Goal: Task Accomplishment & Management: Manage account settings

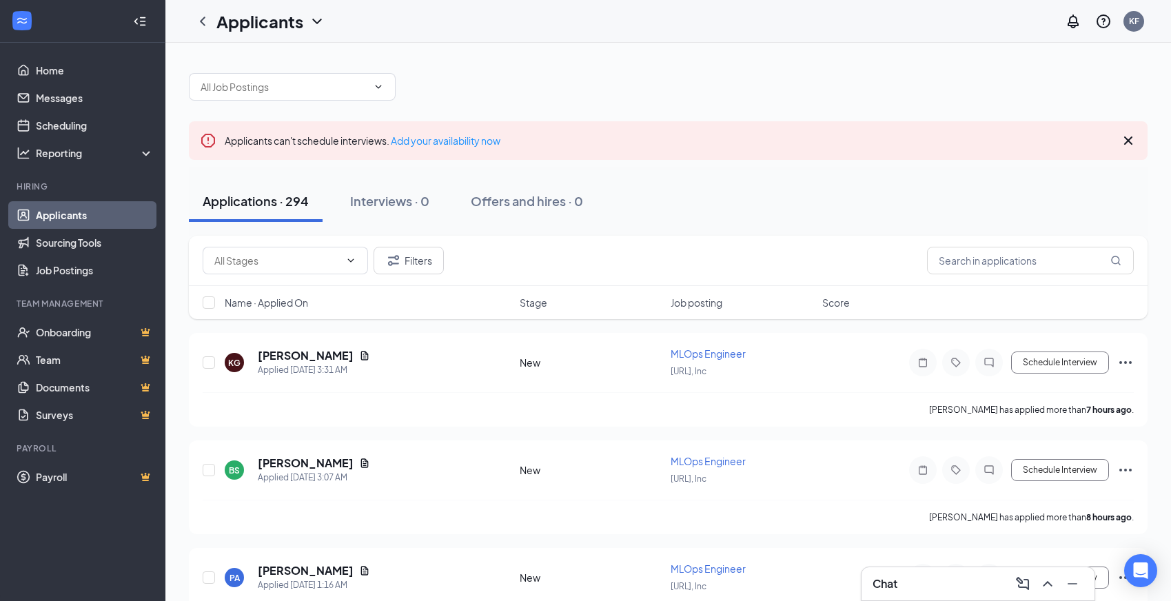
click at [286, 89] on input "text" at bounding box center [284, 86] width 167 height 15
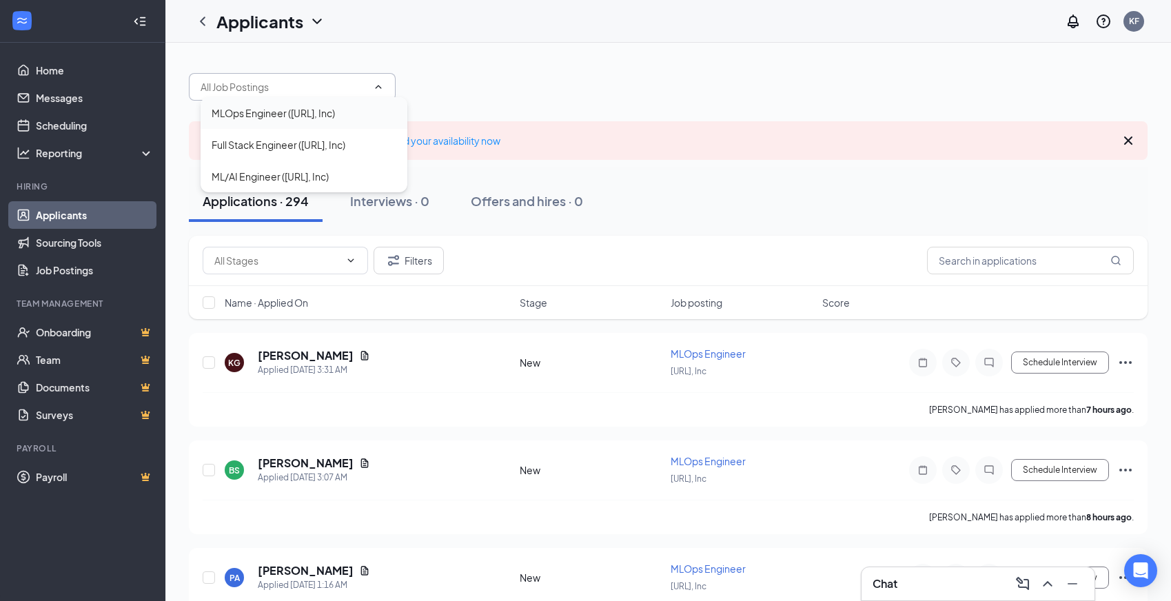
click at [287, 109] on div "MLOps Engineer ([URL], Inc)" at bounding box center [273, 112] width 123 height 15
type input "MLOps Engineer ([URL], Inc)"
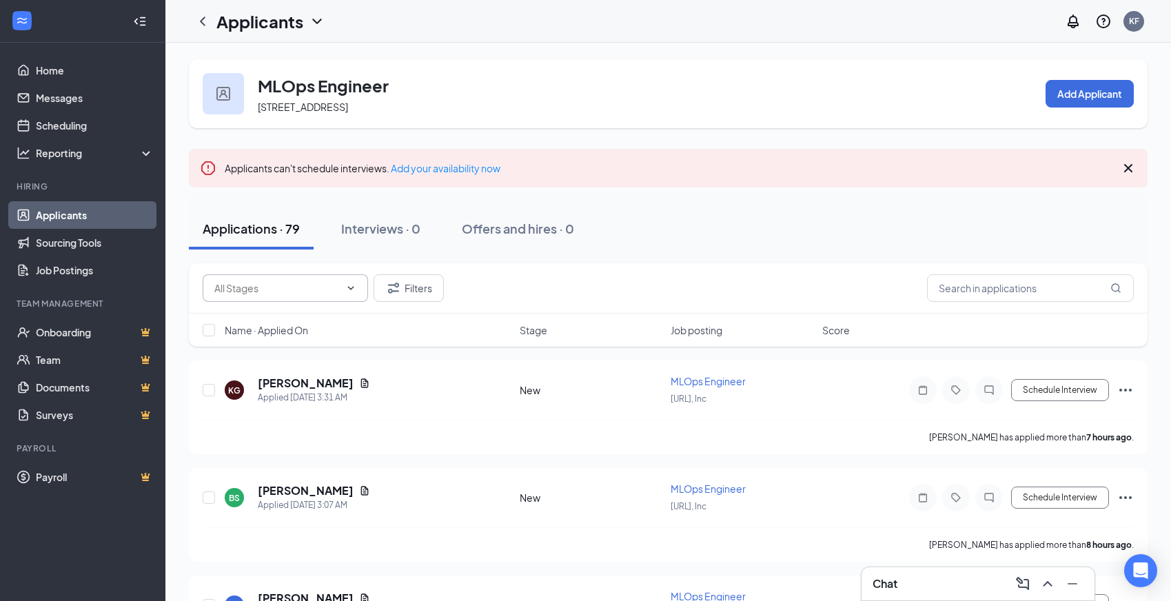
click at [301, 296] on span at bounding box center [285, 288] width 165 height 28
click at [350, 287] on icon "ChevronDown" at bounding box center [350, 288] width 11 height 11
click at [343, 288] on span at bounding box center [350, 288] width 14 height 11
click at [631, 261] on div "Applications · 79 Interviews · 0 Offers and hires · 0" at bounding box center [668, 228] width 959 height 69
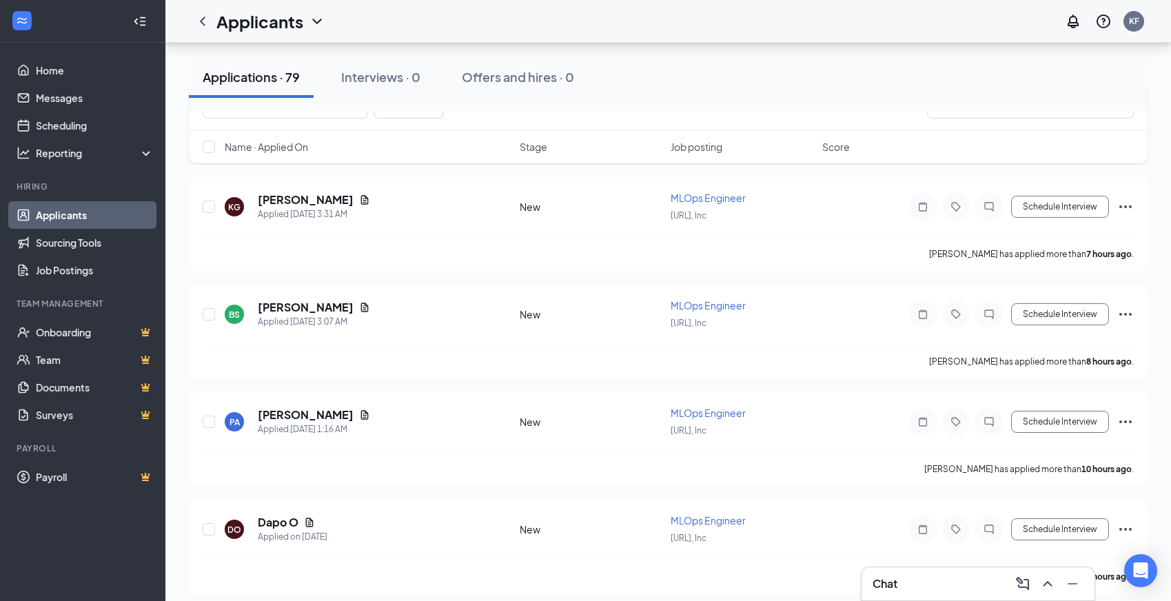
scroll to position [138, 0]
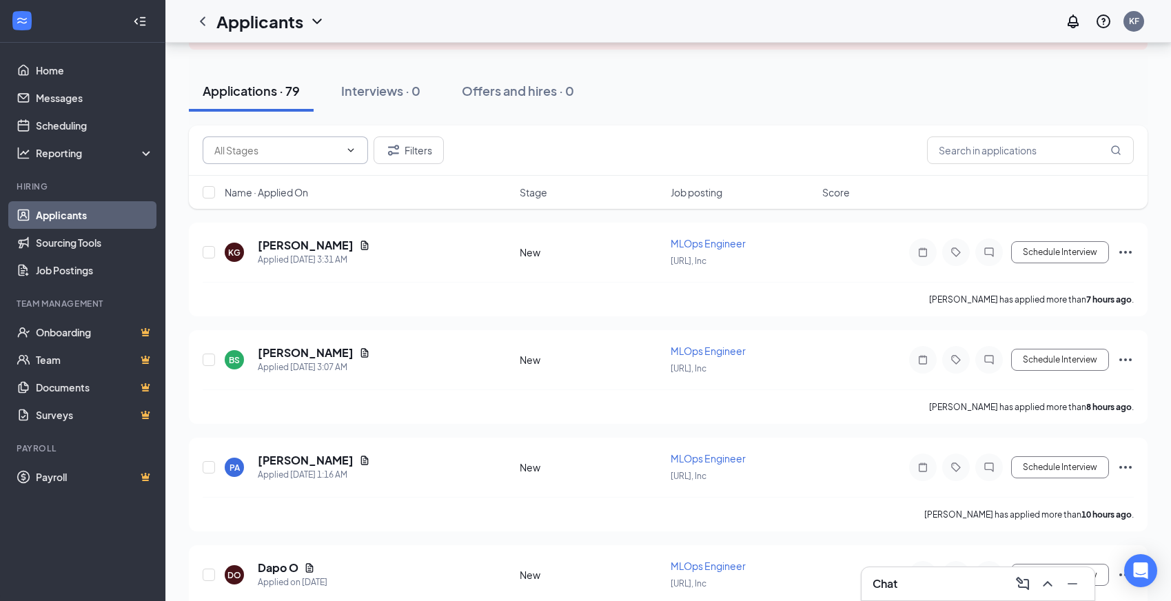
click at [344, 150] on span at bounding box center [350, 150] width 14 height 11
click at [352, 149] on icon "ChevronDown" at bounding box center [350, 150] width 11 height 11
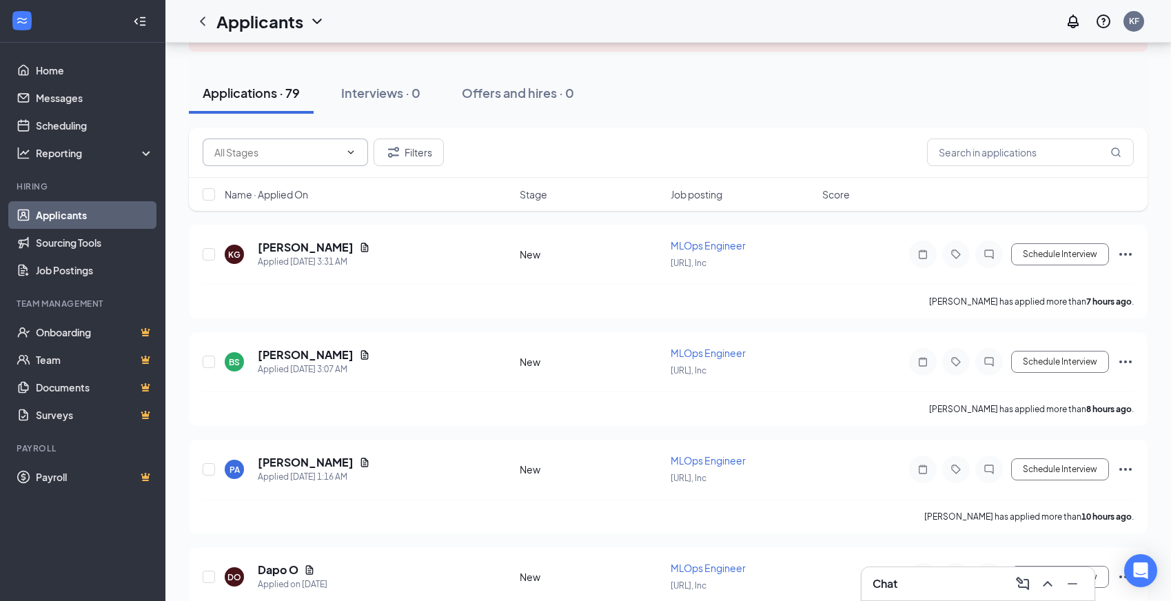
click at [352, 149] on icon "ChevronDown" at bounding box center [350, 152] width 11 height 11
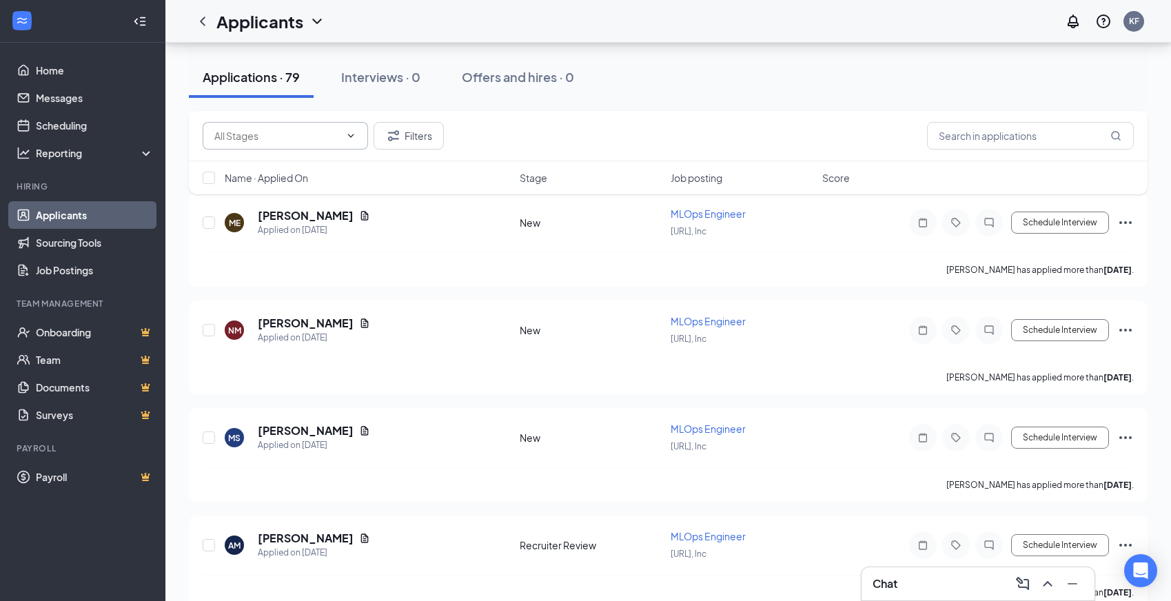
scroll to position [7690, 0]
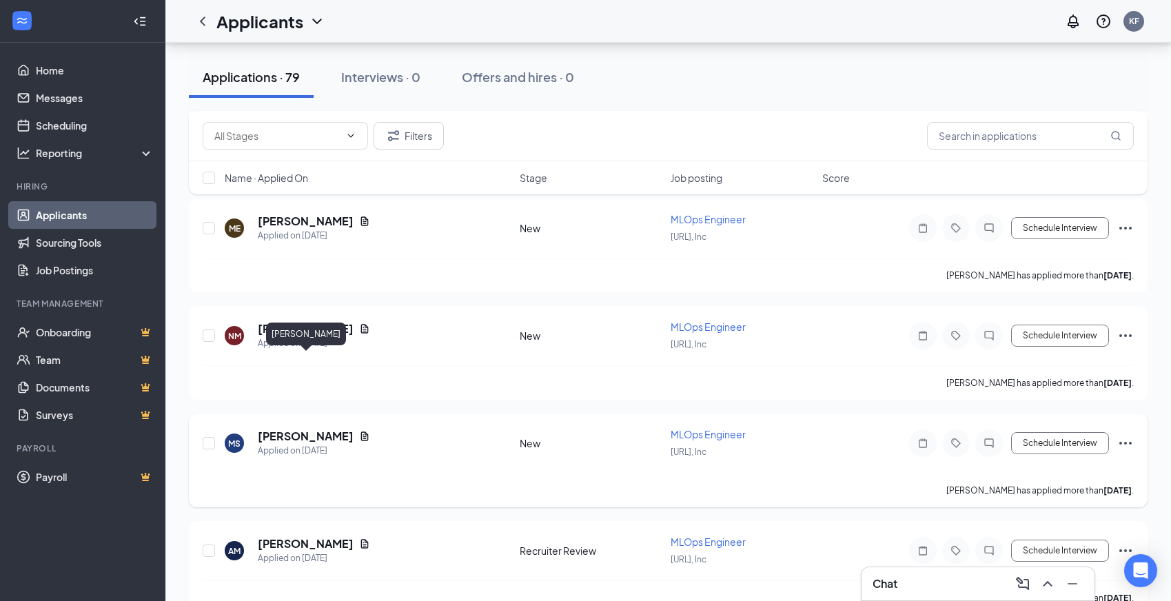
click at [315, 429] on h5 "[PERSON_NAME]" at bounding box center [306, 436] width 96 height 15
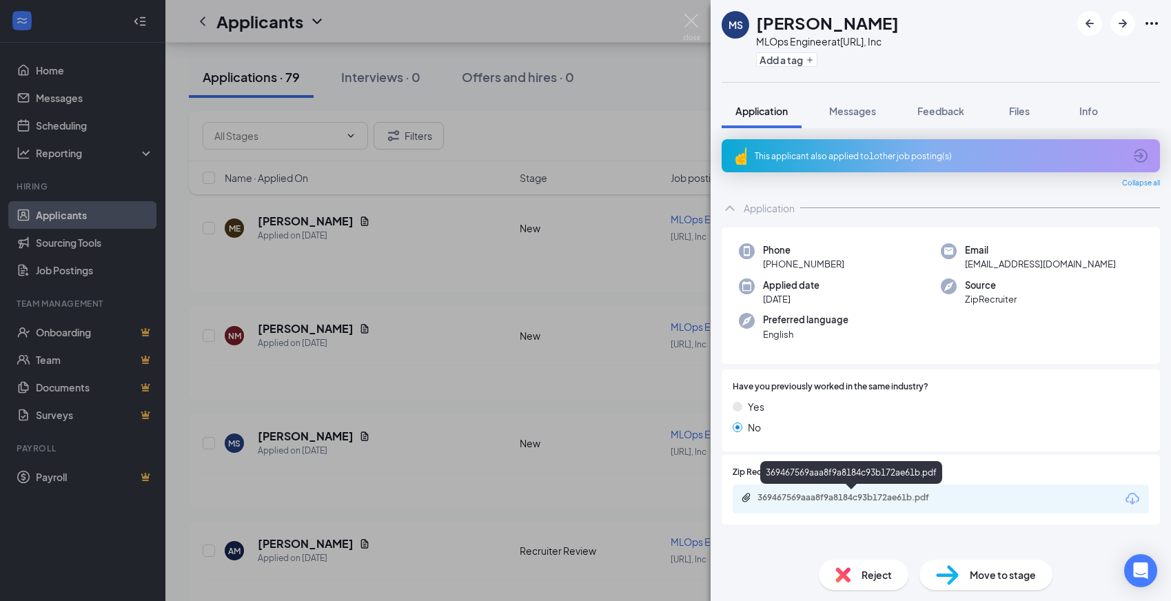
click at [823, 494] on div "369467569aaa8f9a8184c93b172ae61b.pdf" at bounding box center [854, 497] width 193 height 11
click at [993, 574] on span "Move to stage" at bounding box center [1003, 574] width 66 height 15
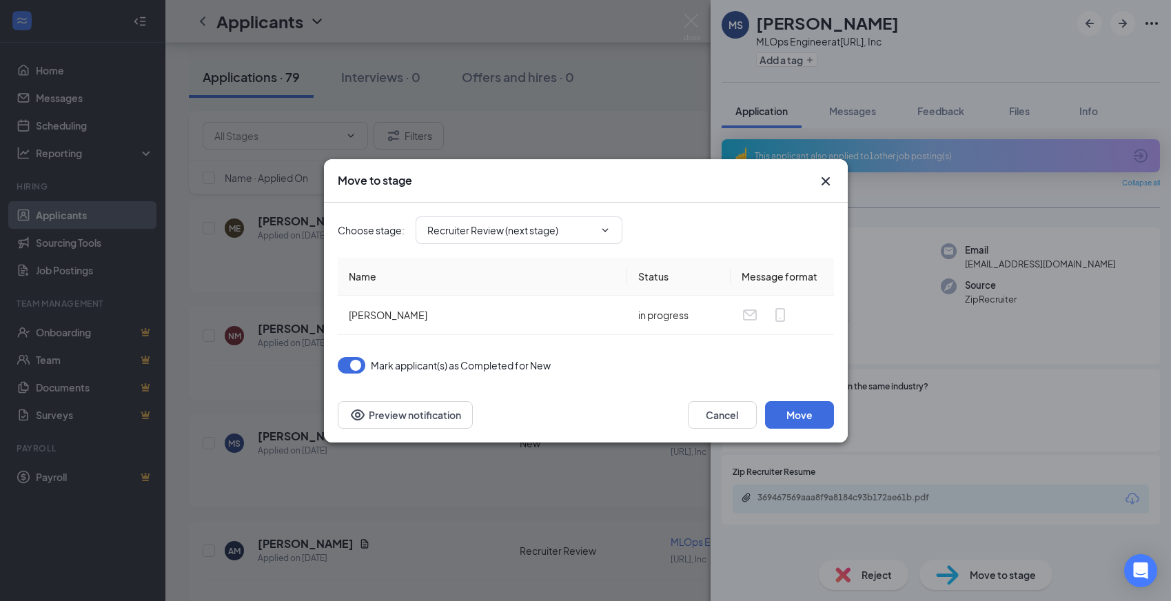
click at [839, 415] on div "Move to stage Choose stage : Recruiter Review (next stage) Name Status Message …" at bounding box center [585, 300] width 1171 height 601
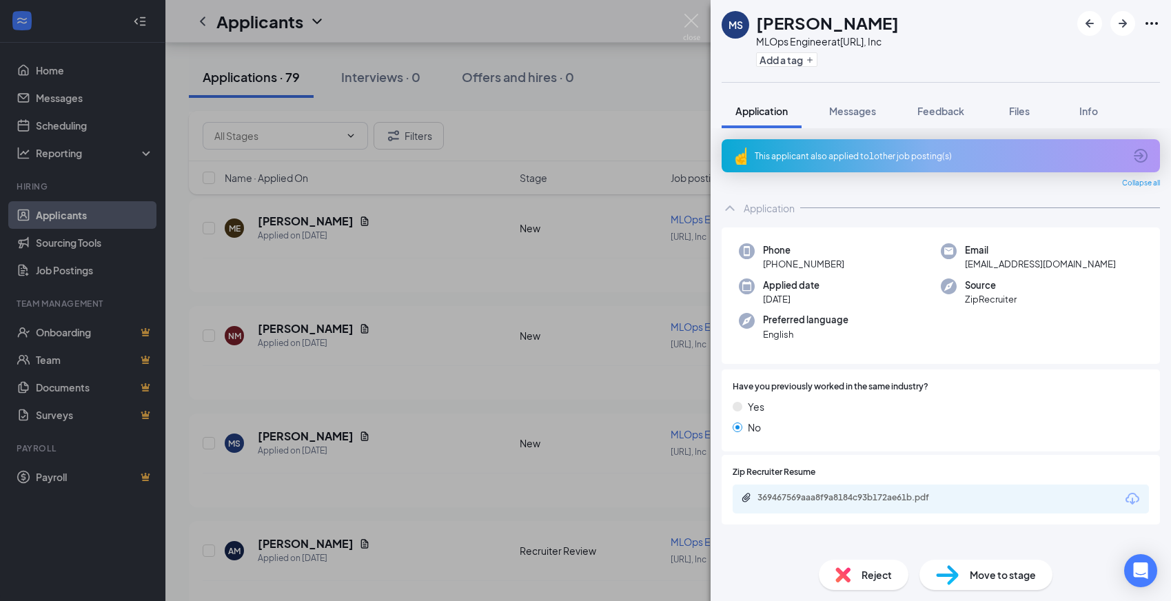
click at [833, 414] on div "Yes No" at bounding box center [941, 419] width 416 height 41
click at [1000, 577] on span "Move to stage" at bounding box center [1003, 574] width 66 height 15
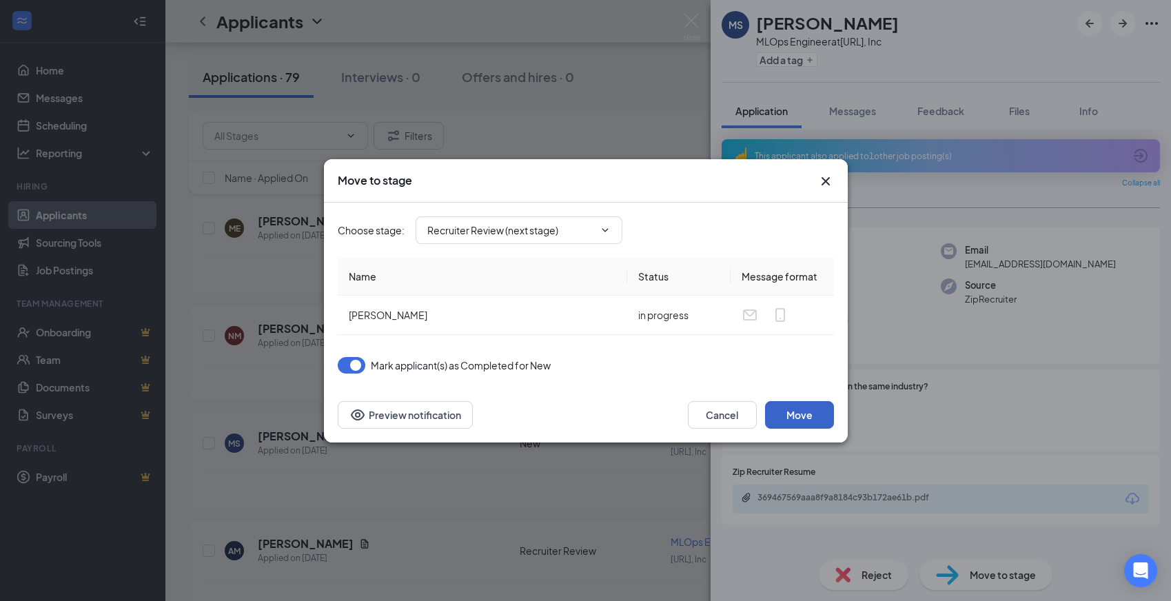
click at [783, 413] on button "Move" at bounding box center [799, 415] width 69 height 28
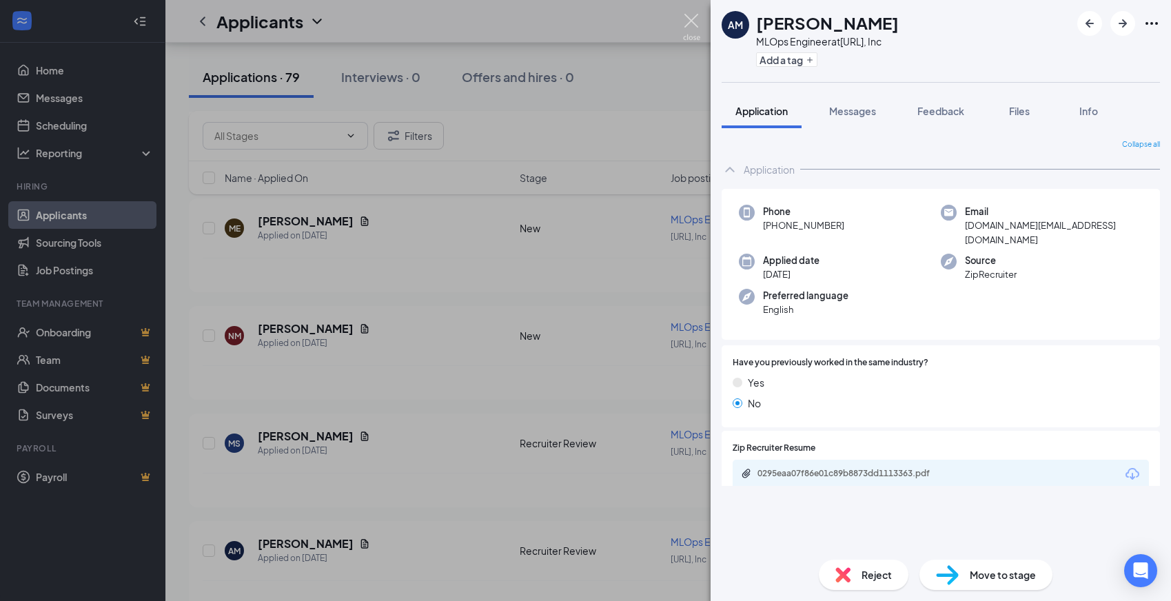
click at [689, 20] on img at bounding box center [691, 27] width 17 height 27
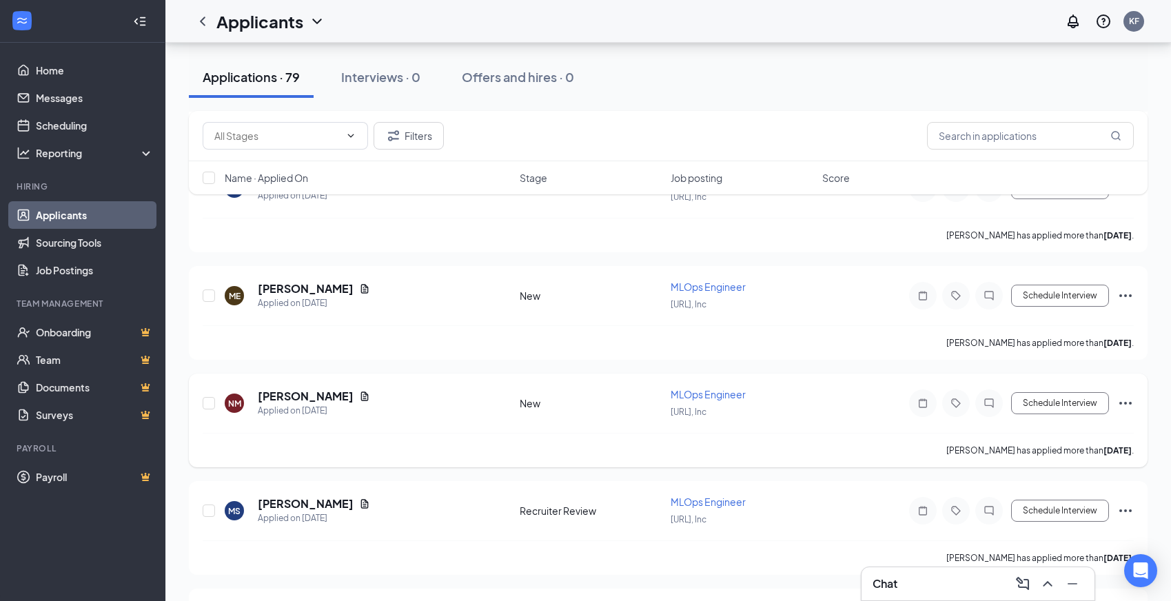
scroll to position [7612, 0]
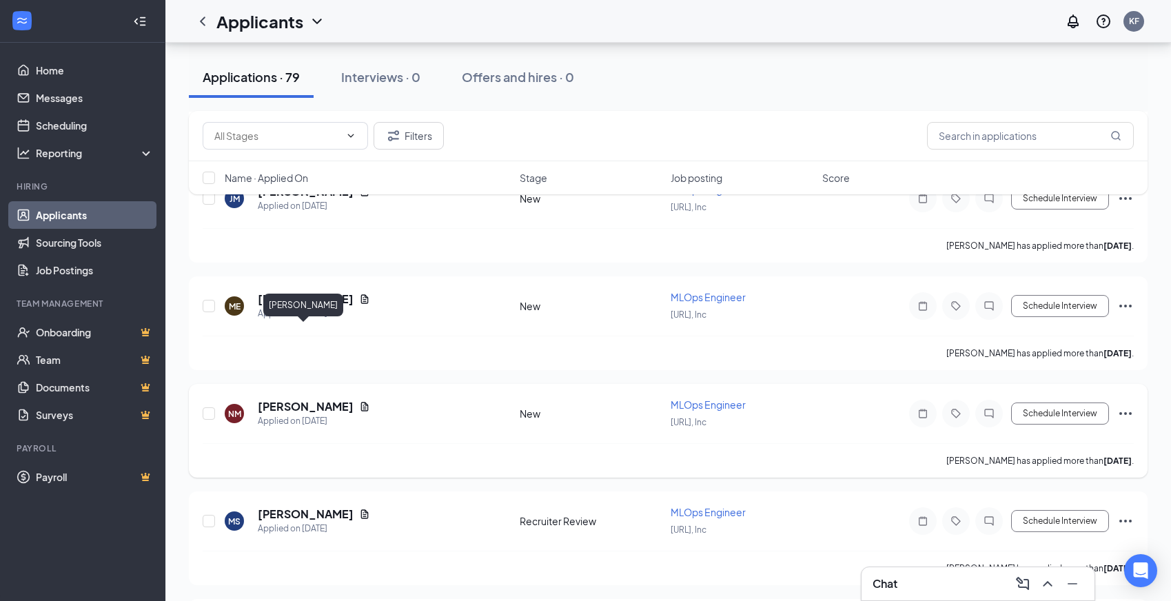
click at [274, 399] on h5 "[PERSON_NAME]" at bounding box center [306, 406] width 96 height 15
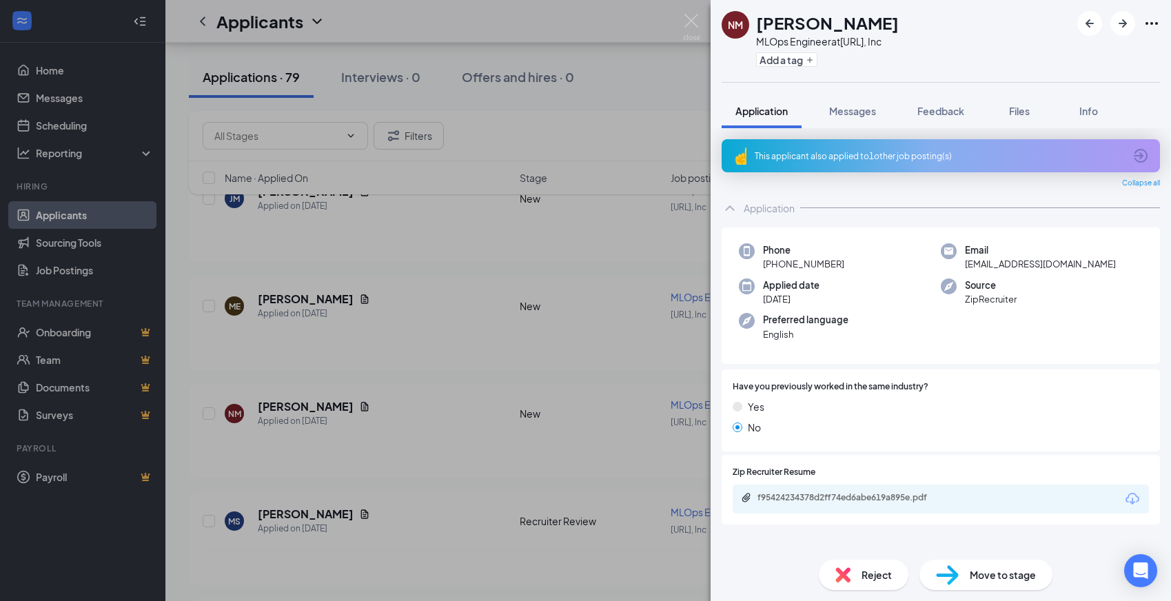
click at [869, 491] on div "f95424234378d2ff74ed6abe619a895e.pdf" at bounding box center [941, 499] width 416 height 29
click at [869, 495] on div "f95424234378d2ff74ed6abe619a895e.pdf" at bounding box center [854, 497] width 193 height 11
click at [954, 575] on img at bounding box center [947, 575] width 23 height 20
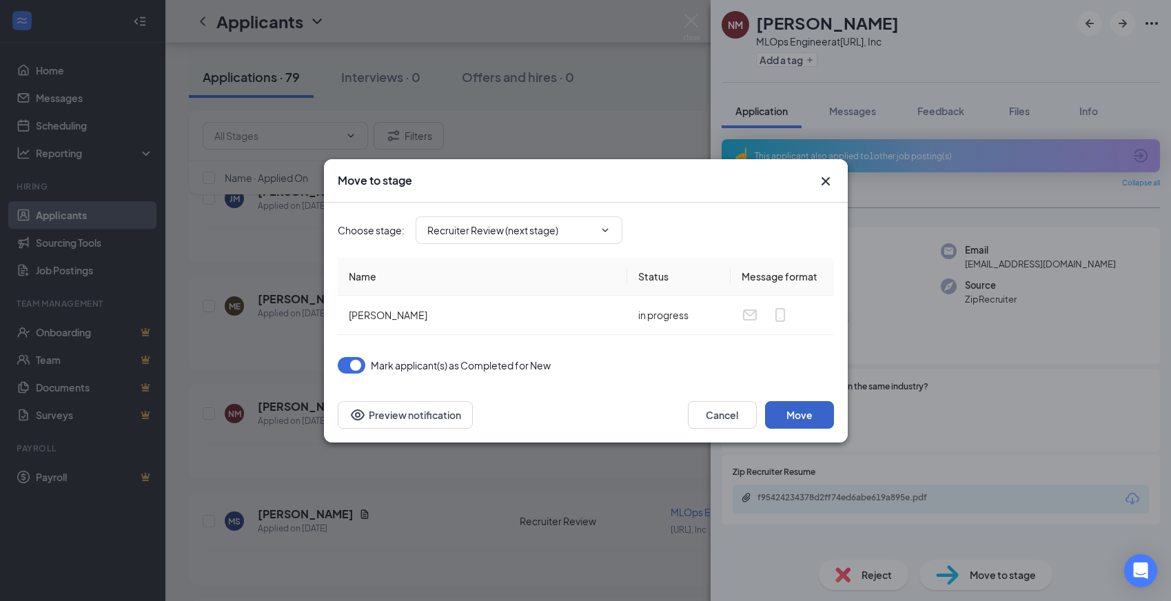
click at [797, 401] on button "Move" at bounding box center [799, 415] width 69 height 28
click at [807, 407] on div "Yes" at bounding box center [941, 406] width 416 height 15
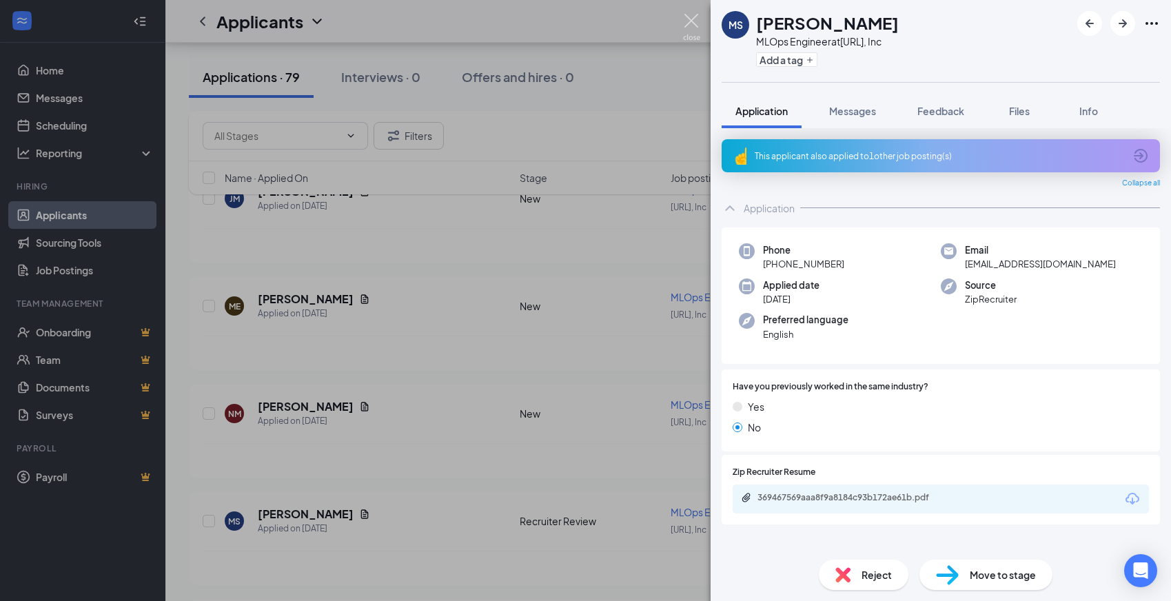
click at [698, 18] on img at bounding box center [691, 27] width 17 height 27
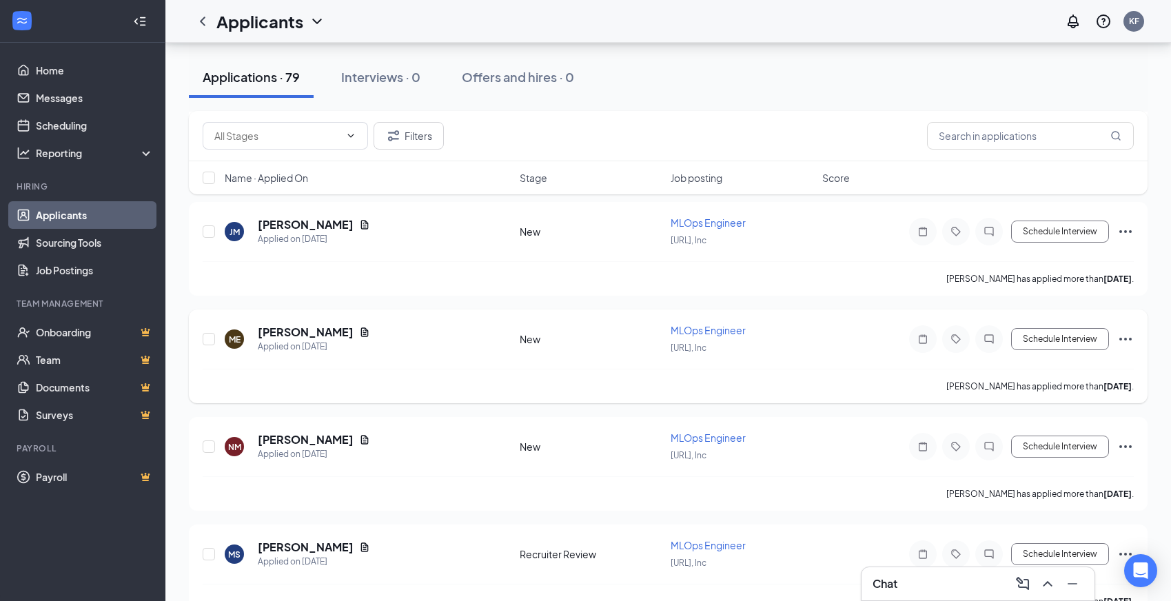
scroll to position [7578, 0]
click at [278, 326] on h5 "[PERSON_NAME]" at bounding box center [306, 333] width 96 height 15
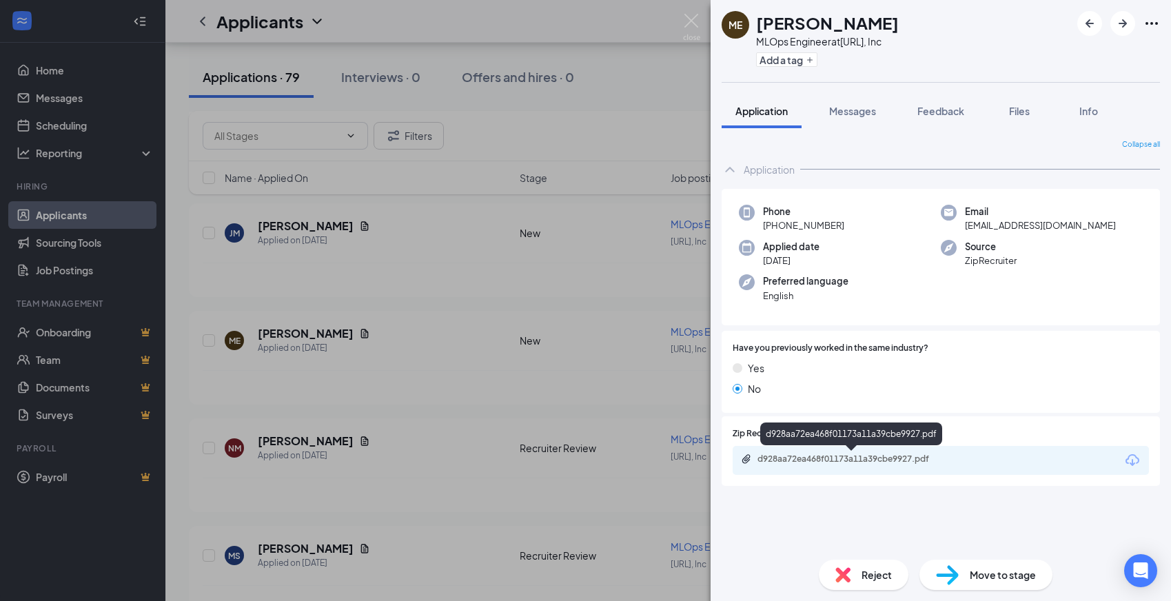
click at [881, 458] on div "d928aa72ea468f01173a11a39cbe9927.pdf" at bounding box center [854, 459] width 193 height 11
click at [860, 575] on div "Reject" at bounding box center [864, 575] width 90 height 30
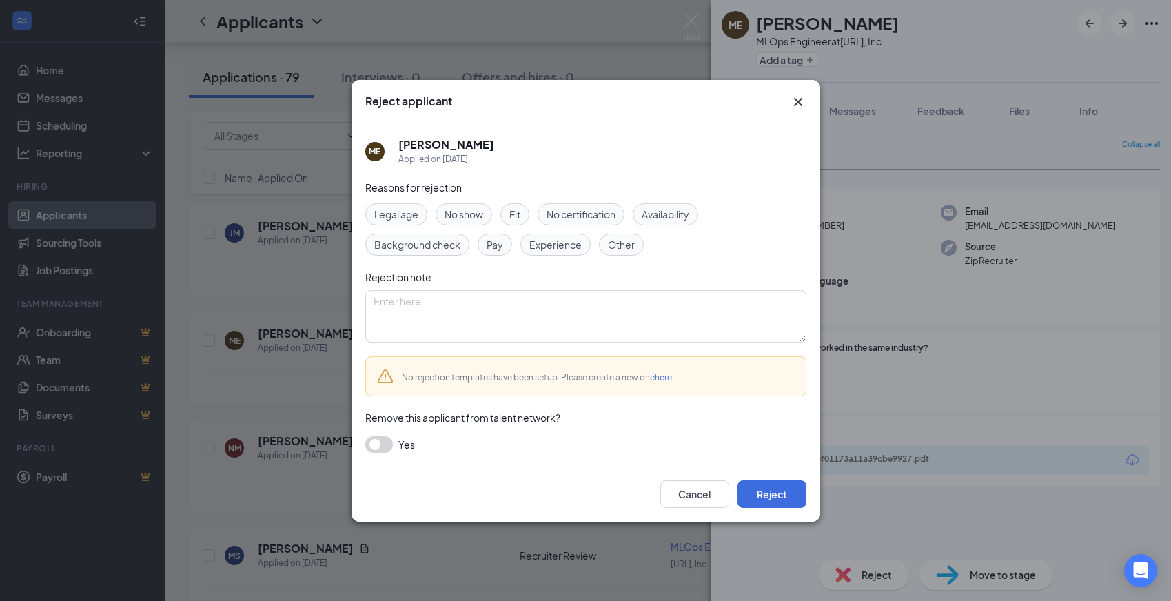
drag, startPoint x: 569, startPoint y: 250, endPoint x: 725, endPoint y: 383, distance: 204.8
click at [569, 250] on span "Experience" at bounding box center [555, 244] width 52 height 15
click at [769, 478] on div "Cancel Reject" at bounding box center [586, 494] width 469 height 55
drag, startPoint x: 772, startPoint y: 503, endPoint x: 766, endPoint y: 498, distance: 7.5
click at [771, 503] on button "Reject" at bounding box center [772, 494] width 69 height 28
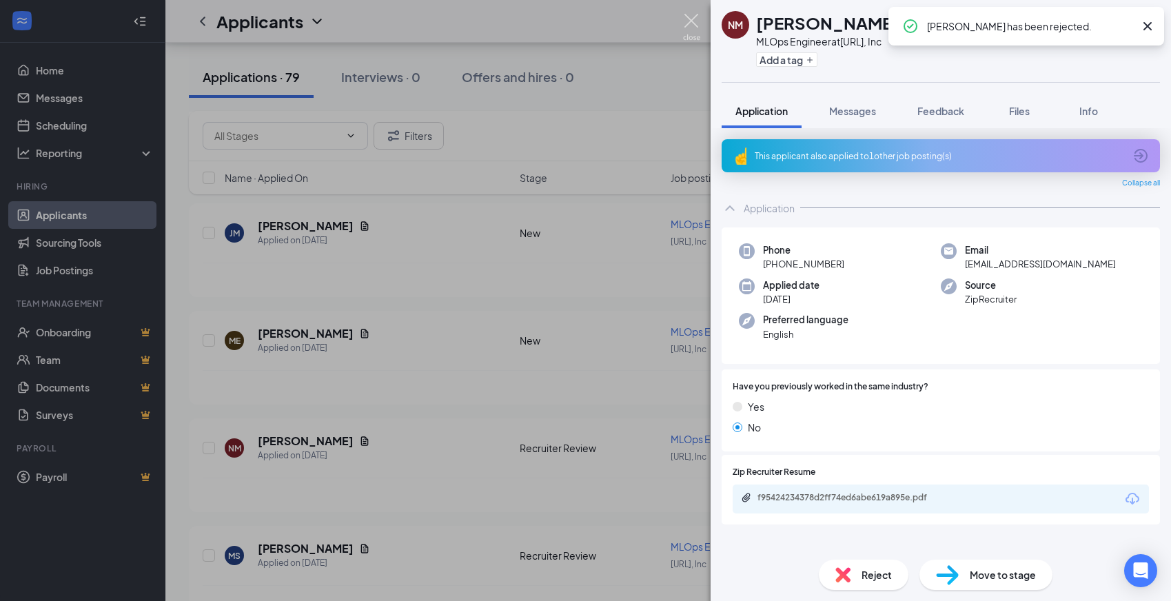
click at [688, 21] on img at bounding box center [691, 27] width 17 height 27
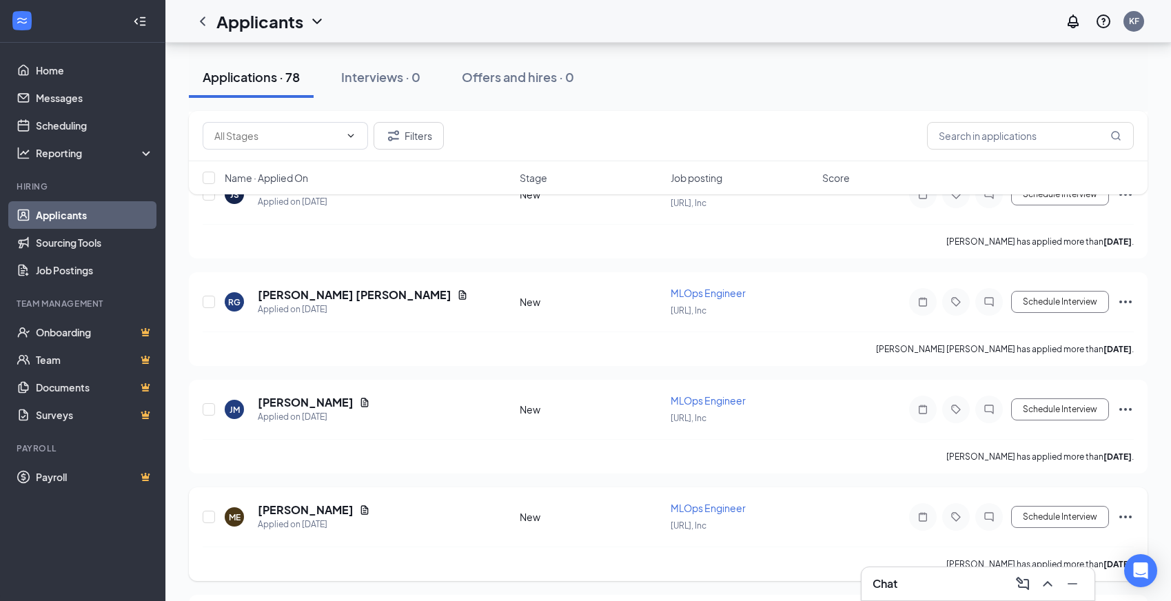
scroll to position [7400, 0]
click at [296, 396] on h5 "[PERSON_NAME]" at bounding box center [306, 403] width 96 height 15
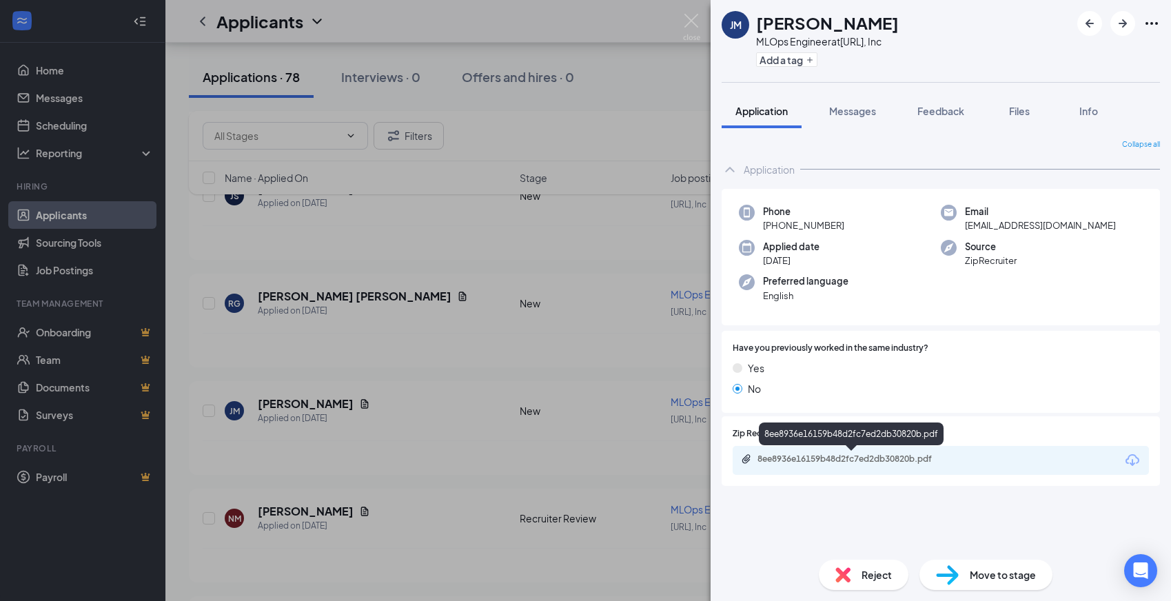
click at [858, 456] on div "8ee8936e16159b48d2fc7ed2db30820b.pdf" at bounding box center [854, 459] width 193 height 11
click at [878, 450] on div "8ee8936e16159b48d2fc7ed2db30820b.pdf" at bounding box center [941, 460] width 416 height 29
click at [874, 456] on div "8ee8936e16159b48d2fc7ed2db30820b.pdf" at bounding box center [854, 459] width 193 height 11
click at [844, 566] on div "Reject" at bounding box center [864, 575] width 90 height 30
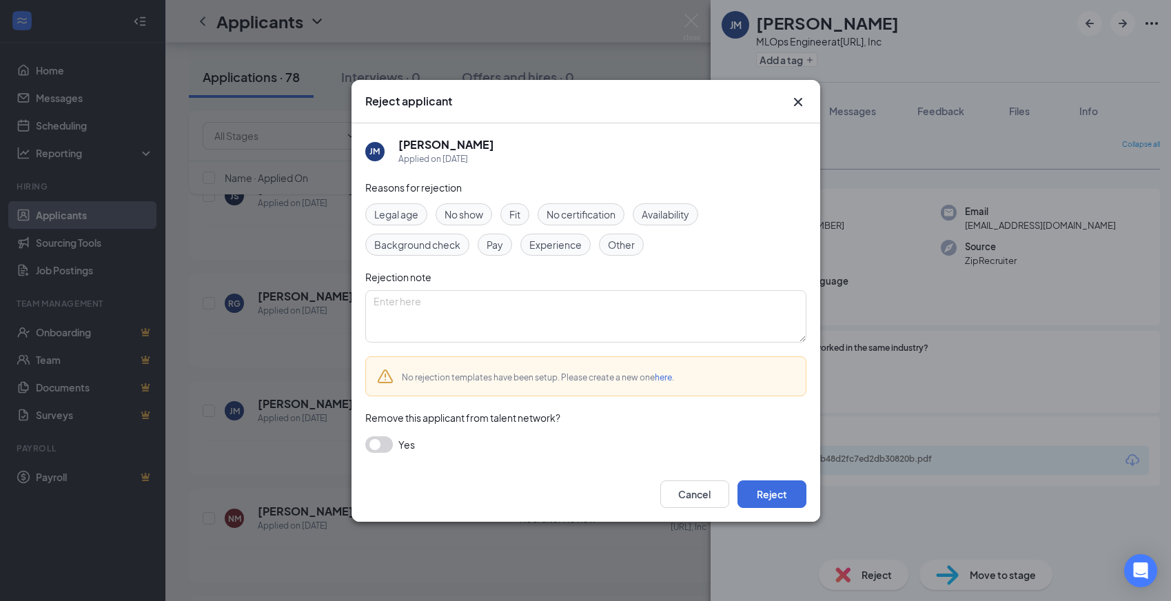
click at [573, 252] on div "Experience" at bounding box center [555, 245] width 70 height 22
click at [778, 485] on button "Reject" at bounding box center [772, 494] width 69 height 28
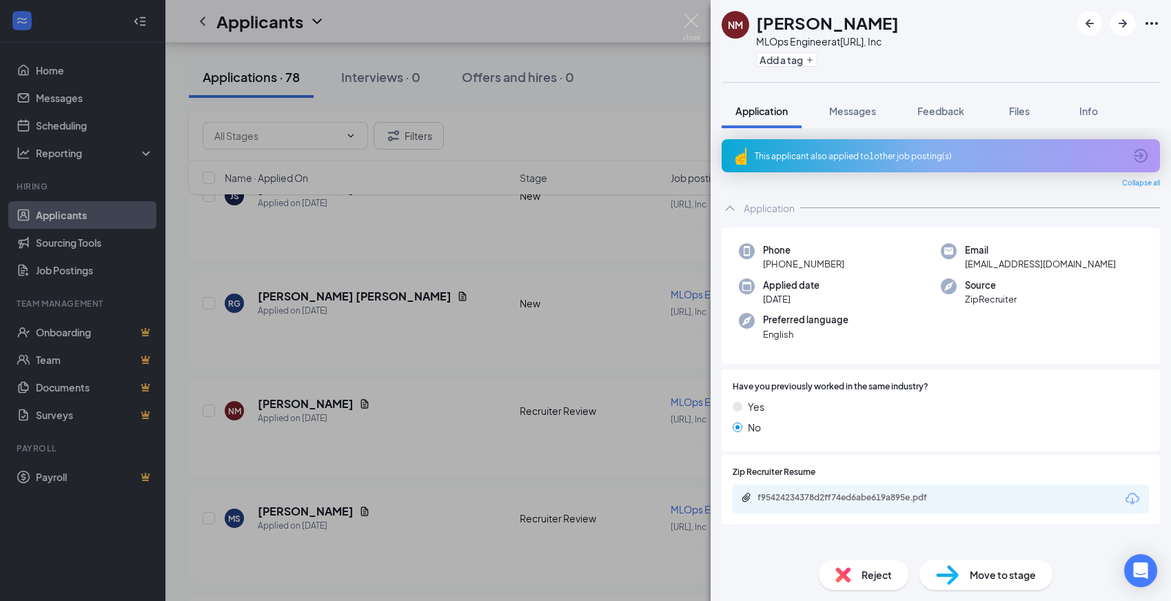
click at [703, 24] on div "NM [PERSON_NAME] MLOps Engineer at [URL], Inc Add a tag Application Messages Fe…" at bounding box center [585, 300] width 1171 height 601
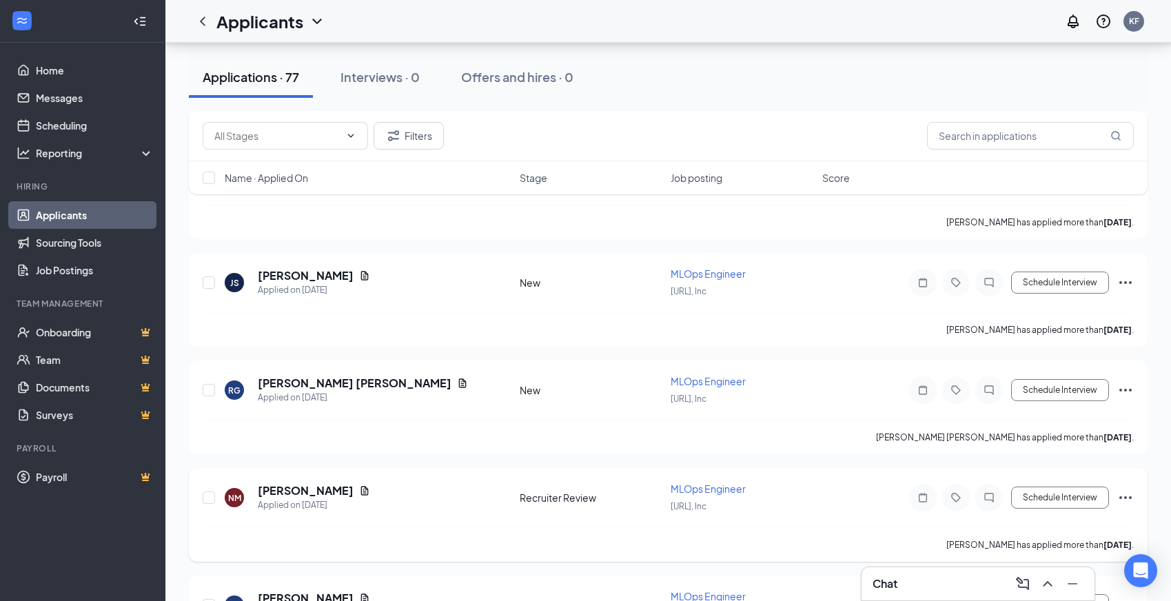
scroll to position [7296, 0]
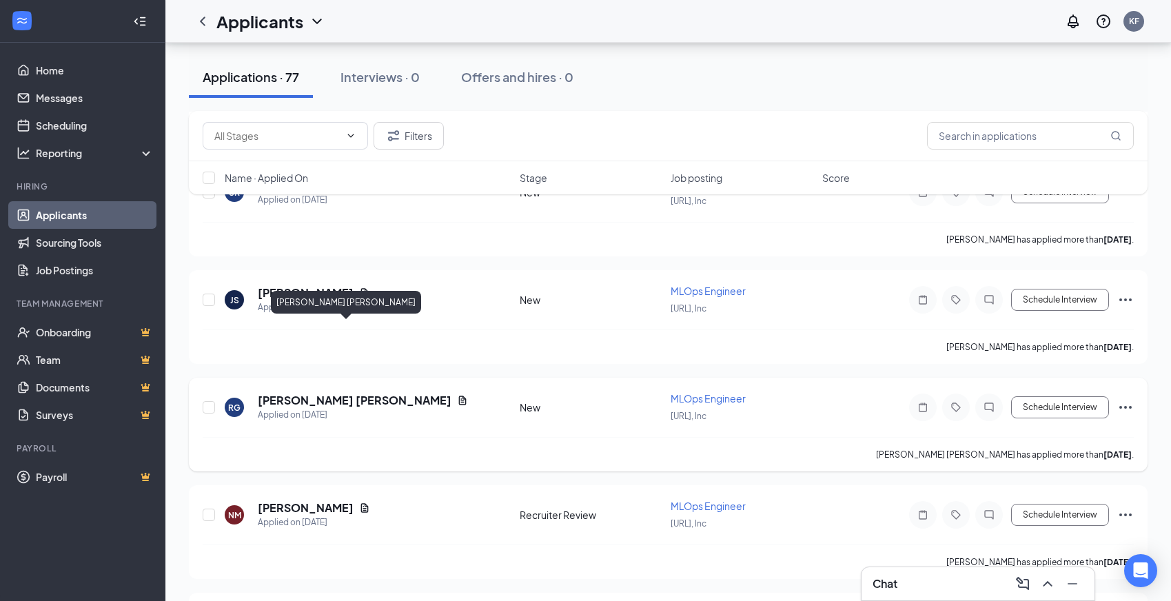
click at [318, 393] on h5 "[PERSON_NAME] [PERSON_NAME]" at bounding box center [355, 400] width 194 height 15
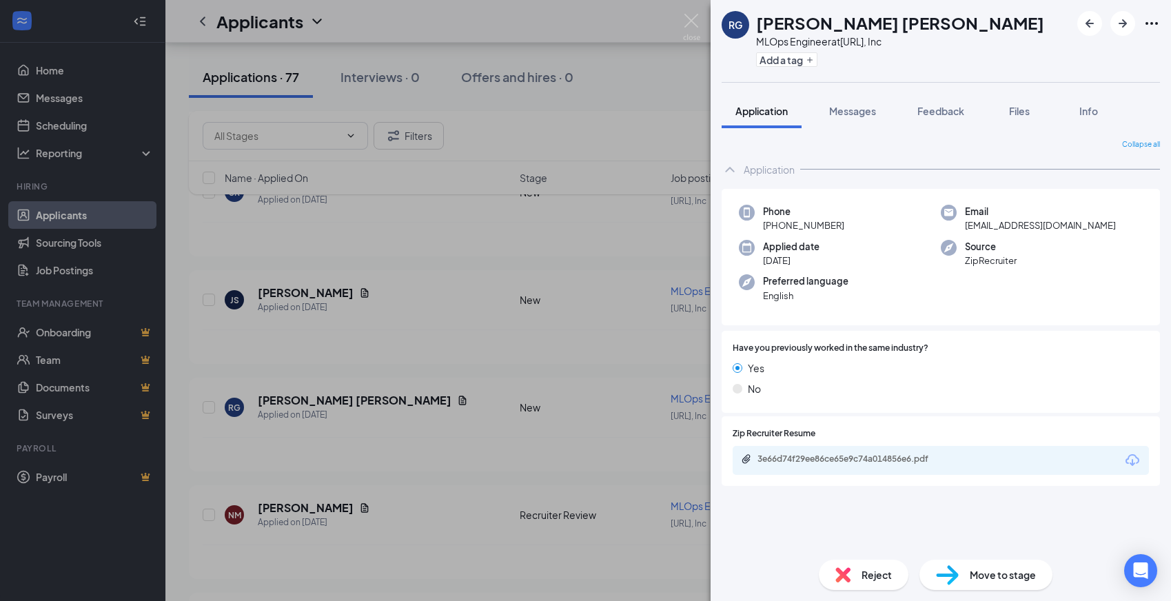
click at [831, 464] on div "3e66d74f29ee86ce65e9c74a014856e6.pdf" at bounding box center [854, 459] width 193 height 11
click at [964, 571] on div "Move to stage" at bounding box center [986, 575] width 133 height 30
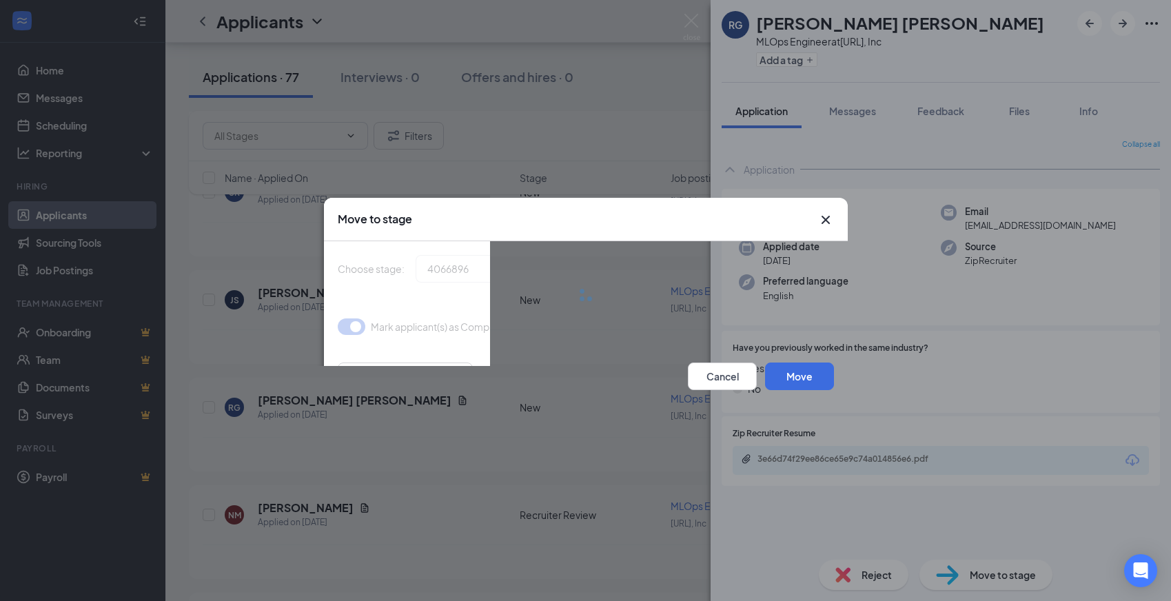
type input "Recruiter Review (next stage)"
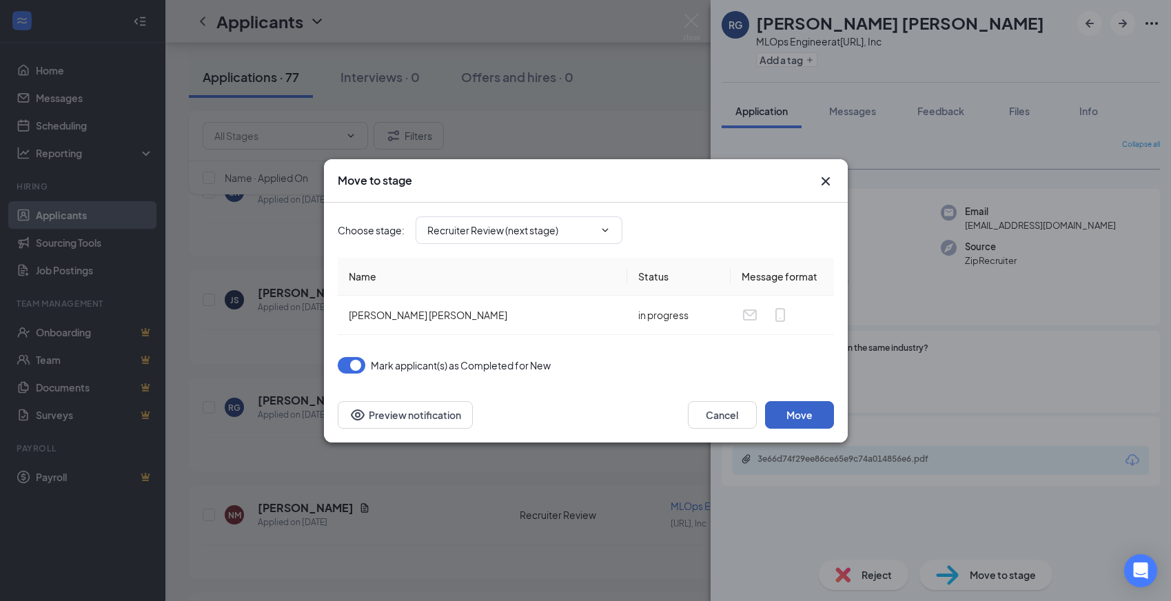
click at [818, 415] on button "Move" at bounding box center [799, 415] width 69 height 28
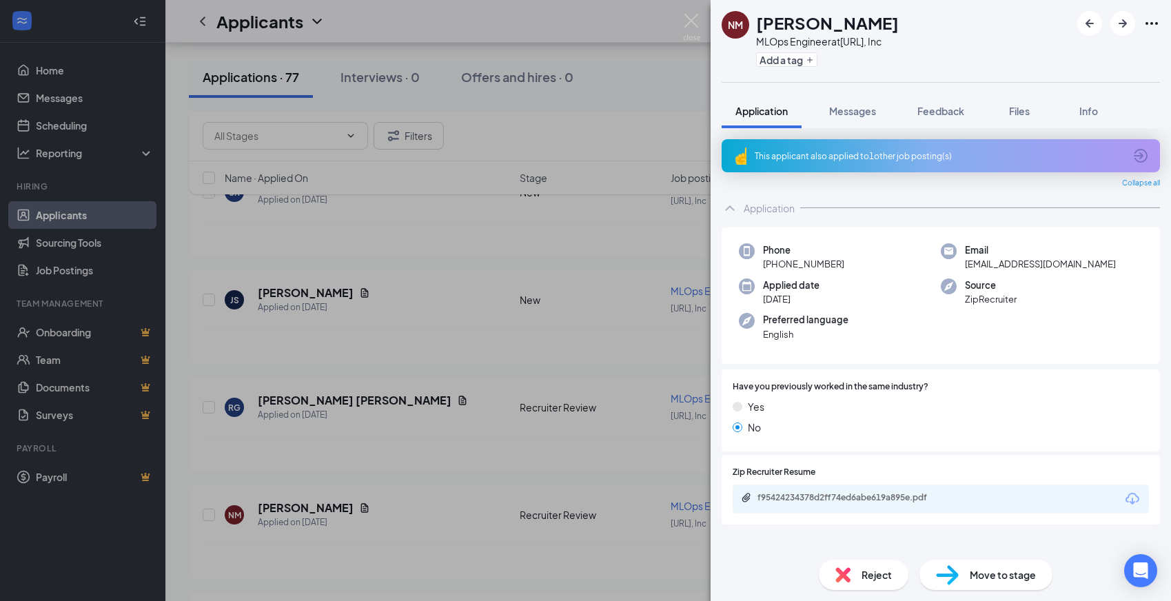
drag, startPoint x: 702, startPoint y: 22, endPoint x: 618, endPoint y: 163, distance: 163.5
click at [702, 22] on div "NM [PERSON_NAME] MLOps Engineer at [URL], Inc Add a tag Application Messages Fe…" at bounding box center [585, 300] width 1171 height 601
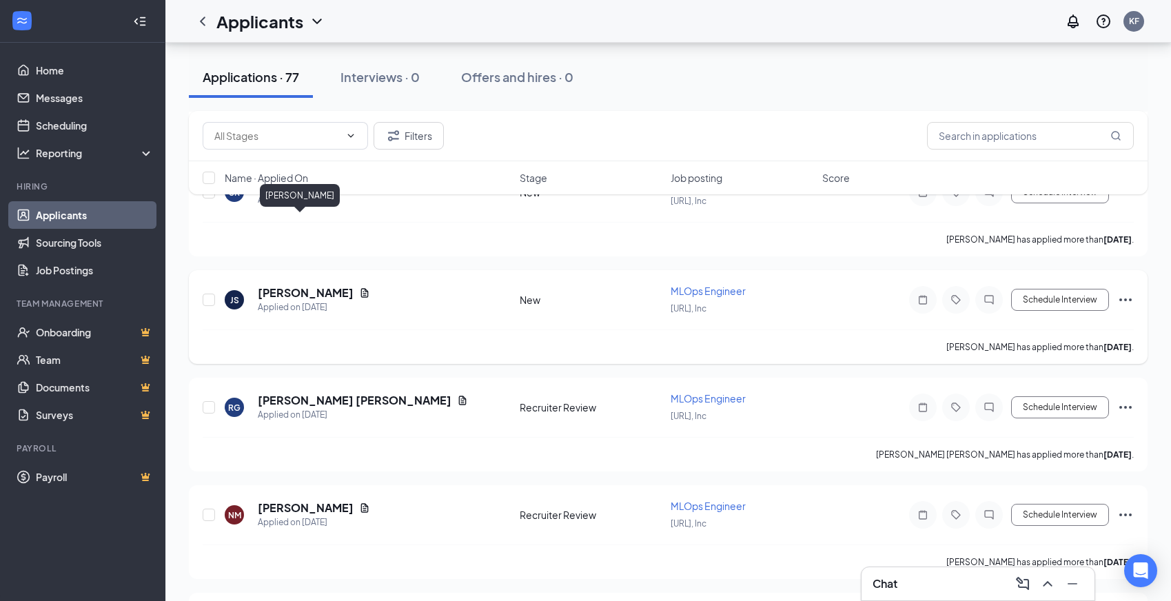
click at [298, 285] on h5 "[PERSON_NAME]" at bounding box center [306, 292] width 96 height 15
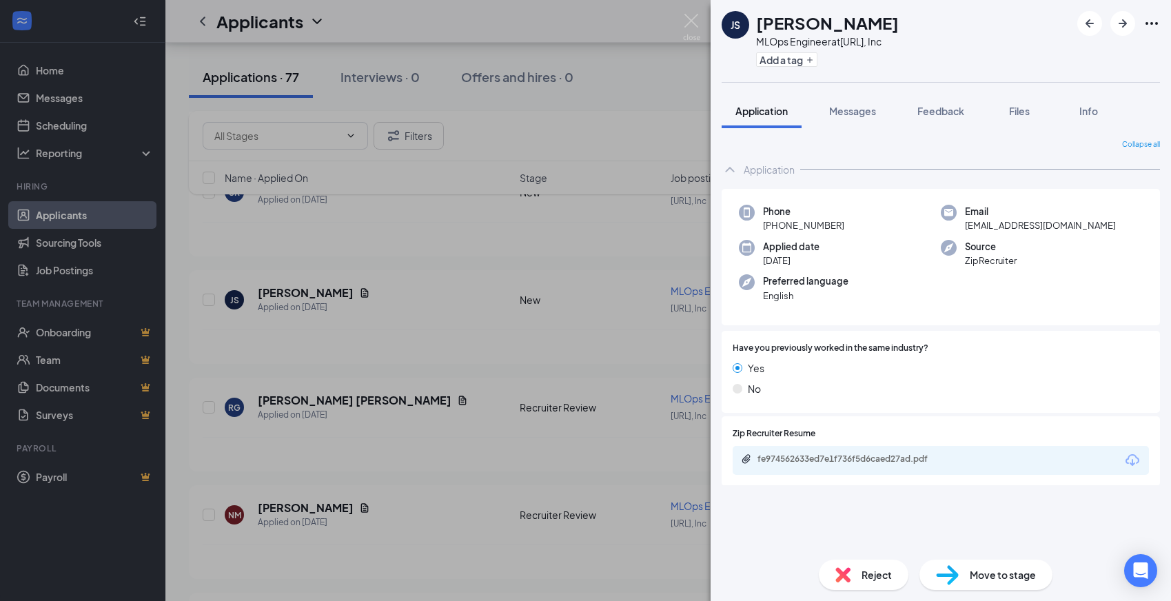
click at [827, 452] on div "fe974562633ed7e1f736f5d6caed27ad.pdf" at bounding box center [941, 460] width 416 height 29
click at [826, 456] on div "fe974562633ed7e1f736f5d6caed27ad.pdf" at bounding box center [854, 459] width 193 height 11
click at [971, 565] on div "Move to stage" at bounding box center [986, 575] width 133 height 30
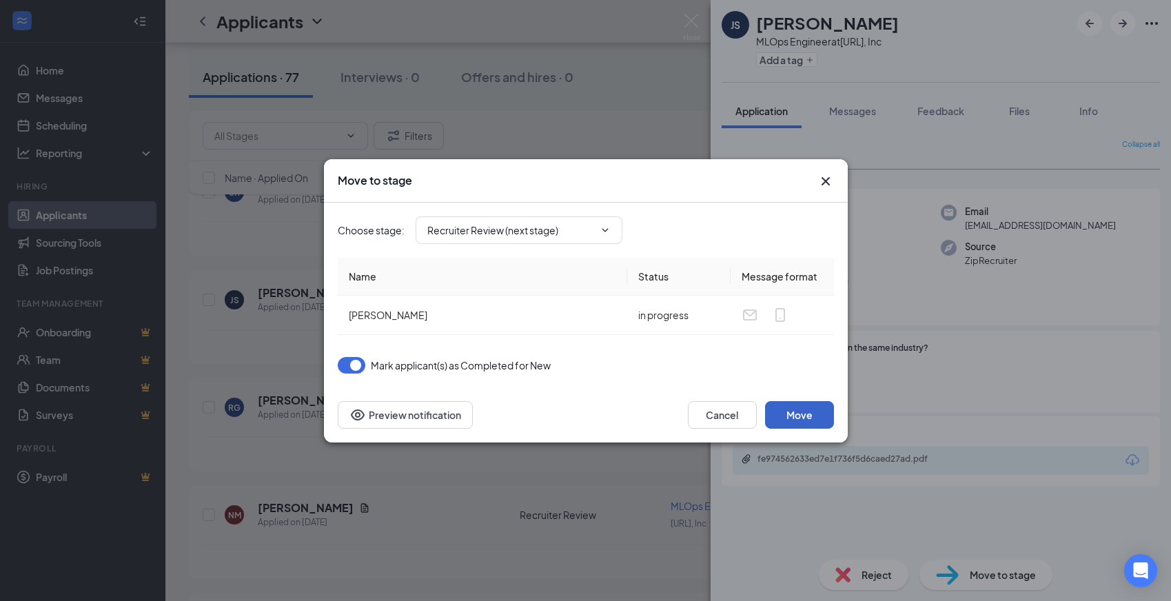
click at [787, 406] on button "Move" at bounding box center [799, 415] width 69 height 28
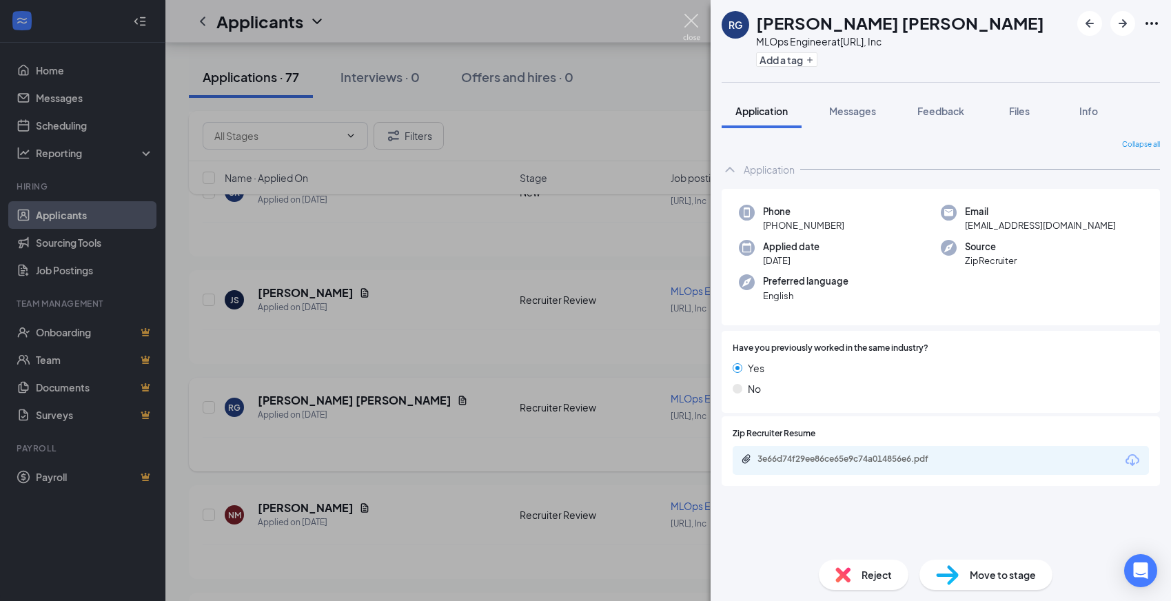
drag, startPoint x: 691, startPoint y: 14, endPoint x: 480, endPoint y: 394, distance: 434.5
click at [691, 14] on img at bounding box center [691, 27] width 17 height 27
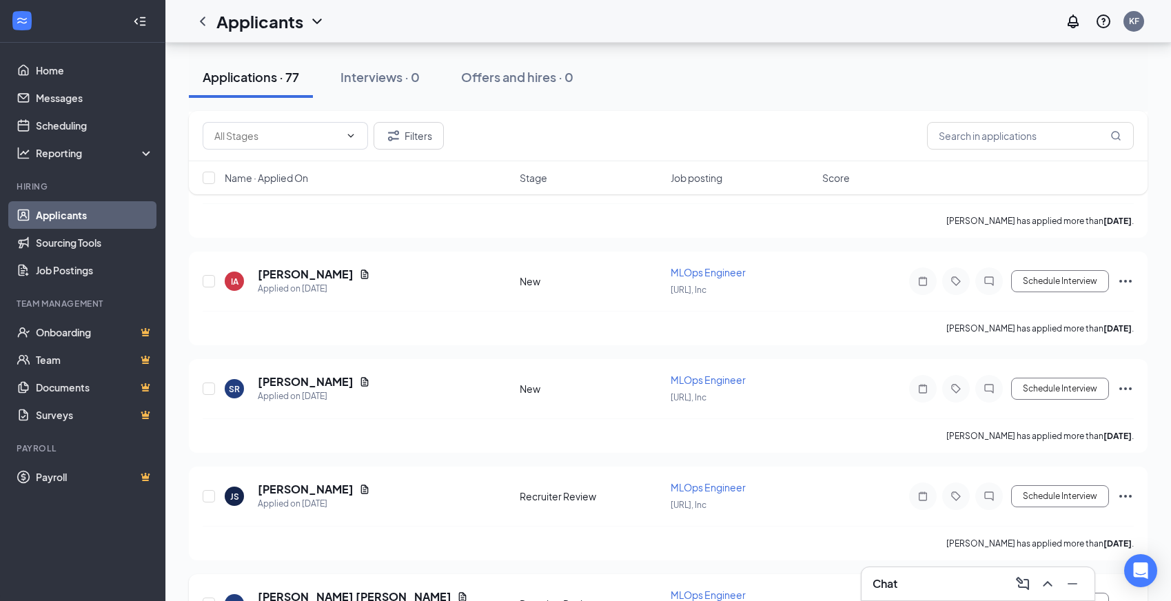
scroll to position [7079, 0]
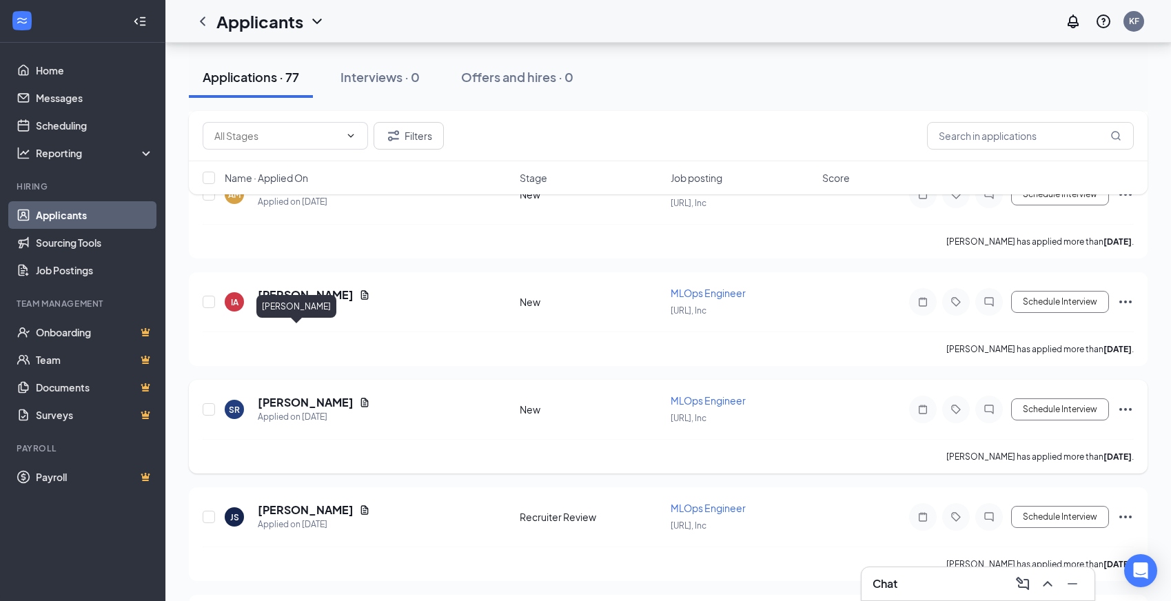
click at [265, 395] on h5 "[PERSON_NAME]" at bounding box center [306, 402] width 96 height 15
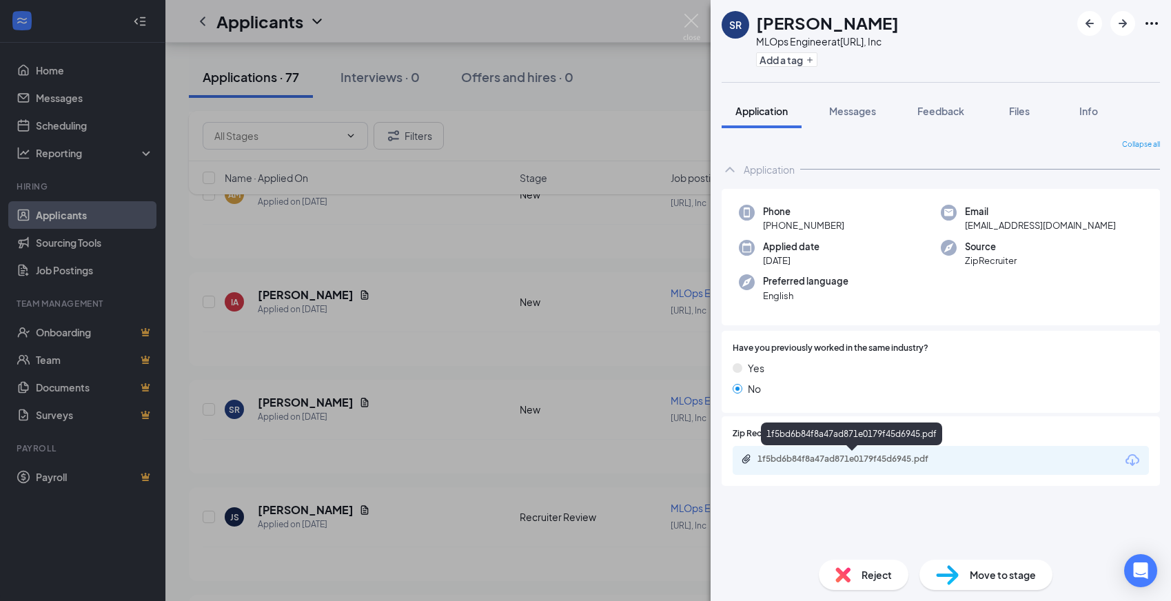
click at [836, 460] on div "1f5bd6b84f8a47ad871e0179f45d6945.pdf" at bounding box center [854, 459] width 193 height 11
click at [859, 560] on div "Reject" at bounding box center [864, 575] width 90 height 30
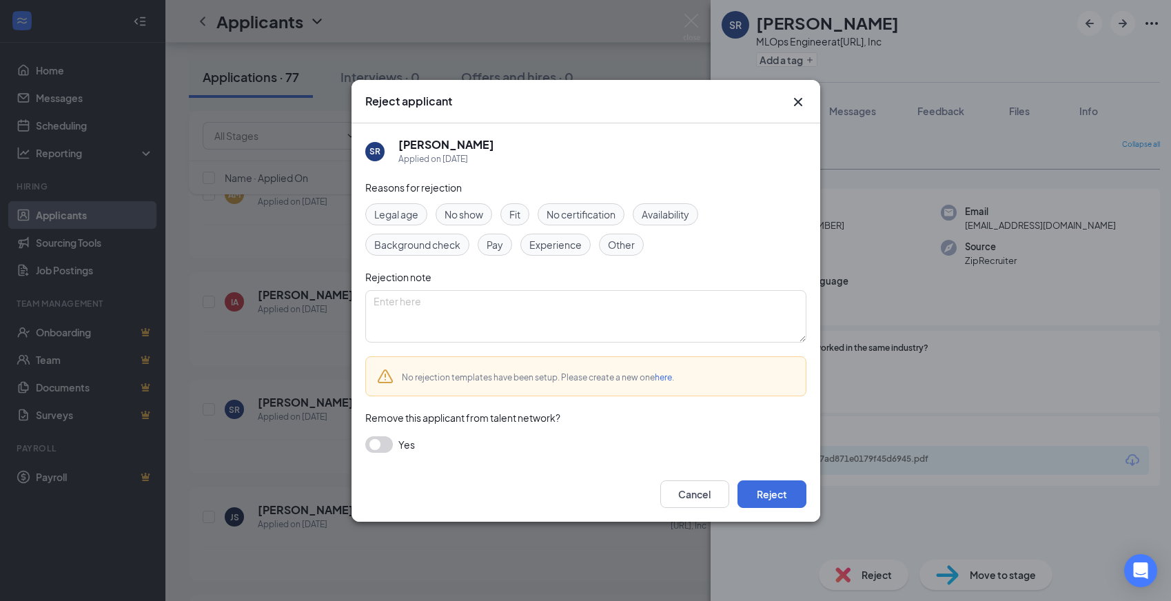
click at [574, 252] on div "Experience" at bounding box center [555, 245] width 70 height 22
click at [775, 491] on button "Reject" at bounding box center [772, 494] width 69 height 28
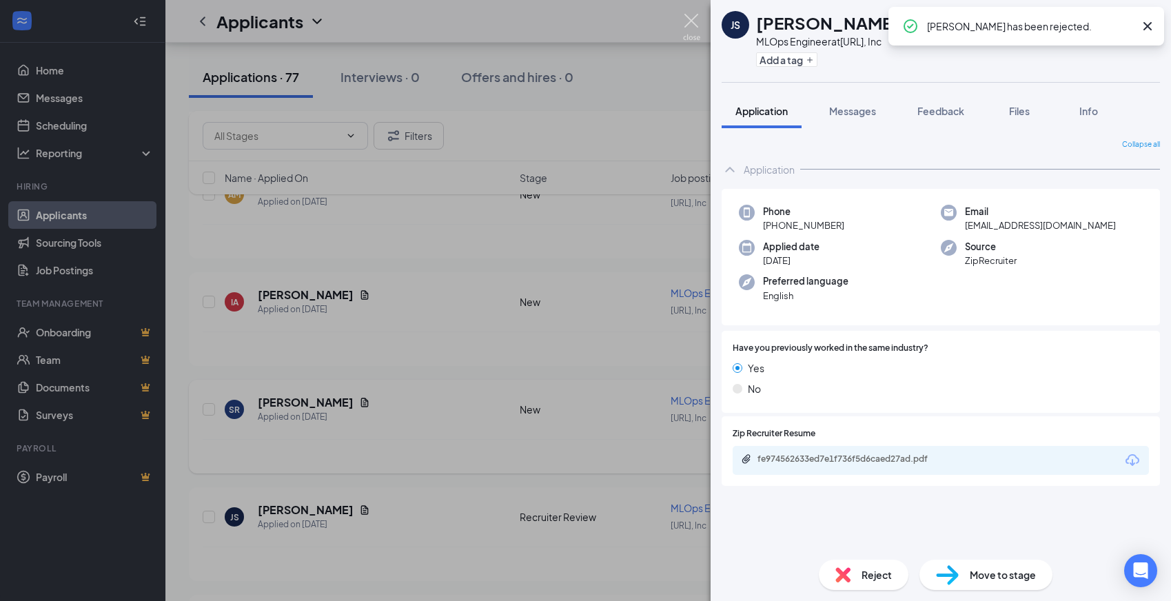
drag, startPoint x: 685, startPoint y: 27, endPoint x: 505, endPoint y: 340, distance: 361.0
click at [685, 27] on img at bounding box center [691, 27] width 17 height 27
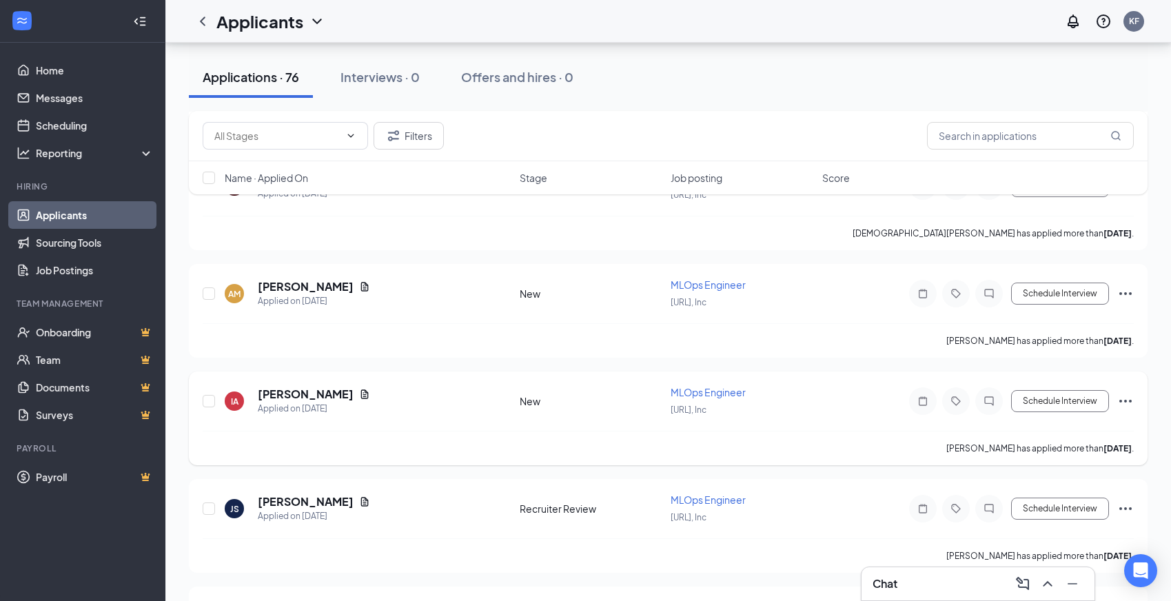
scroll to position [6970, 0]
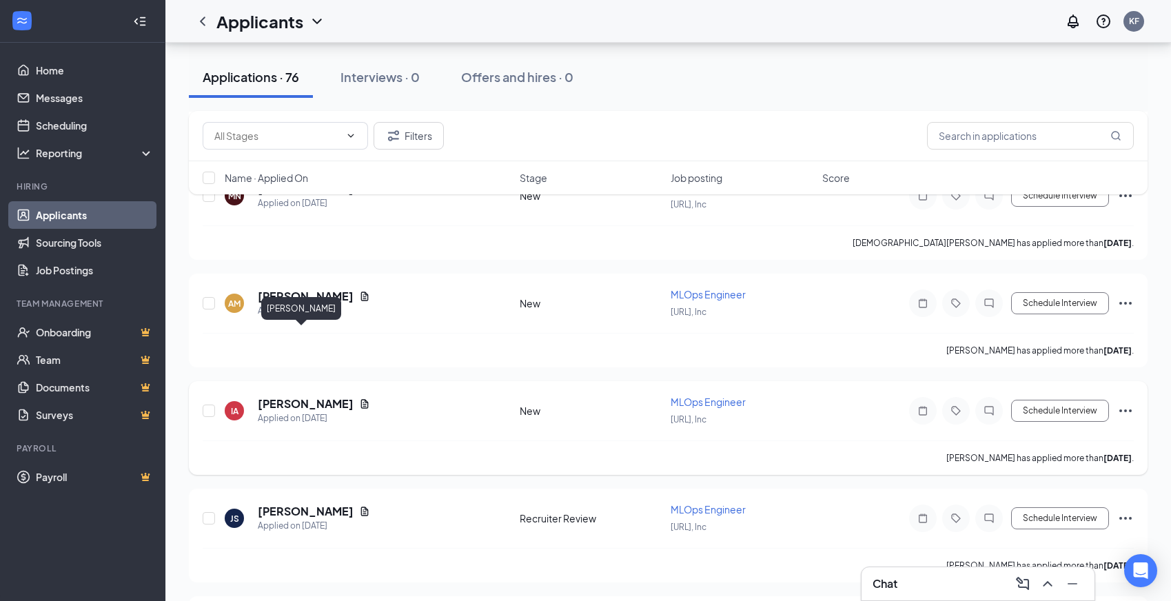
click at [279, 396] on h5 "[PERSON_NAME]" at bounding box center [306, 403] width 96 height 15
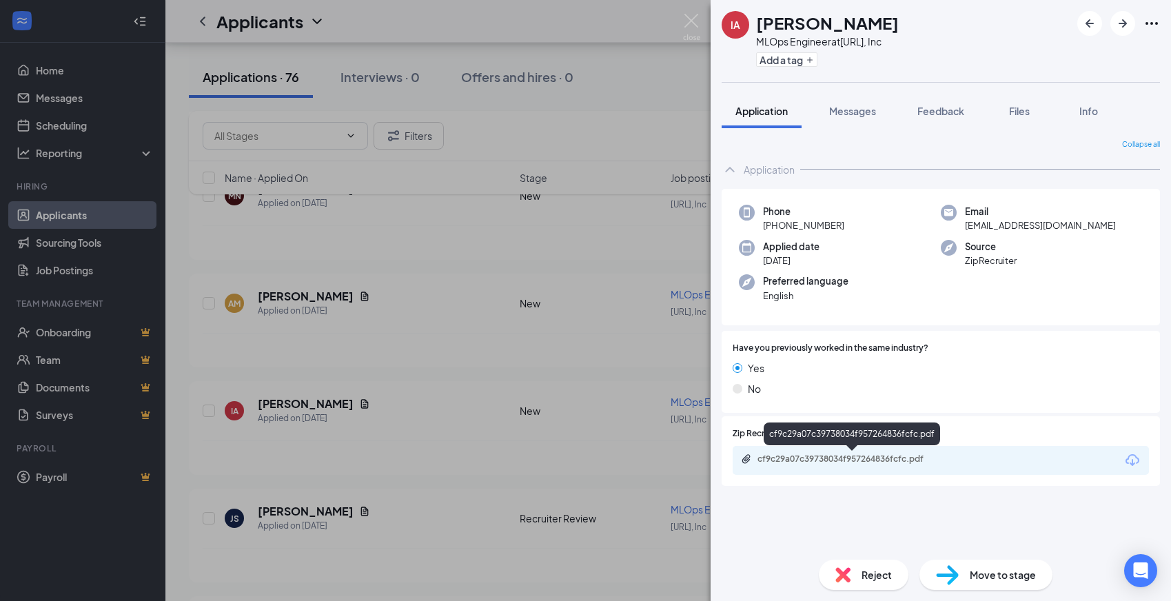
click at [838, 463] on div "cf9c29a07c39738034f957264836fcfc.pdf" at bounding box center [854, 459] width 193 height 11
click at [862, 575] on span "Reject" at bounding box center [877, 574] width 30 height 15
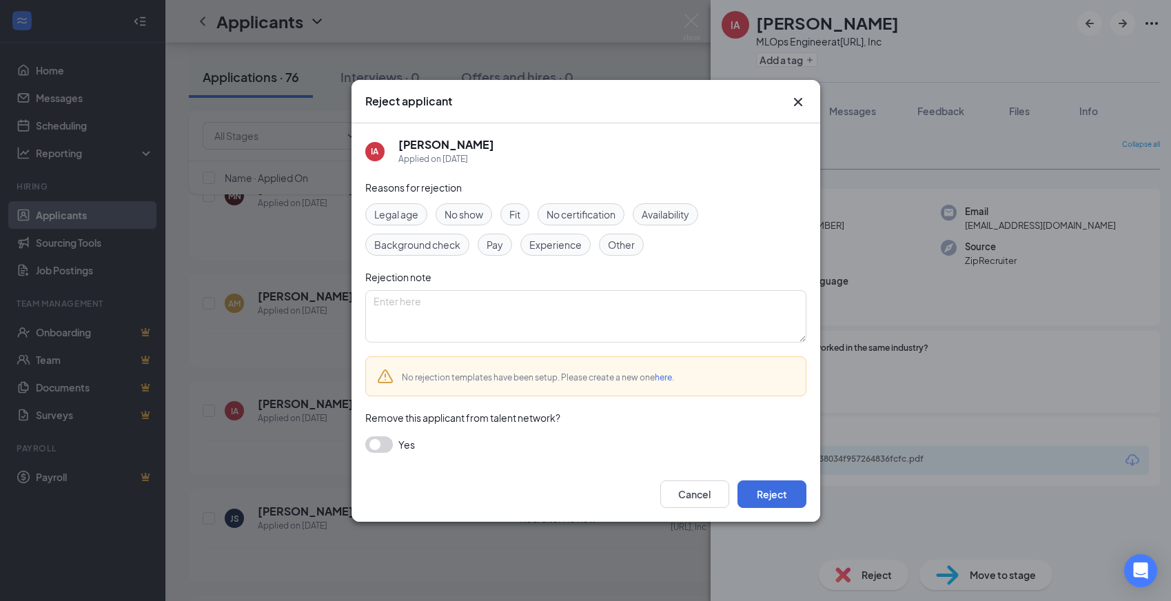
click at [545, 241] on span "Experience" at bounding box center [555, 244] width 52 height 15
click at [789, 498] on button "Reject" at bounding box center [772, 494] width 69 height 28
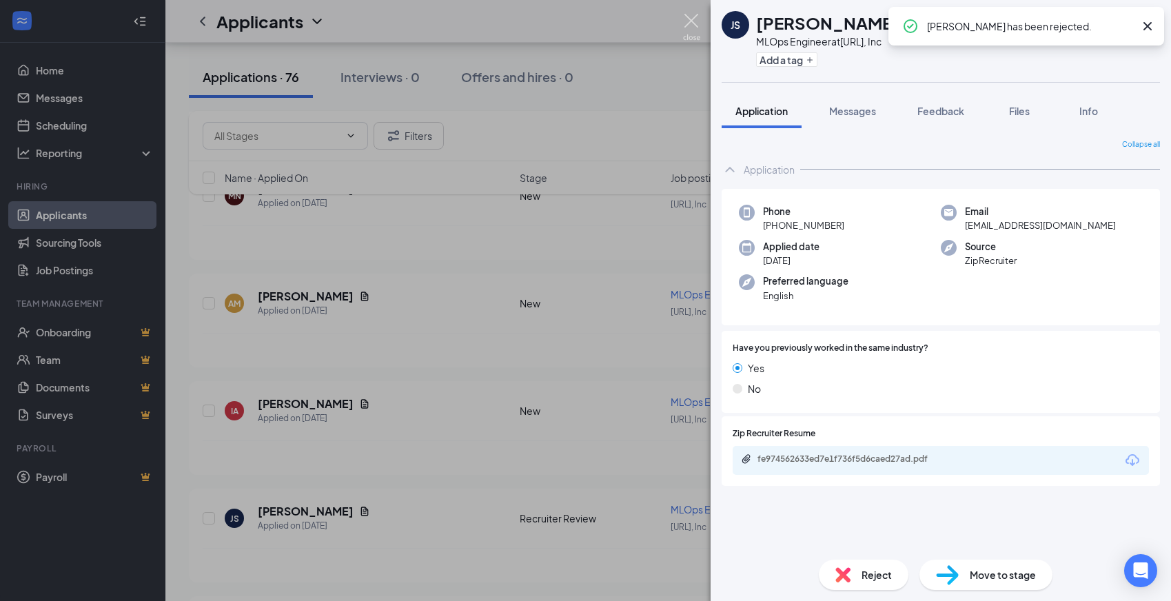
click at [696, 18] on img at bounding box center [691, 27] width 17 height 27
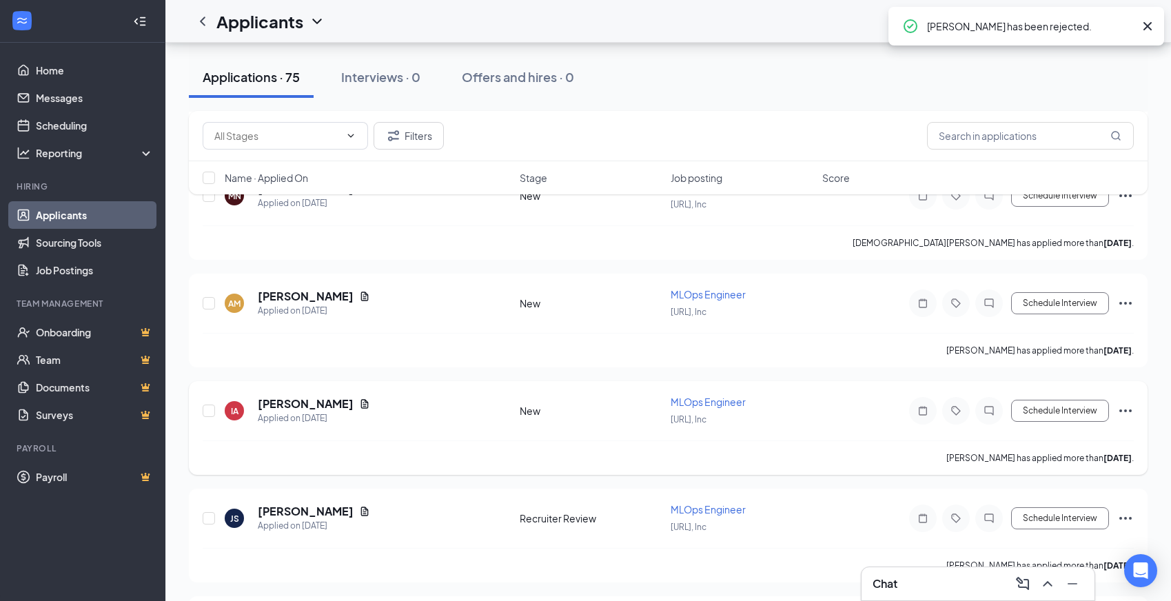
scroll to position [6947, 0]
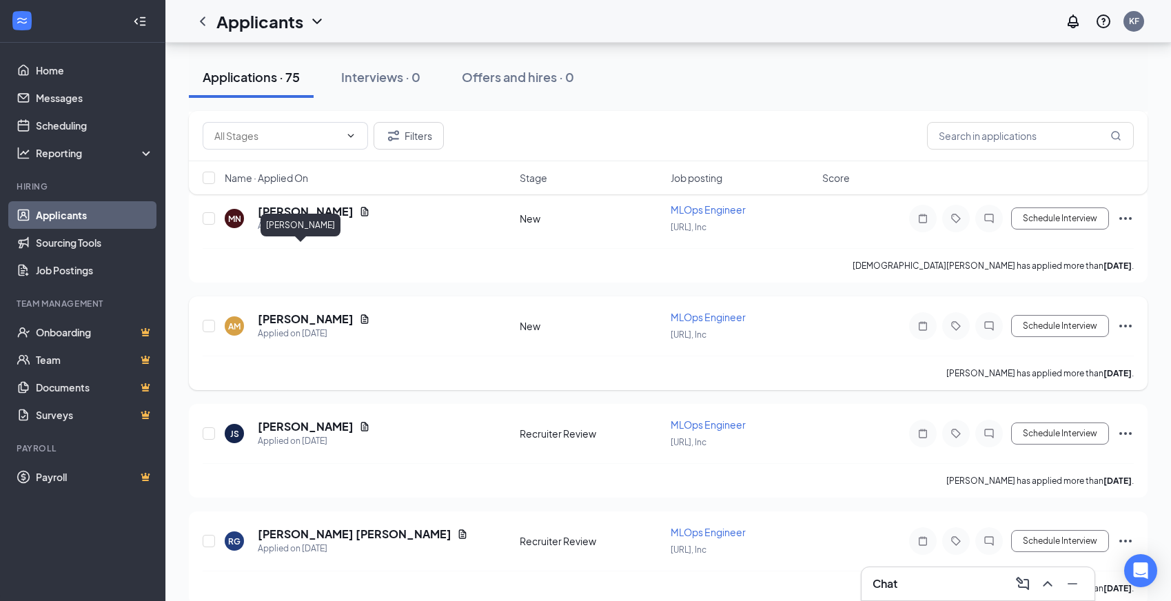
click at [296, 312] on h5 "[PERSON_NAME]" at bounding box center [306, 319] width 96 height 15
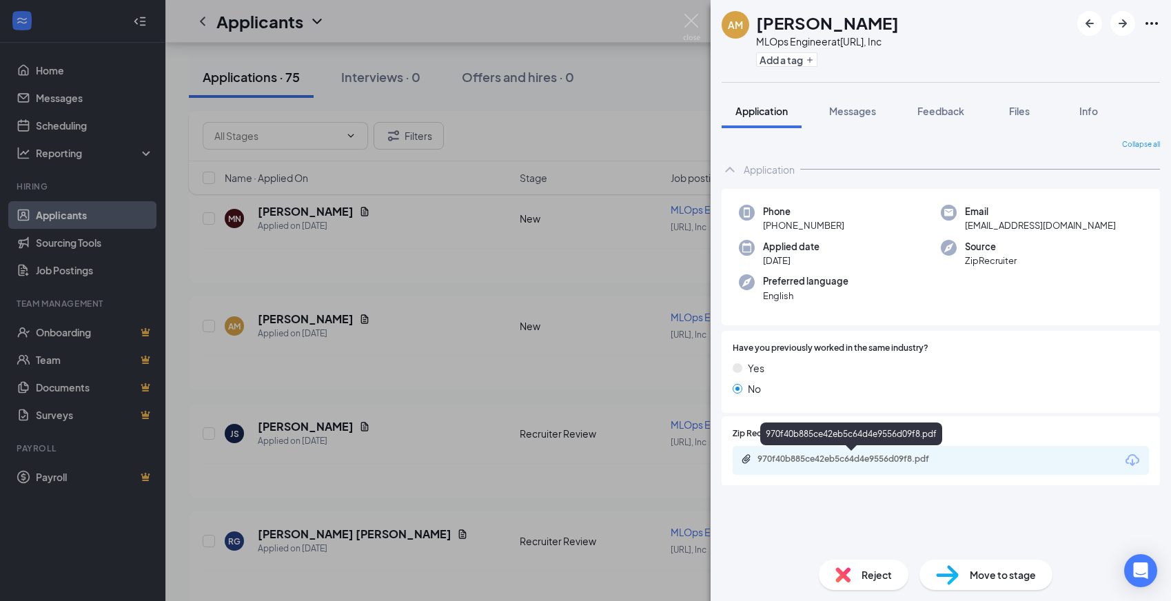
click at [820, 460] on div "970f40b885ce42eb5c64d4e9556d09f8.pdf" at bounding box center [854, 459] width 193 height 11
click at [853, 577] on div "Reject" at bounding box center [864, 575] width 90 height 30
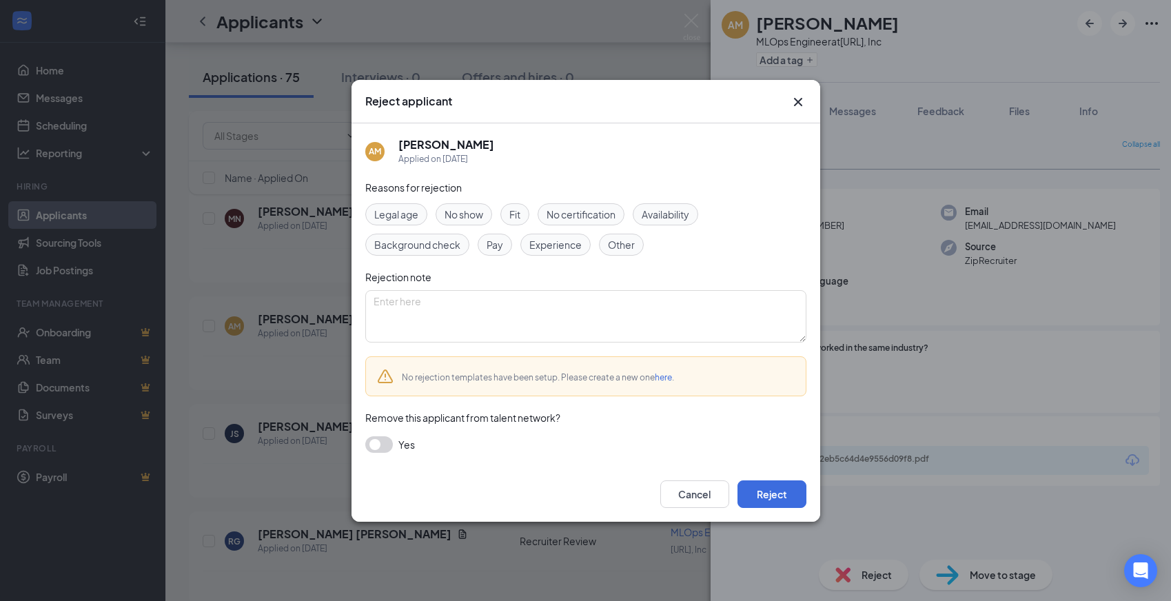
click at [561, 238] on span "Experience" at bounding box center [555, 244] width 52 height 15
click at [765, 480] on button "Reject" at bounding box center [772, 494] width 69 height 28
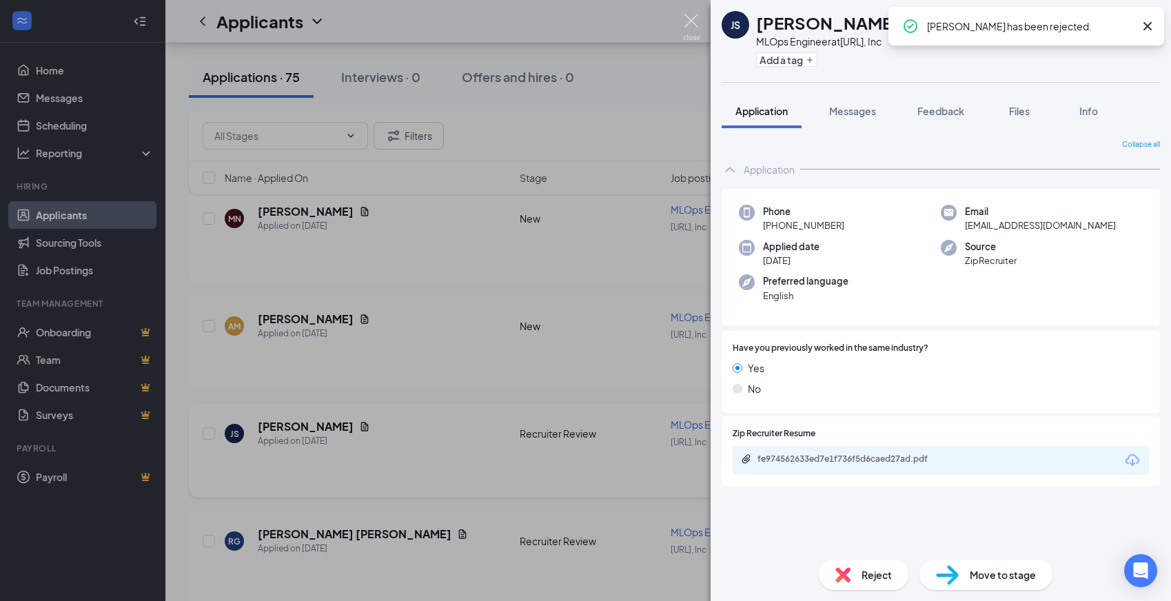
drag, startPoint x: 699, startPoint y: 20, endPoint x: 500, endPoint y: 367, distance: 399.9
click at [699, 20] on img at bounding box center [691, 27] width 17 height 27
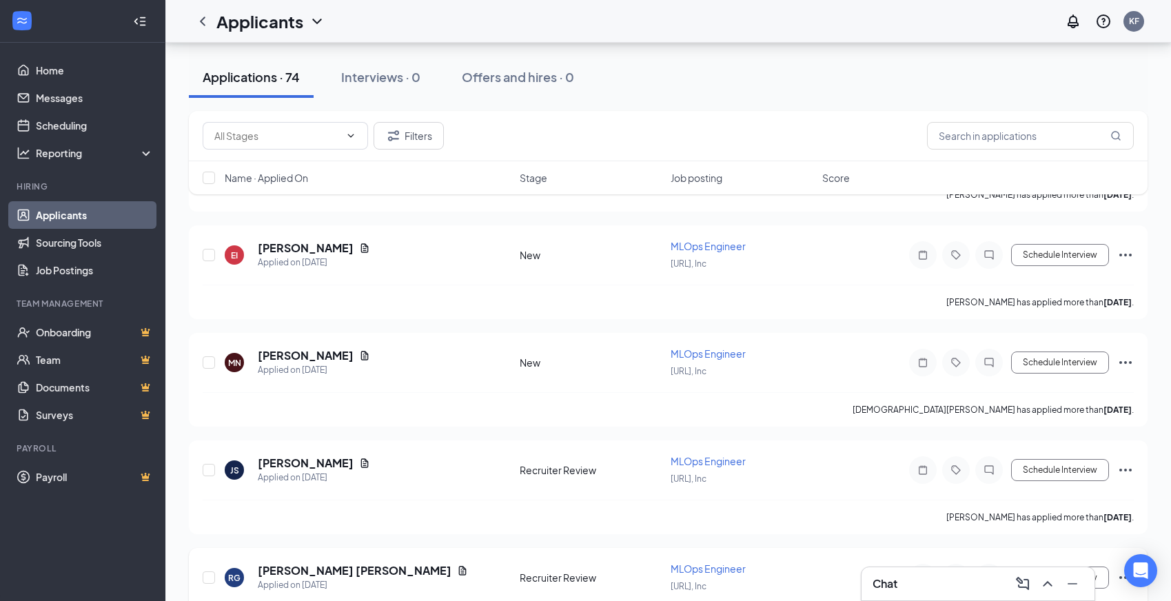
scroll to position [6807, 0]
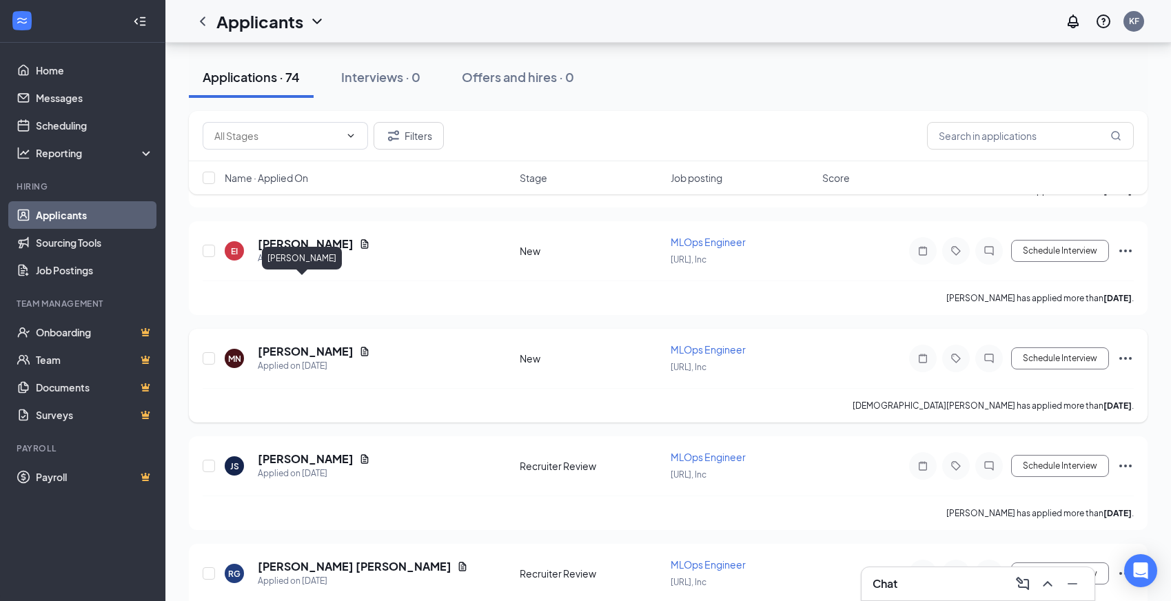
click at [307, 344] on h5 "[PERSON_NAME]" at bounding box center [306, 351] width 96 height 15
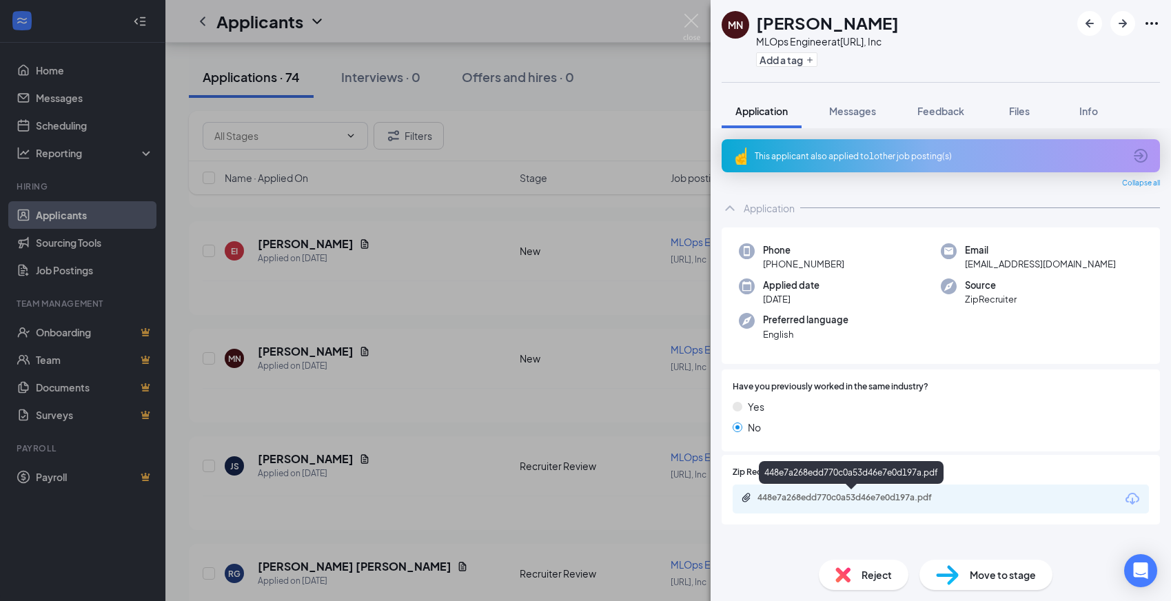
click at [811, 486] on div "448e7a268edd770c0a53d46e7e0d197a.pdf" at bounding box center [851, 475] width 185 height 28
click at [813, 496] on div "448e7a268edd770c0a53d46e7e0d197a.pdf" at bounding box center [854, 497] width 193 height 11
click at [849, 574] on img at bounding box center [843, 574] width 15 height 15
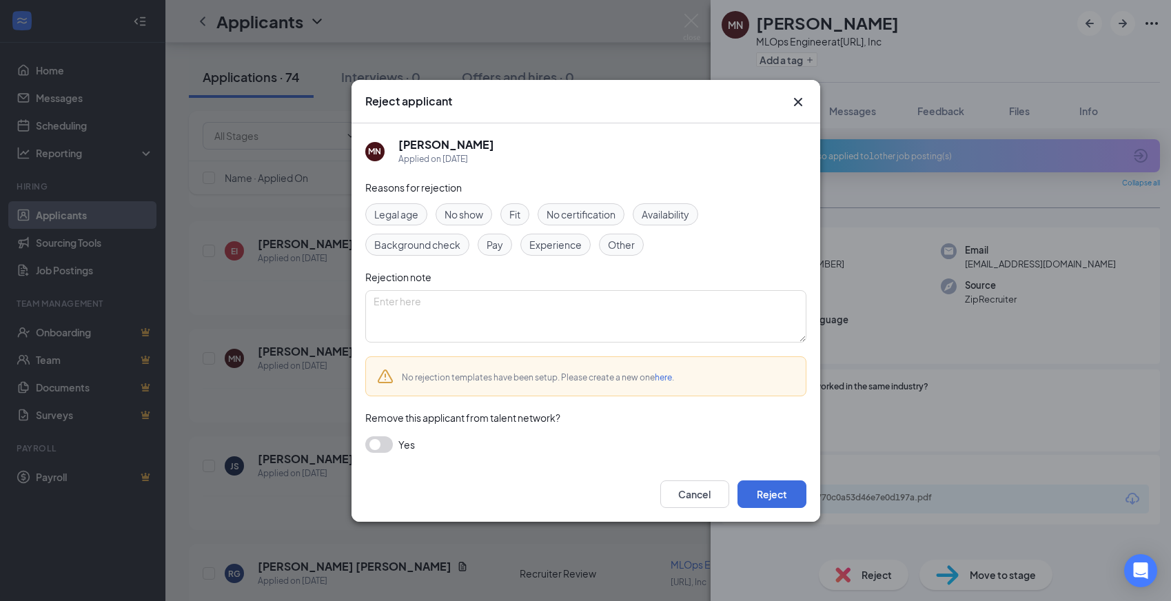
click at [564, 250] on span "Experience" at bounding box center [555, 244] width 52 height 15
click at [773, 492] on button "Reject" at bounding box center [772, 494] width 69 height 28
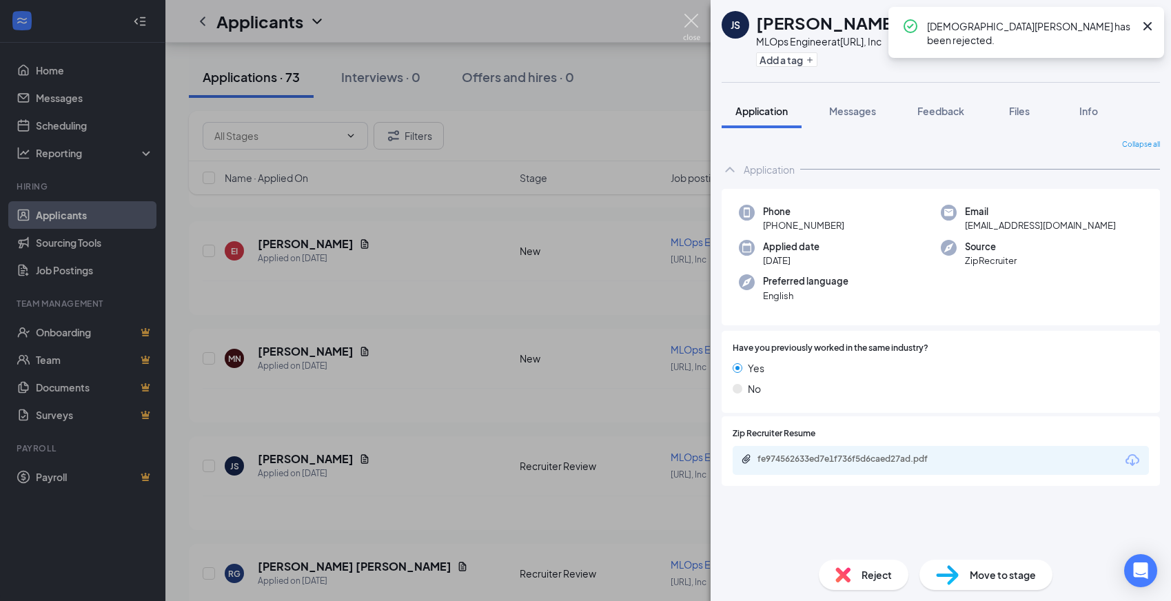
click at [690, 15] on img at bounding box center [691, 27] width 17 height 27
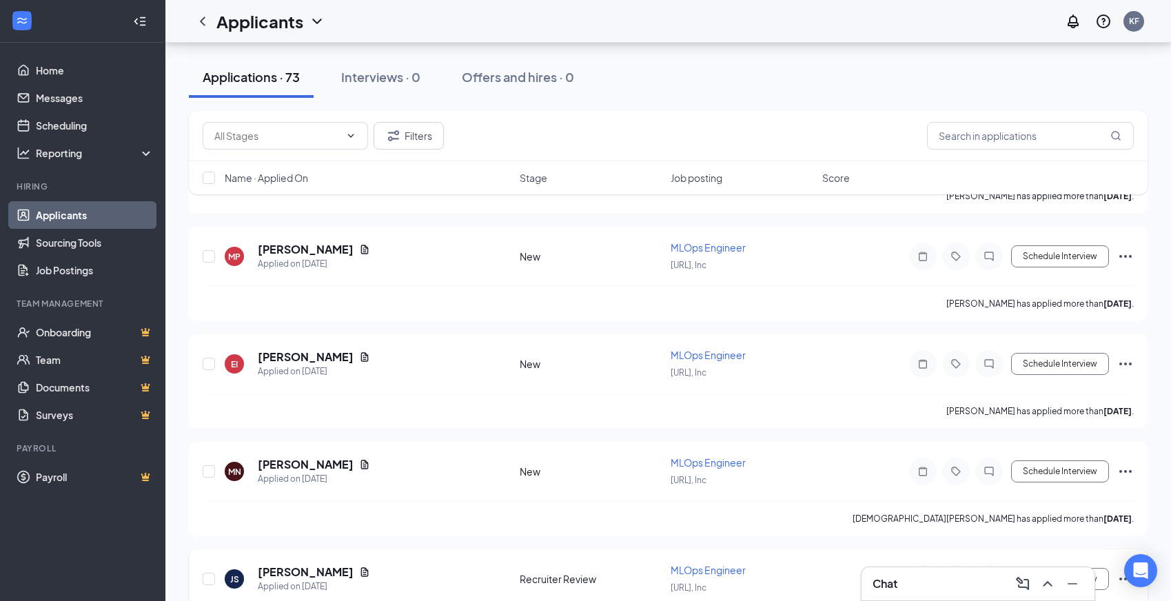
scroll to position [6677, 0]
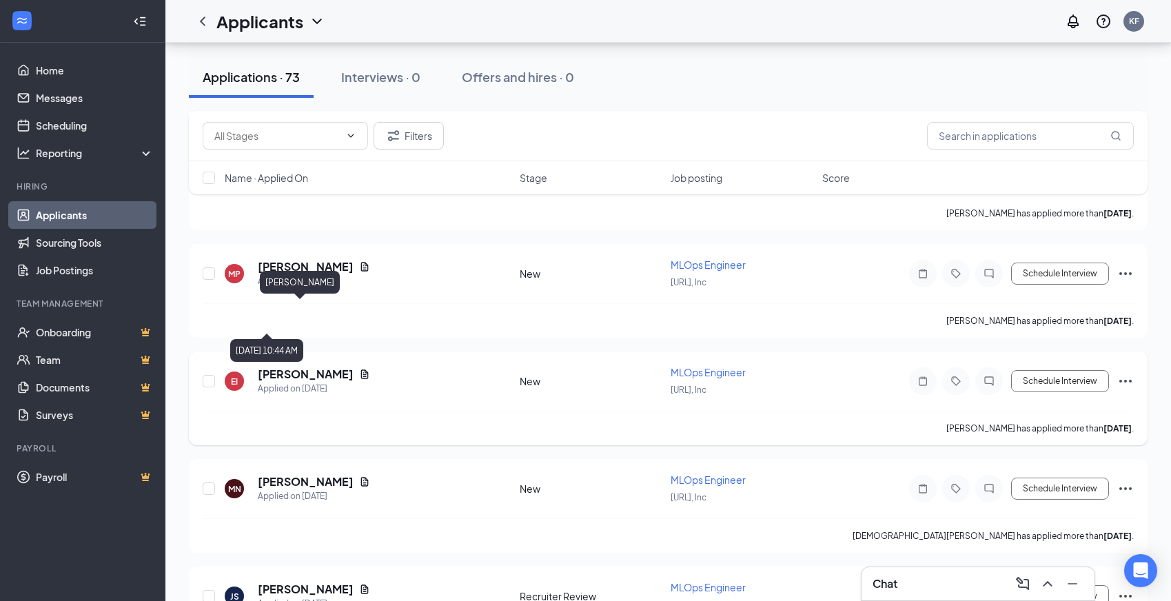
click at [278, 367] on h5 "[PERSON_NAME]" at bounding box center [306, 374] width 96 height 15
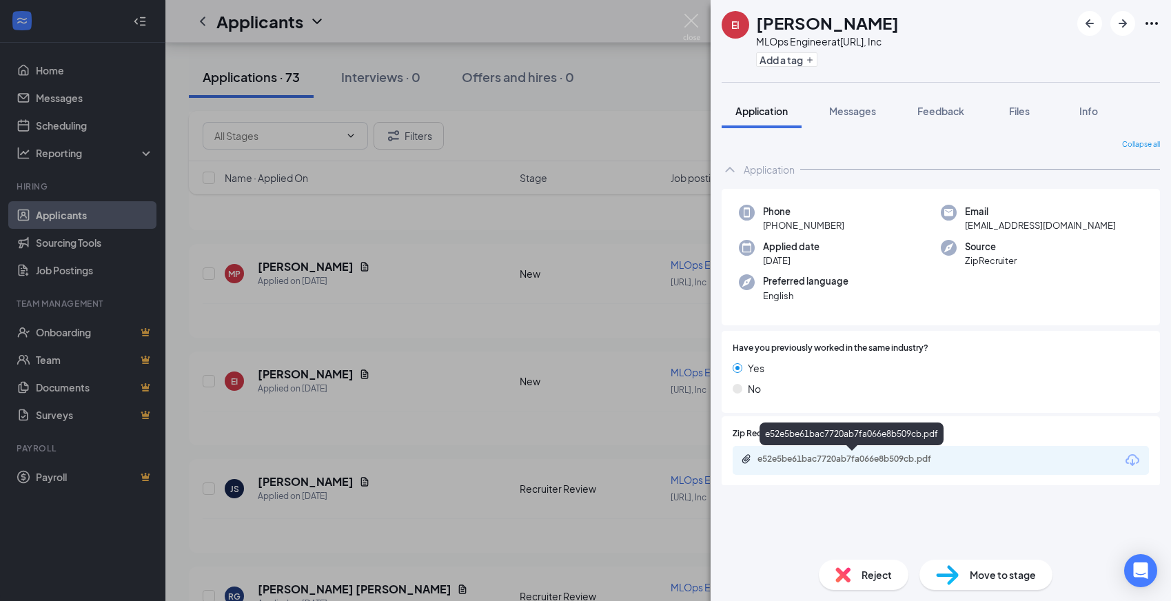
click at [853, 457] on div "e52e5be61bac7720ab7fa066e8b509cb.pdf" at bounding box center [854, 459] width 193 height 11
click at [981, 578] on span "Move to stage" at bounding box center [1003, 574] width 66 height 15
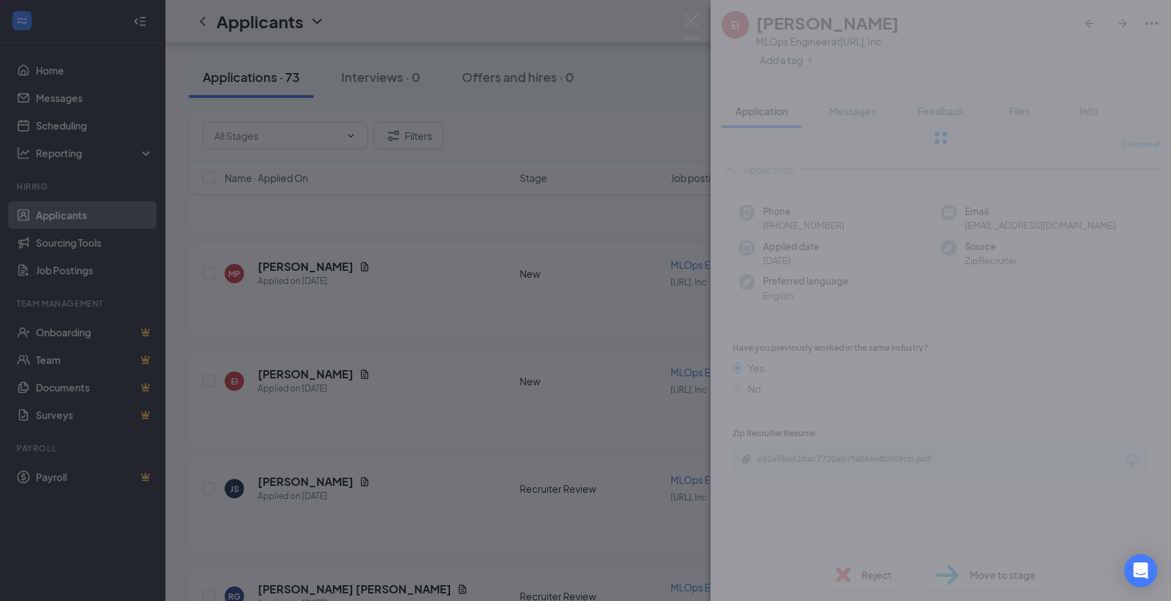
type input "Recruiter Review (next stage)"
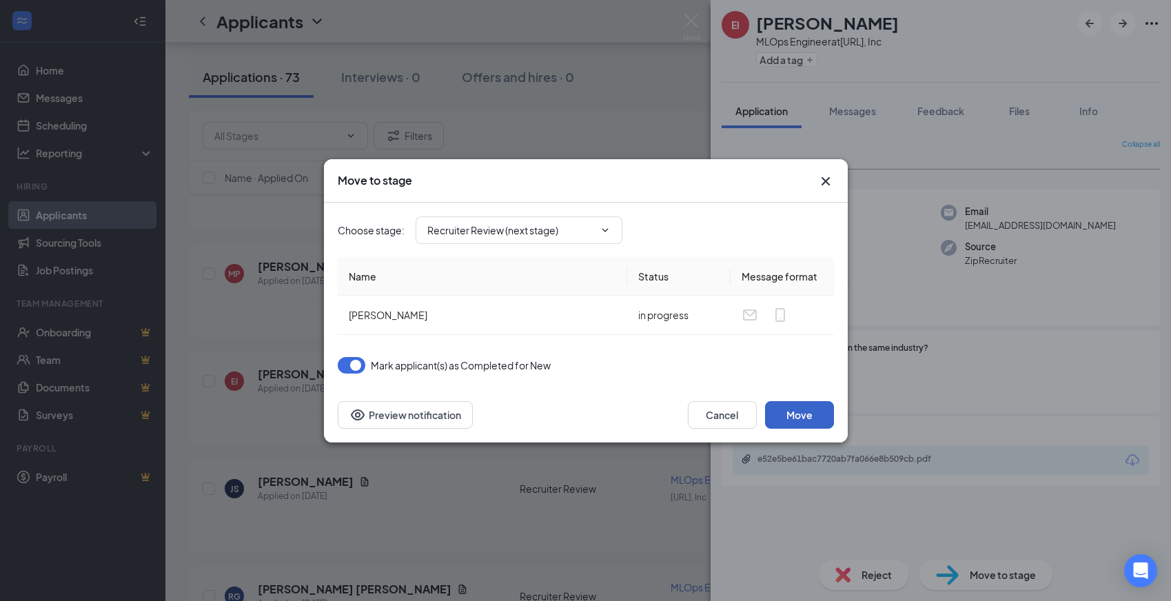
click at [794, 405] on button "Move" at bounding box center [799, 415] width 69 height 28
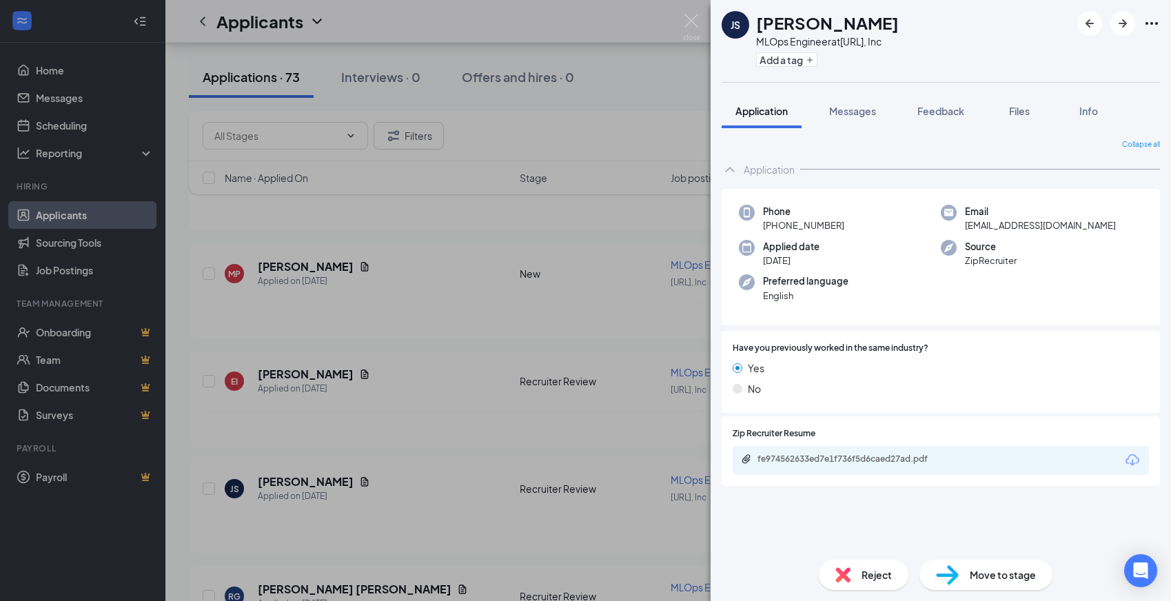
click at [696, 25] on img at bounding box center [691, 27] width 17 height 27
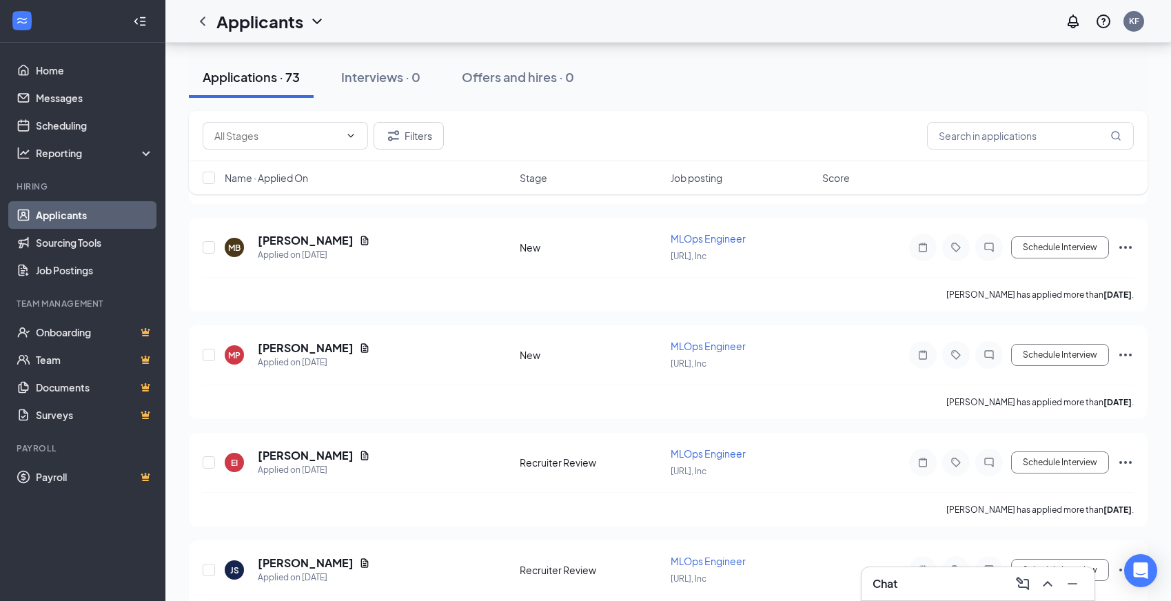
scroll to position [6594, 0]
click at [289, 342] on h5 "[PERSON_NAME]" at bounding box center [306, 349] width 96 height 15
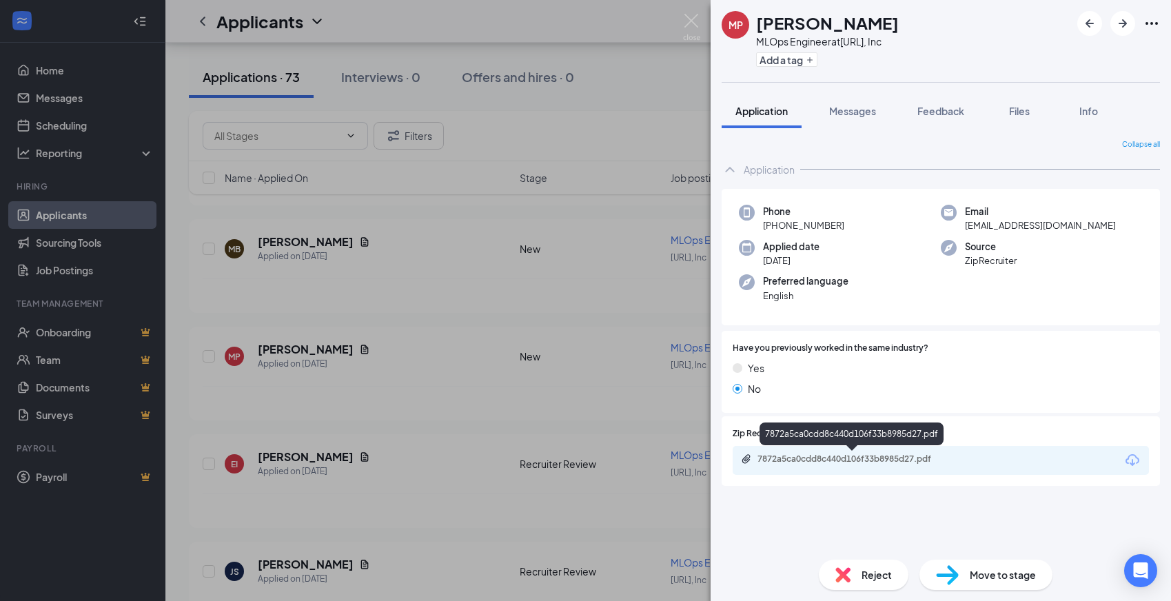
click at [836, 458] on div "7872a5ca0cdd8c440d106f33b8985d27.pdf" at bounding box center [854, 459] width 193 height 11
click at [848, 568] on img at bounding box center [843, 574] width 15 height 15
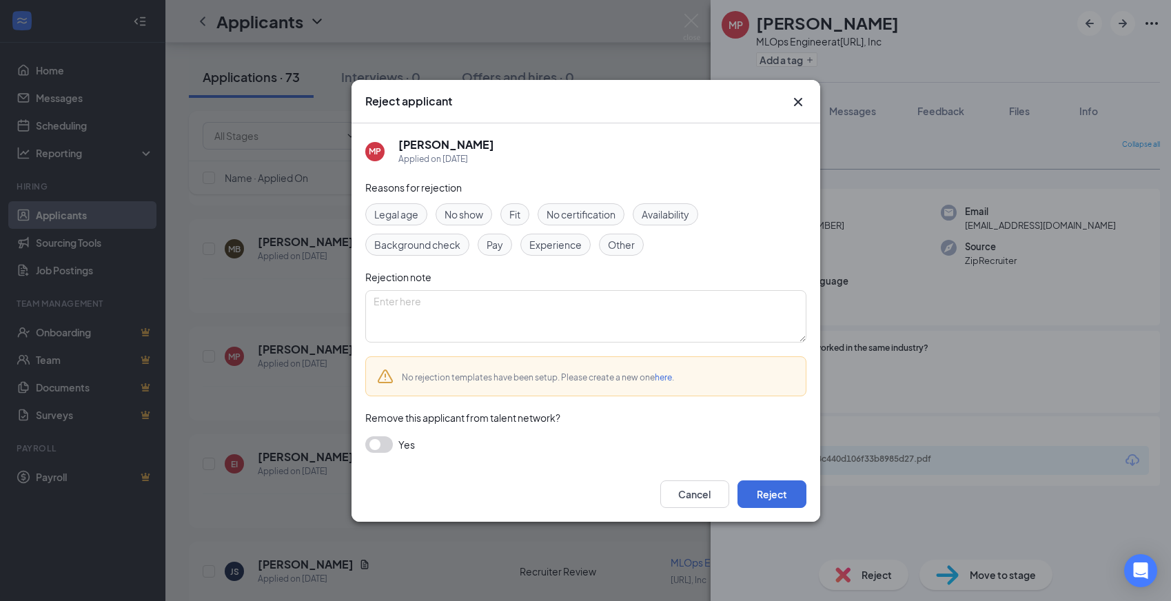
drag, startPoint x: 567, startPoint y: 249, endPoint x: 578, endPoint y: 272, distance: 25.9
click at [567, 249] on span "Experience" at bounding box center [555, 244] width 52 height 15
click at [769, 499] on button "Reject" at bounding box center [772, 494] width 69 height 28
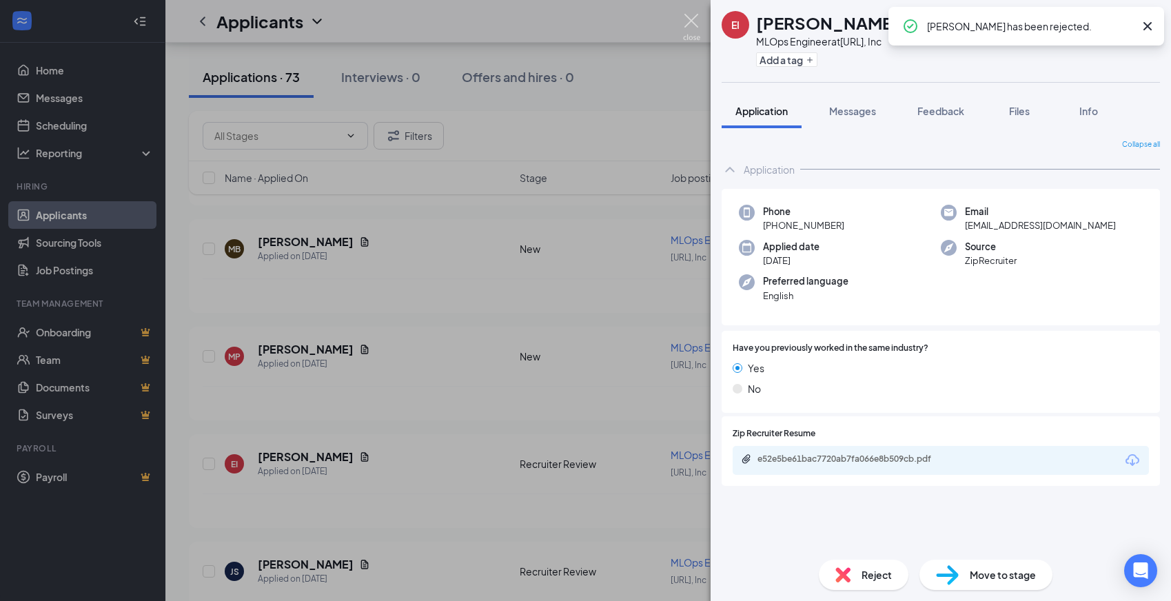
click at [696, 21] on img at bounding box center [691, 27] width 17 height 27
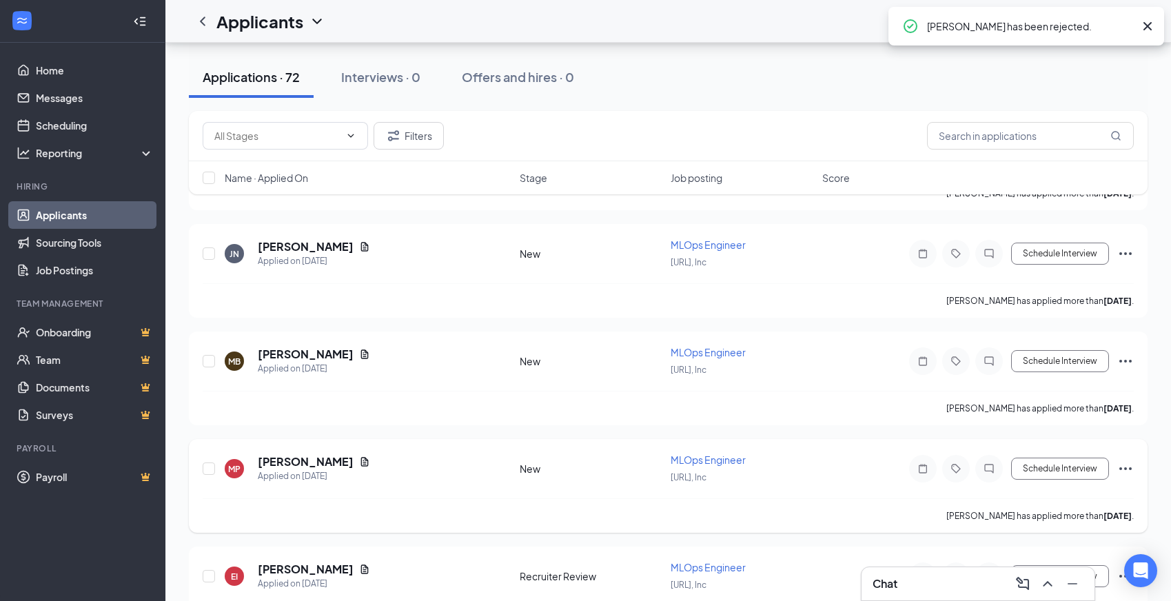
scroll to position [6481, 0]
click at [305, 347] on h5 "[PERSON_NAME]" at bounding box center [306, 354] width 96 height 15
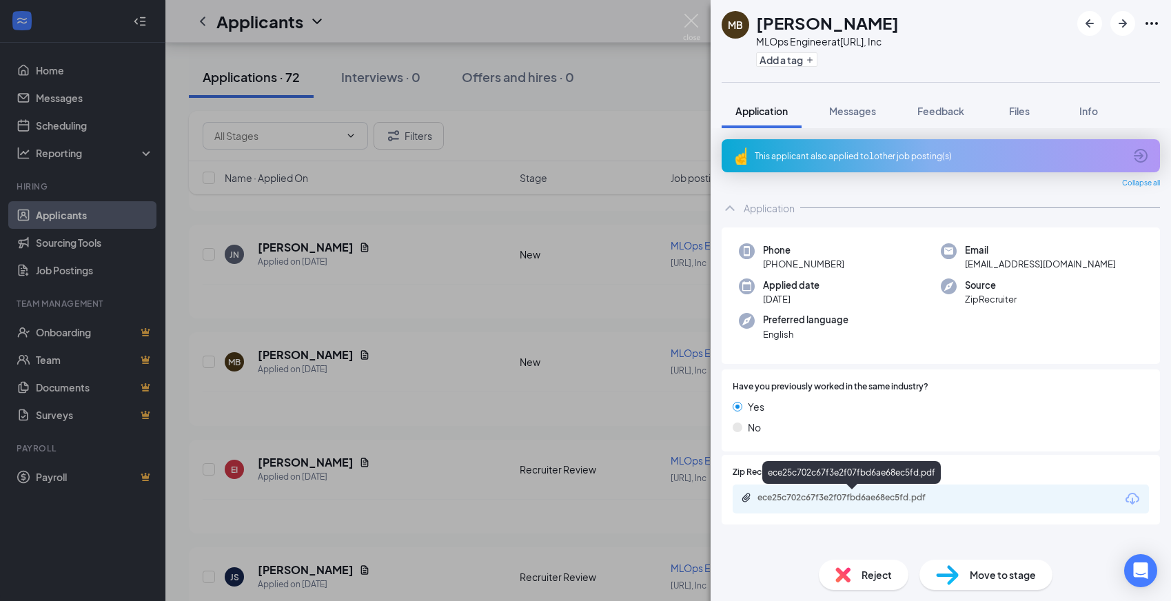
click at [812, 496] on div "ece25c702c67f3e2f07fbd6ae68ec5fd.pdf" at bounding box center [854, 497] width 193 height 11
drag, startPoint x: 1006, startPoint y: 535, endPoint x: 974, endPoint y: 537, distance: 32.5
click at [1006, 535] on div "This applicant also applied to 1 other job posting(s) Collapse all Application …" at bounding box center [941, 343] width 438 height 409
click at [870, 567] on span "Reject" at bounding box center [877, 574] width 30 height 15
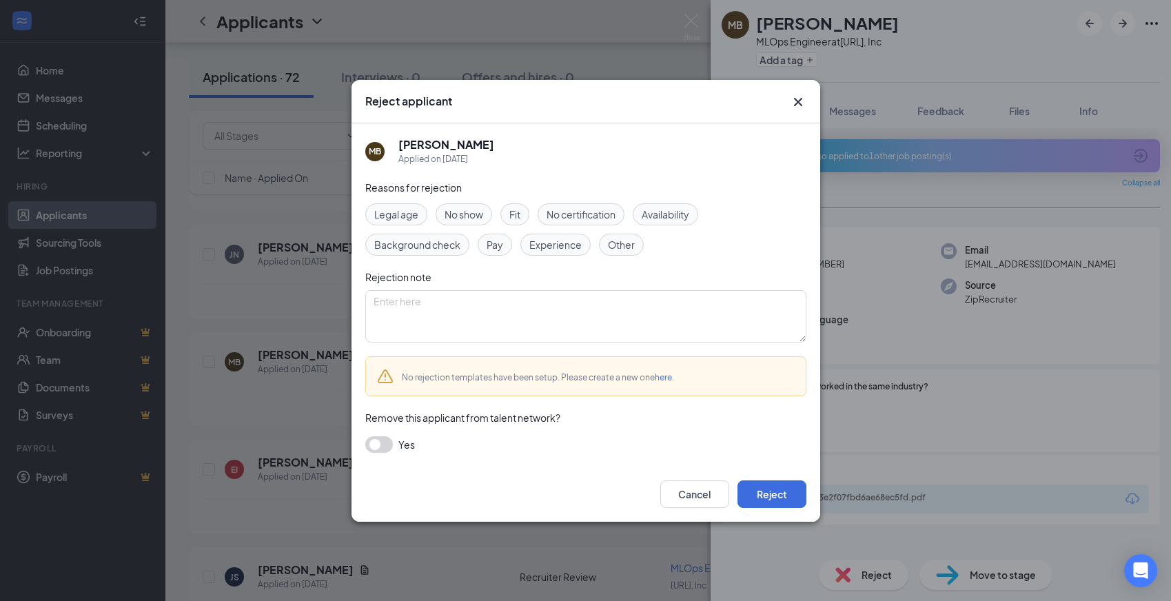
click at [564, 243] on span "Experience" at bounding box center [555, 244] width 52 height 15
click at [774, 490] on button "Reject" at bounding box center [772, 494] width 69 height 28
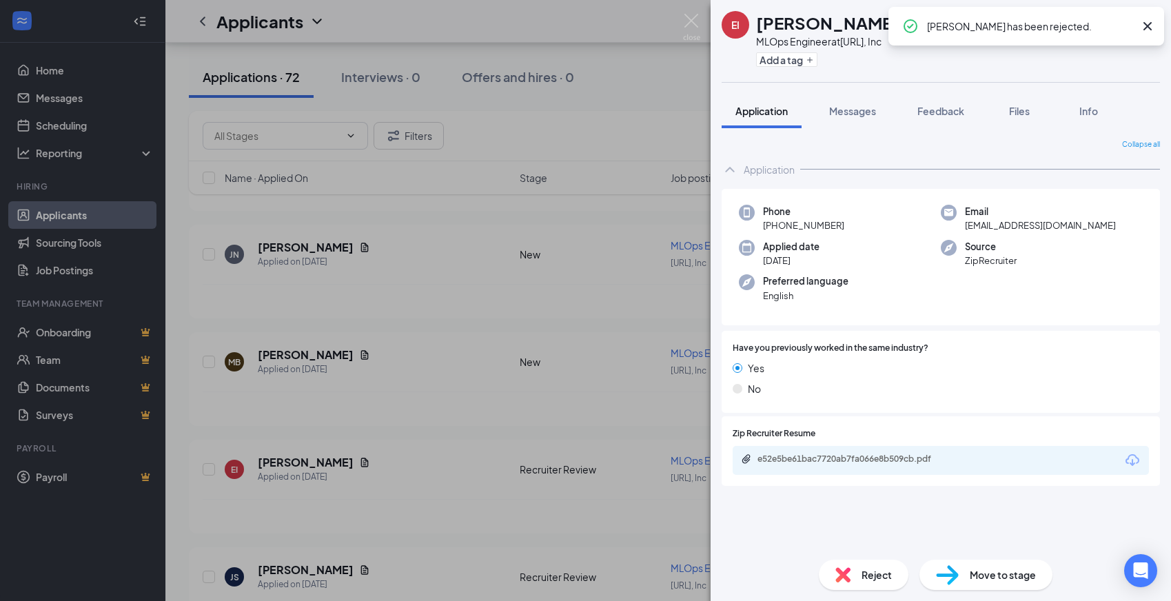
click at [700, 19] on img at bounding box center [691, 27] width 17 height 27
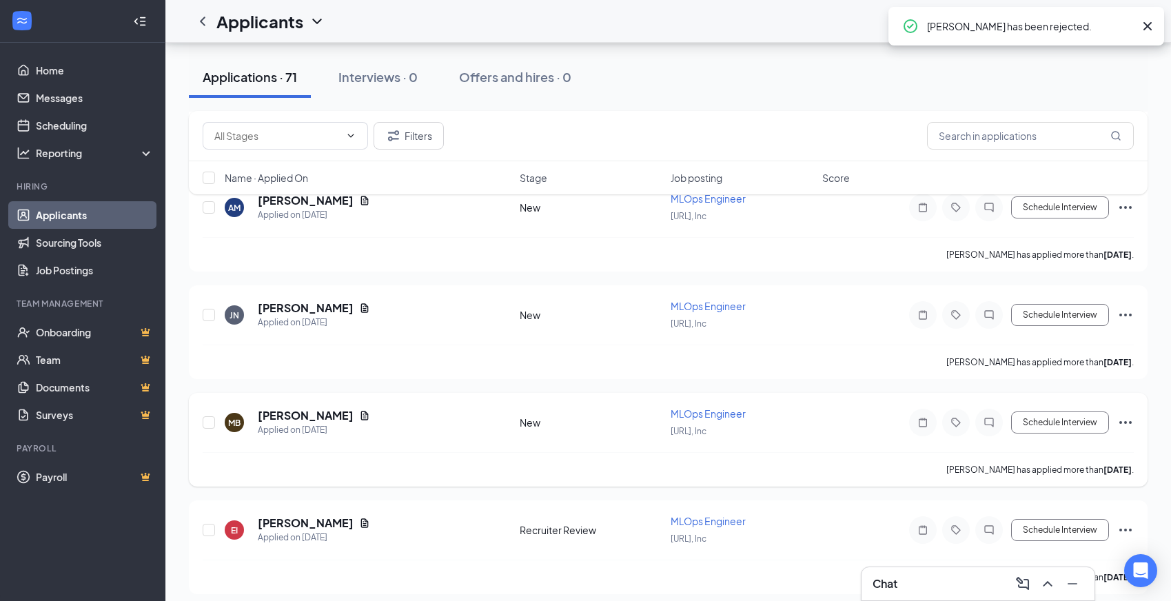
scroll to position [6414, 0]
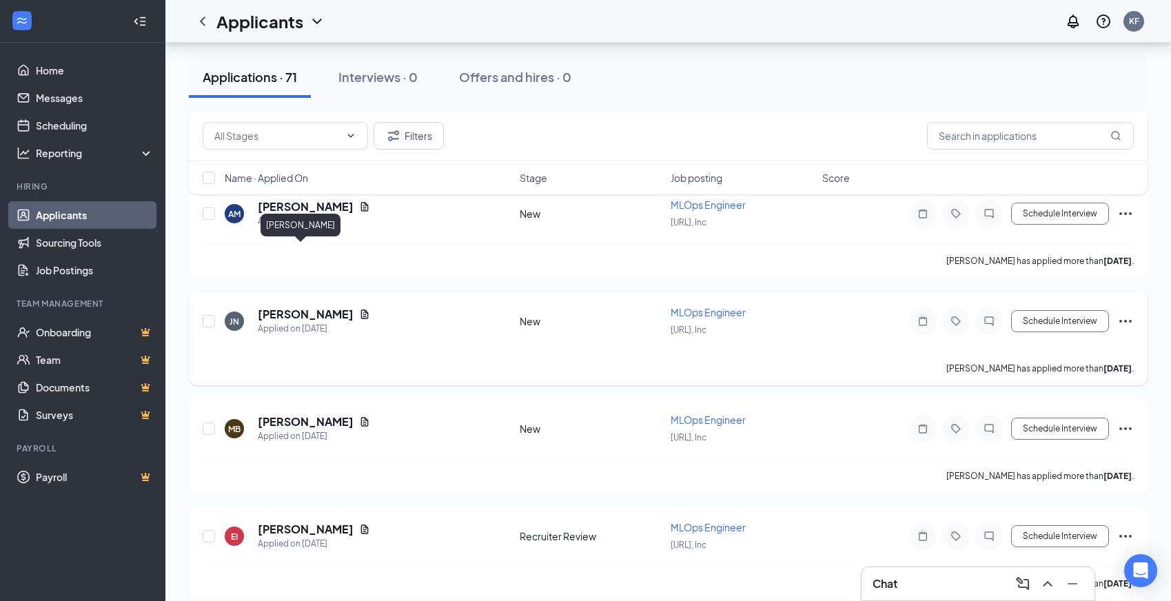
click at [308, 307] on h5 "[PERSON_NAME]" at bounding box center [306, 314] width 96 height 15
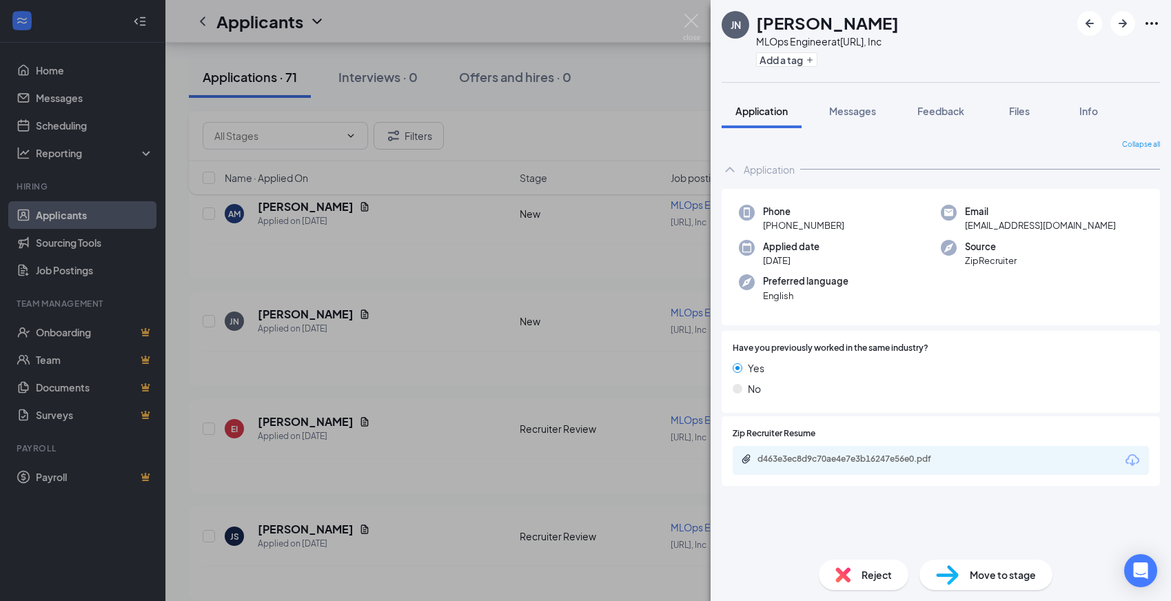
click at [822, 454] on div "d463e3ec8d9c70ae4e7e3b16247e56e0.pdf" at bounding box center [854, 459] width 193 height 11
click at [968, 577] on div "Move to stage" at bounding box center [986, 575] width 133 height 30
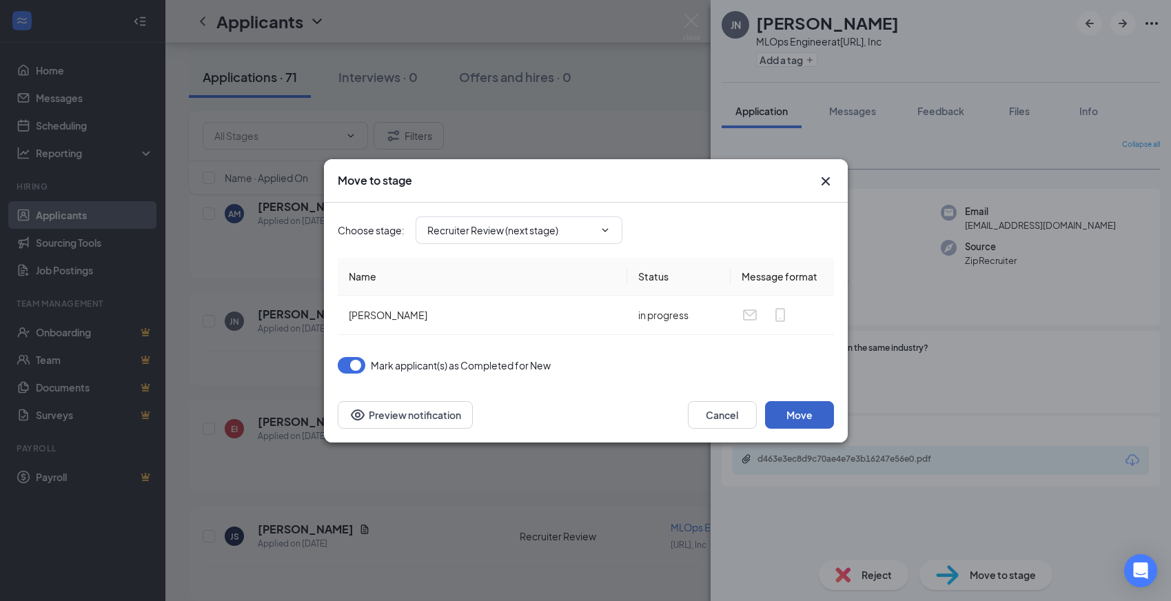
click at [802, 416] on button "Move" at bounding box center [799, 415] width 69 height 28
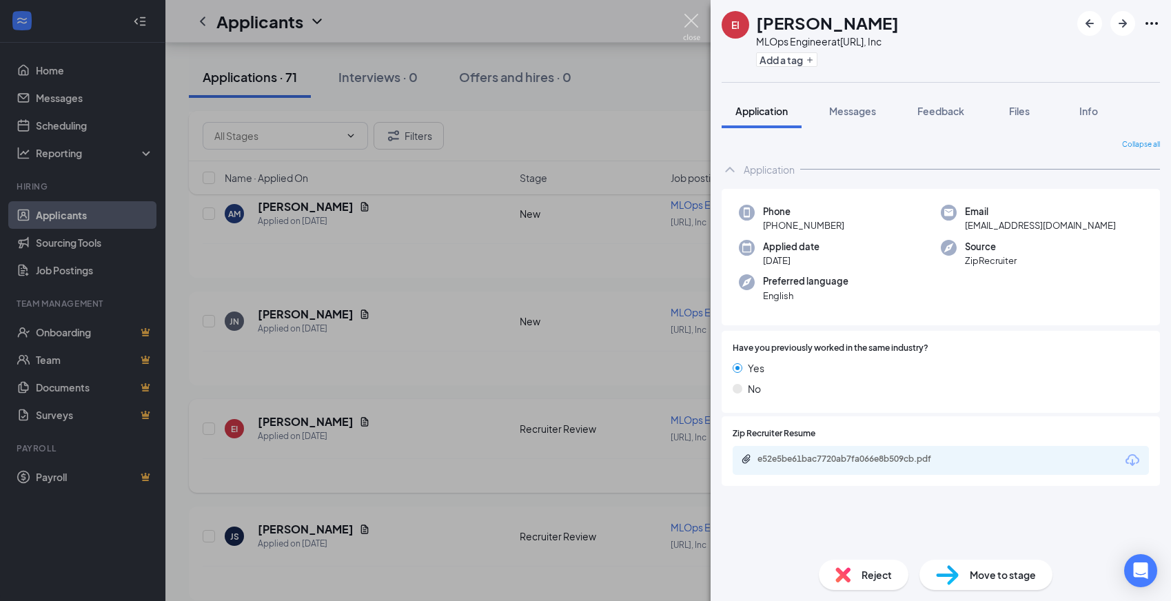
drag, startPoint x: 691, startPoint y: 19, endPoint x: 506, endPoint y: 348, distance: 377.2
click at [691, 19] on img at bounding box center [691, 27] width 17 height 27
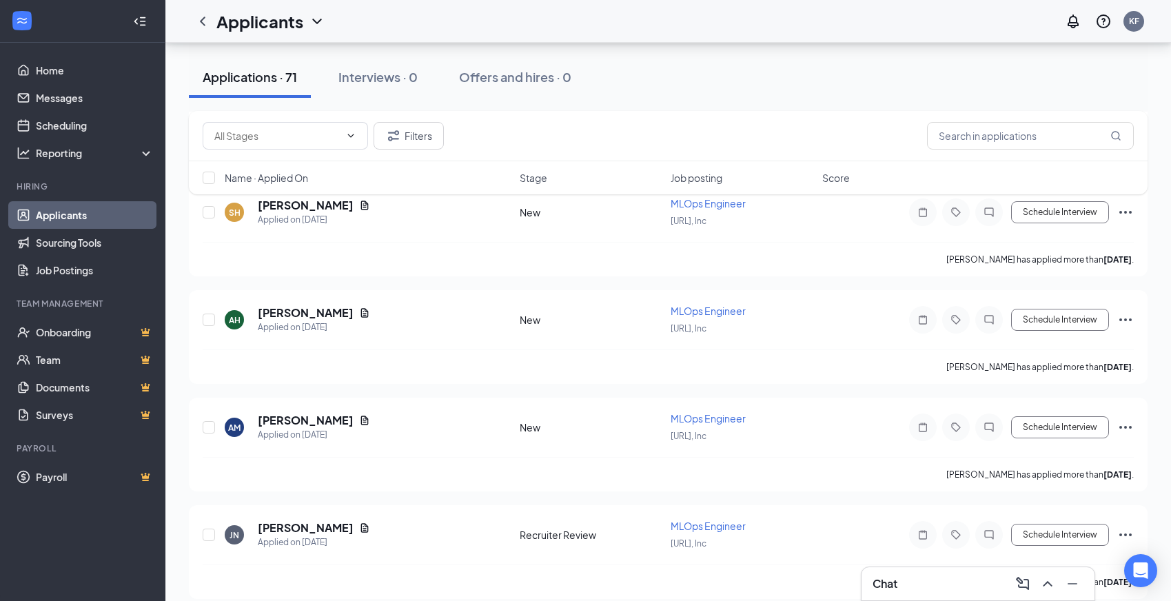
scroll to position [6239, 0]
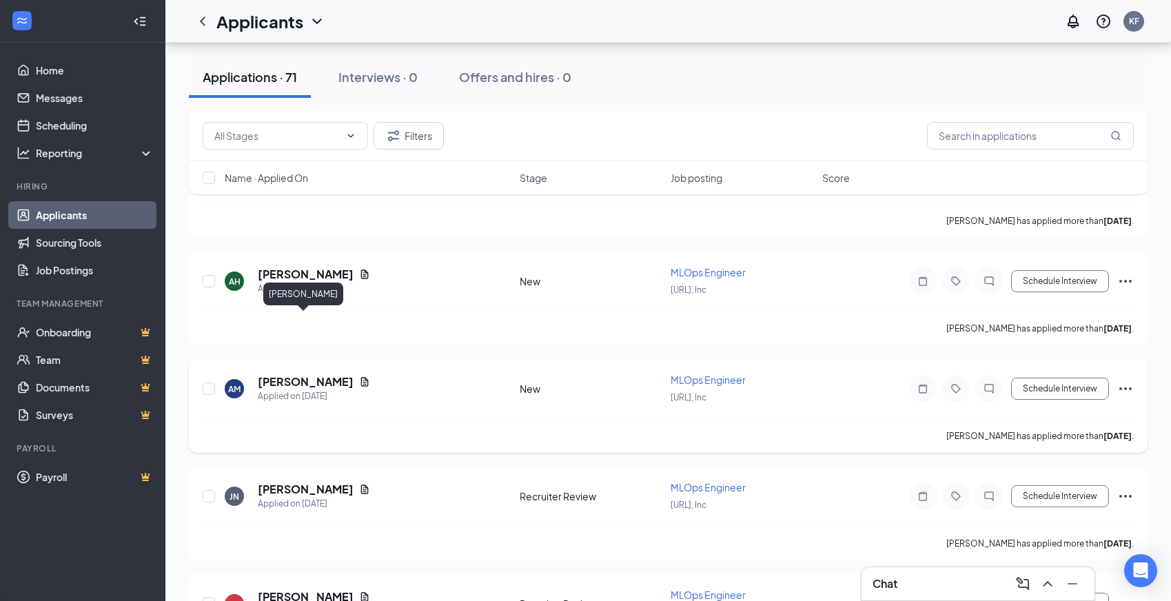
click at [288, 374] on h5 "[PERSON_NAME]" at bounding box center [306, 381] width 96 height 15
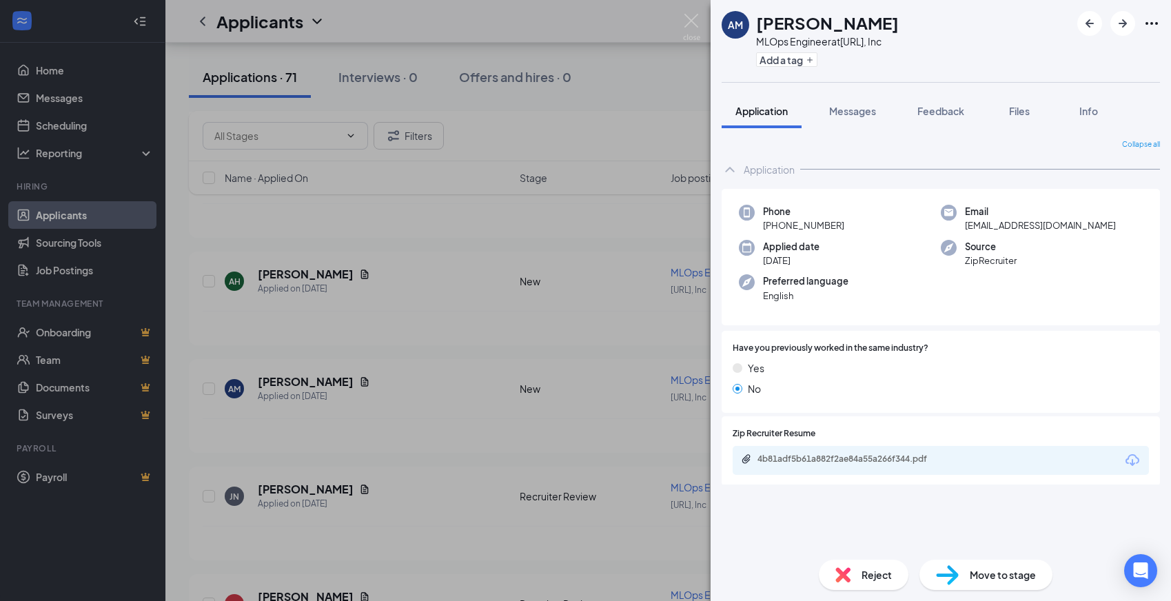
click at [809, 452] on div "4b81adf5b61a882f2ae84a55a266f344.pdf" at bounding box center [941, 460] width 416 height 29
click at [809, 461] on div "4b81adf5b61a882f2ae84a55a266f344.pdf" at bounding box center [854, 459] width 193 height 11
click at [869, 571] on span "Reject" at bounding box center [877, 574] width 30 height 15
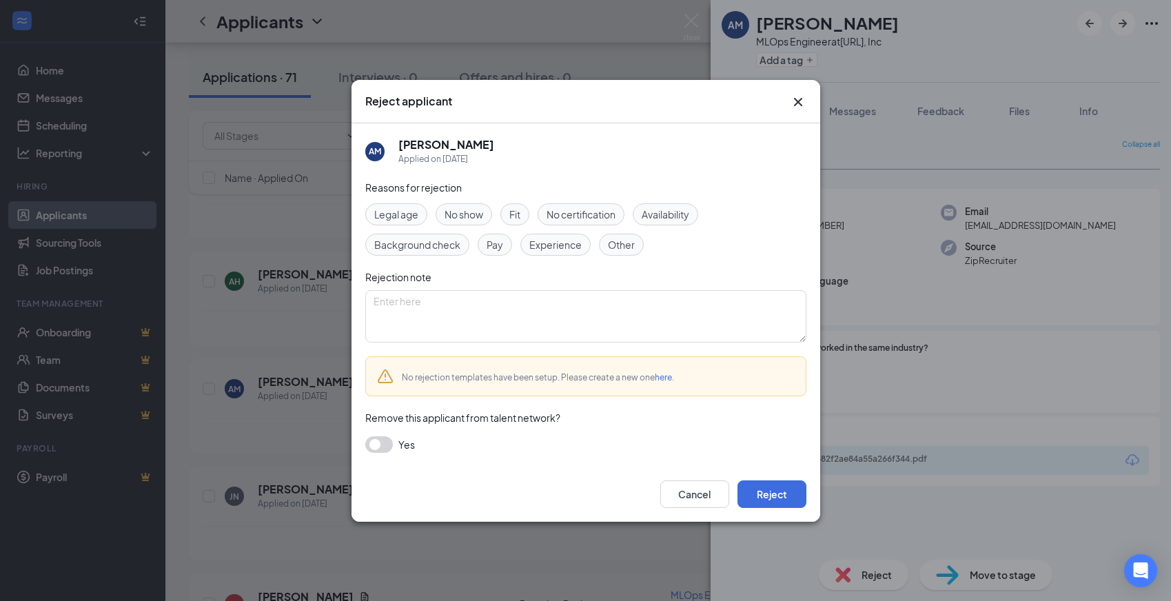
drag, startPoint x: 566, startPoint y: 232, endPoint x: 572, endPoint y: 248, distance: 17.0
click at [567, 233] on div "Legal age No show Fit No certification Availability Background check Pay Experi…" at bounding box center [585, 229] width 441 height 52
click at [565, 250] on span "Experience" at bounding box center [555, 244] width 52 height 15
click at [771, 490] on button "Reject" at bounding box center [772, 494] width 69 height 28
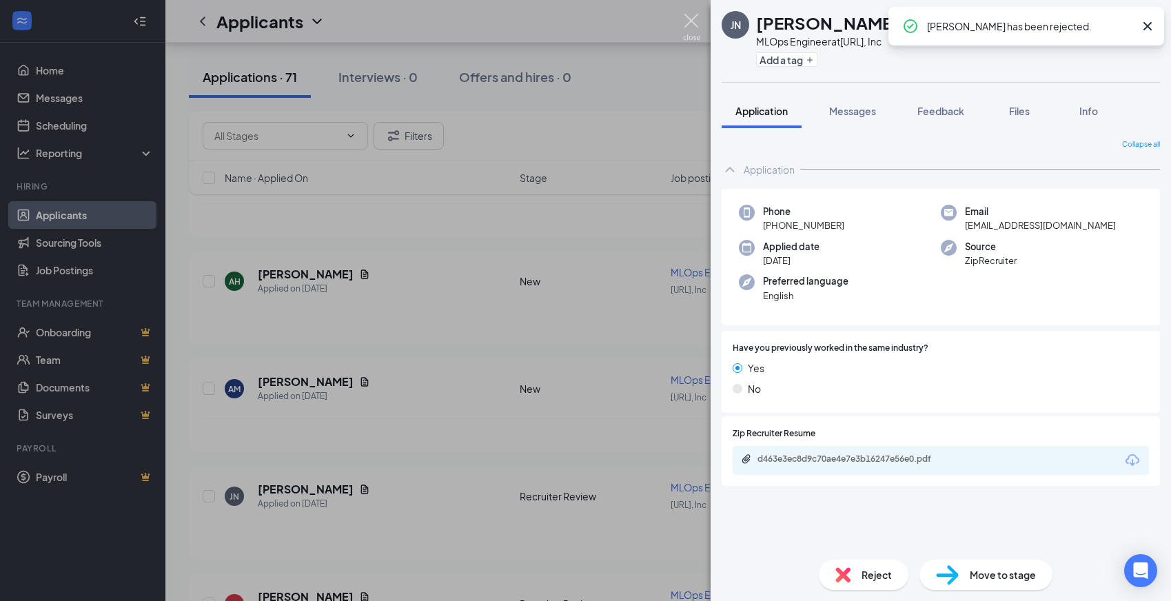
drag, startPoint x: 692, startPoint y: 19, endPoint x: 678, endPoint y: 296, distance: 278.2
click at [692, 19] on img at bounding box center [691, 27] width 17 height 27
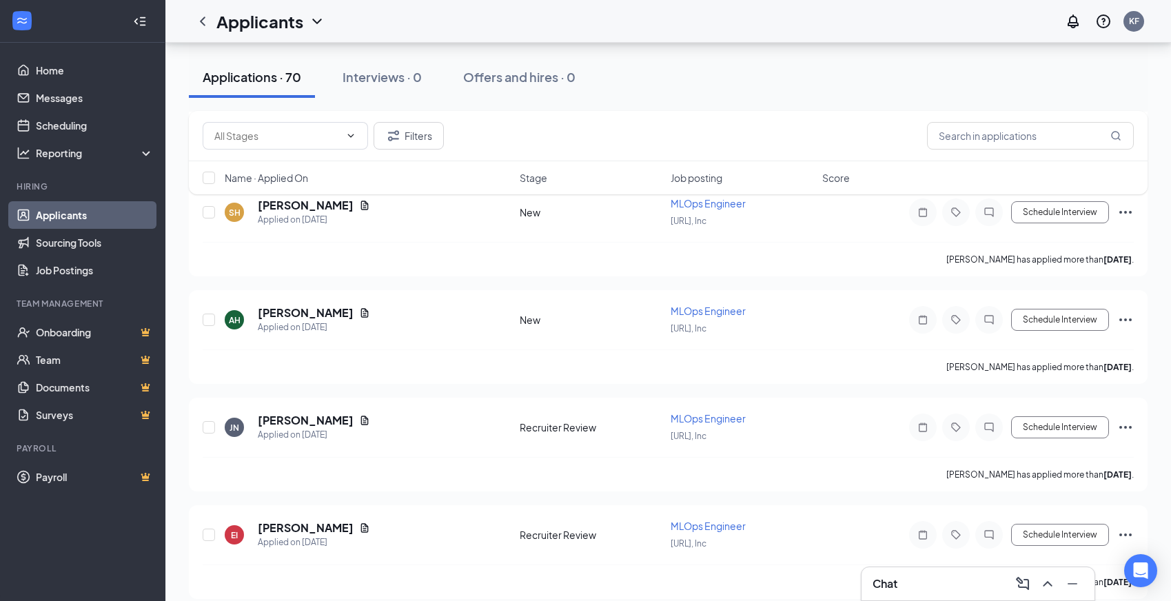
scroll to position [6183, 0]
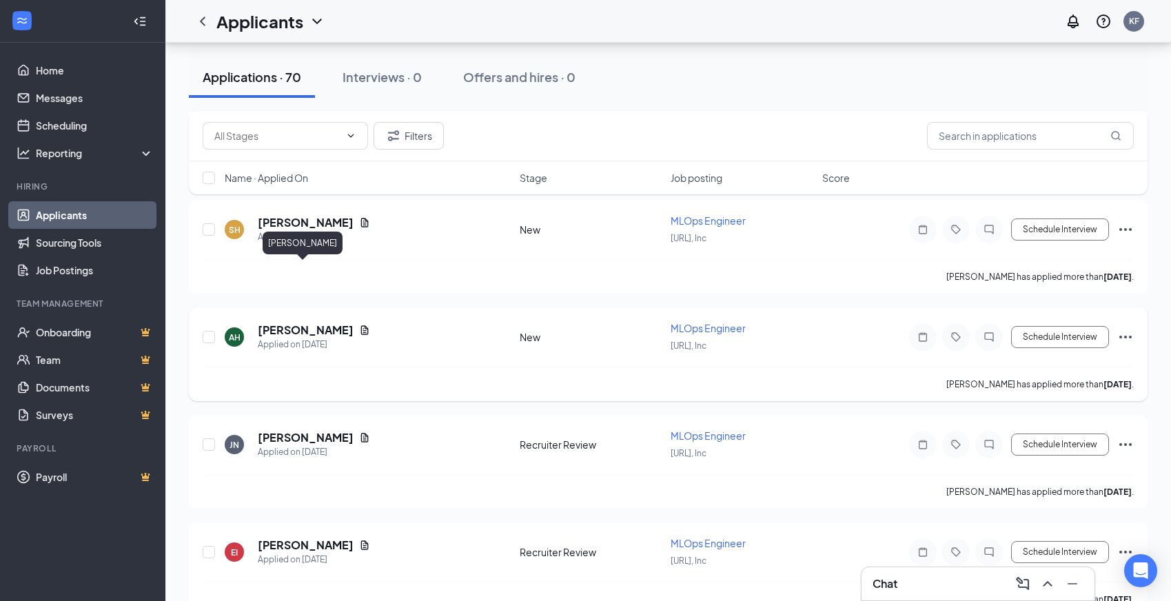
click at [313, 323] on h5 "[PERSON_NAME]" at bounding box center [306, 330] width 96 height 15
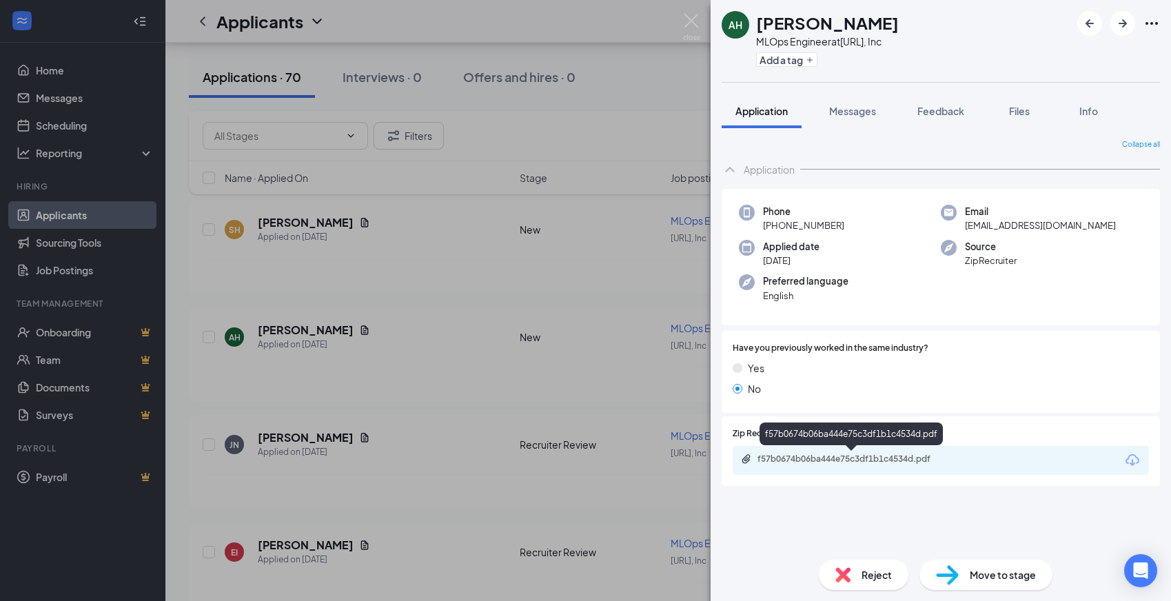
click at [902, 461] on div "f57b0674b06ba444e75c3df1b1c4534d.pdf" at bounding box center [854, 459] width 193 height 11
click at [846, 559] on div "Reject Move to stage" at bounding box center [941, 575] width 461 height 52
click at [847, 580] on img at bounding box center [843, 574] width 15 height 15
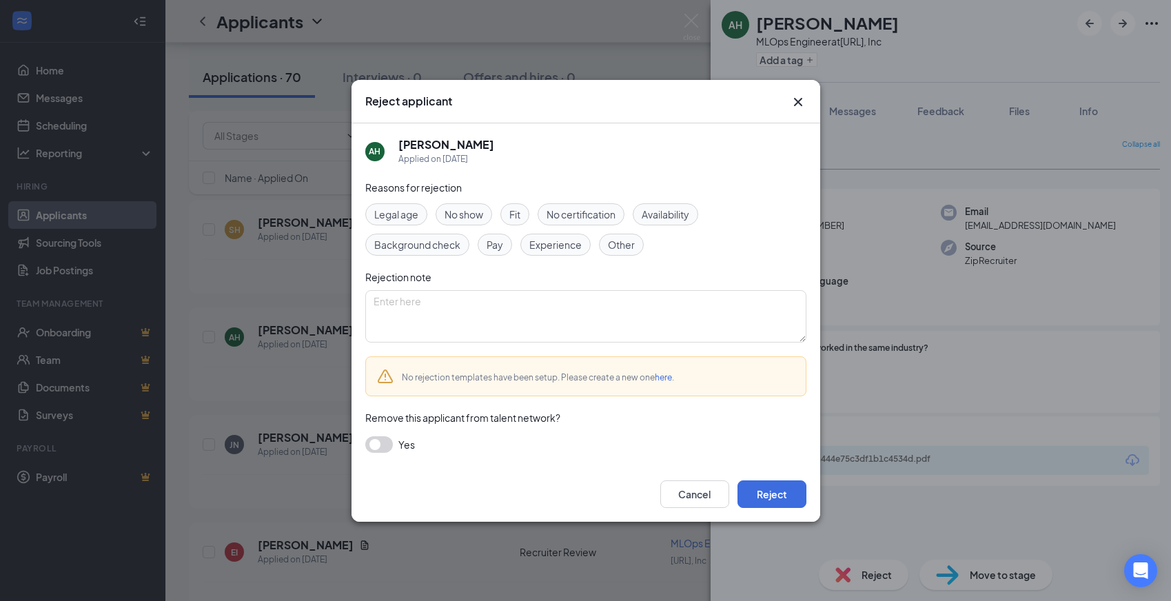
click at [553, 259] on div "Reasons for rejection Legal age No show Fit No certification Availability Backg…" at bounding box center [585, 323] width 441 height 287
click at [555, 245] on span "Experience" at bounding box center [555, 244] width 52 height 15
click at [789, 492] on button "Reject" at bounding box center [772, 494] width 69 height 28
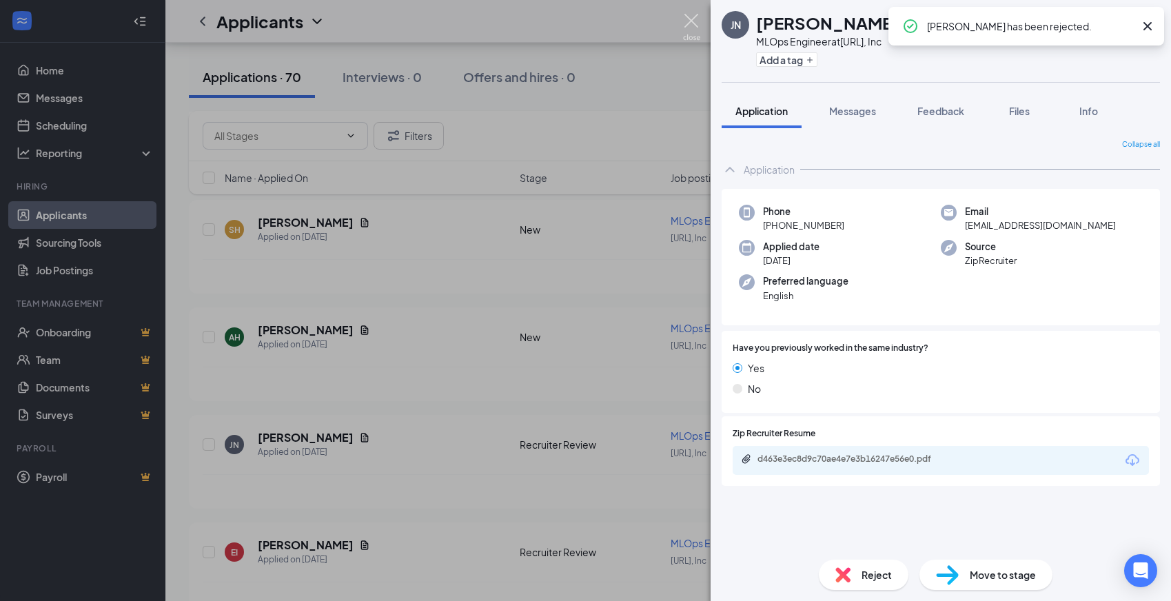
click at [695, 21] on img at bounding box center [691, 27] width 17 height 27
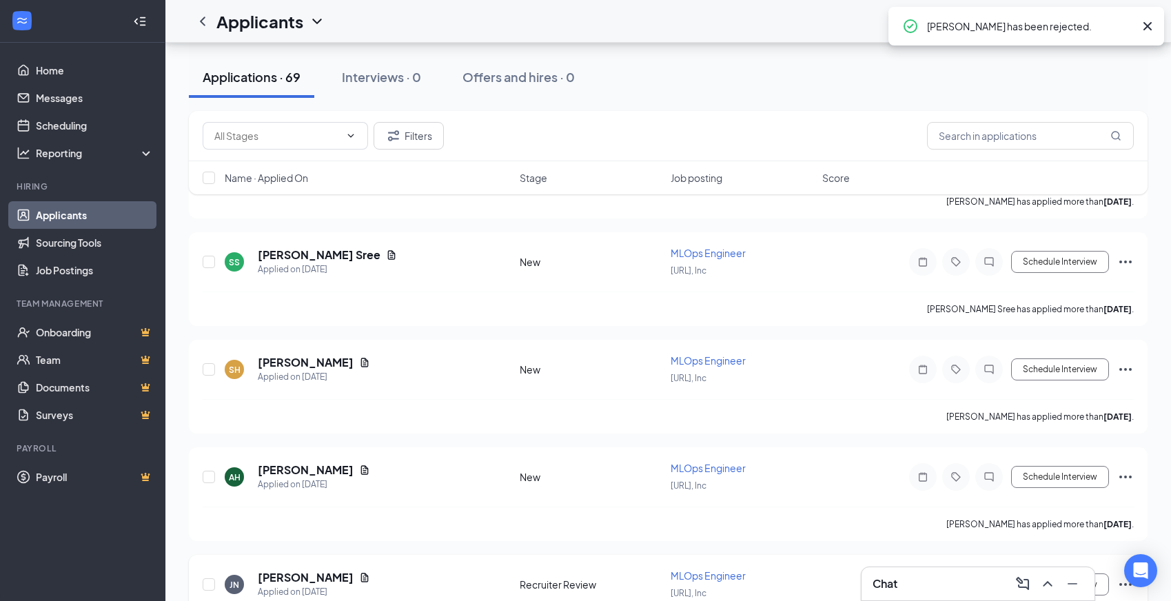
scroll to position [6042, 0]
click at [287, 356] on h5 "[PERSON_NAME]" at bounding box center [306, 363] width 96 height 15
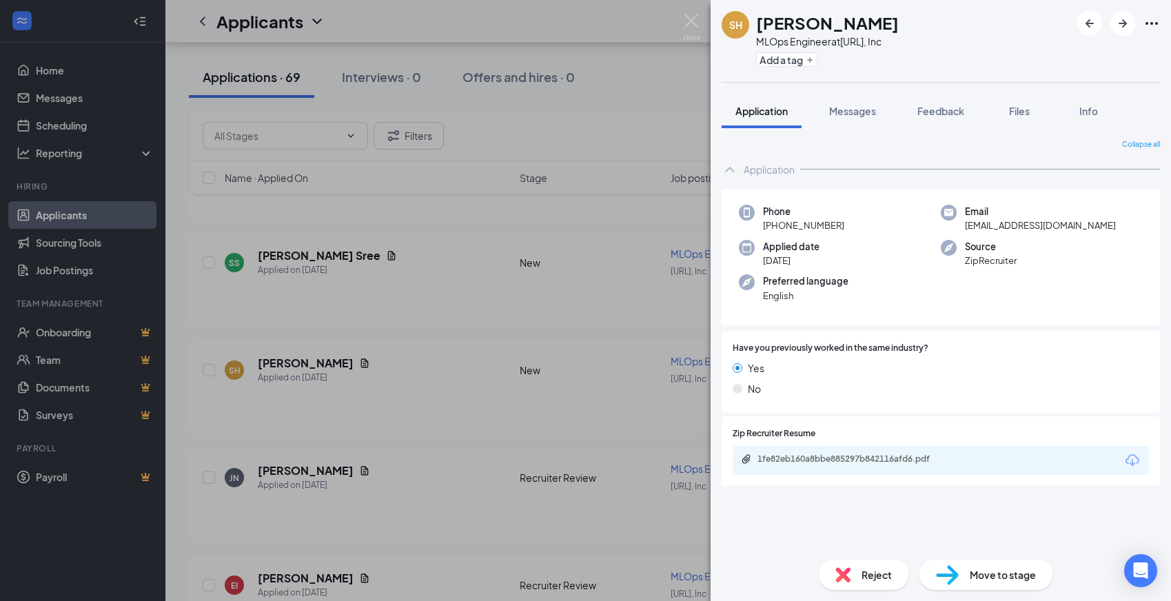
drag, startPoint x: 796, startPoint y: 471, endPoint x: 806, endPoint y: 461, distance: 14.1
click at [806, 461] on div "1fe82eb160a8bbe885297b842116afd6.pdf" at bounding box center [941, 460] width 416 height 29
click at [806, 461] on div "1fe82eb160a8bbe885297b842116afd6.pdf" at bounding box center [854, 459] width 193 height 11
click at [891, 570] on span "Reject" at bounding box center [877, 574] width 30 height 15
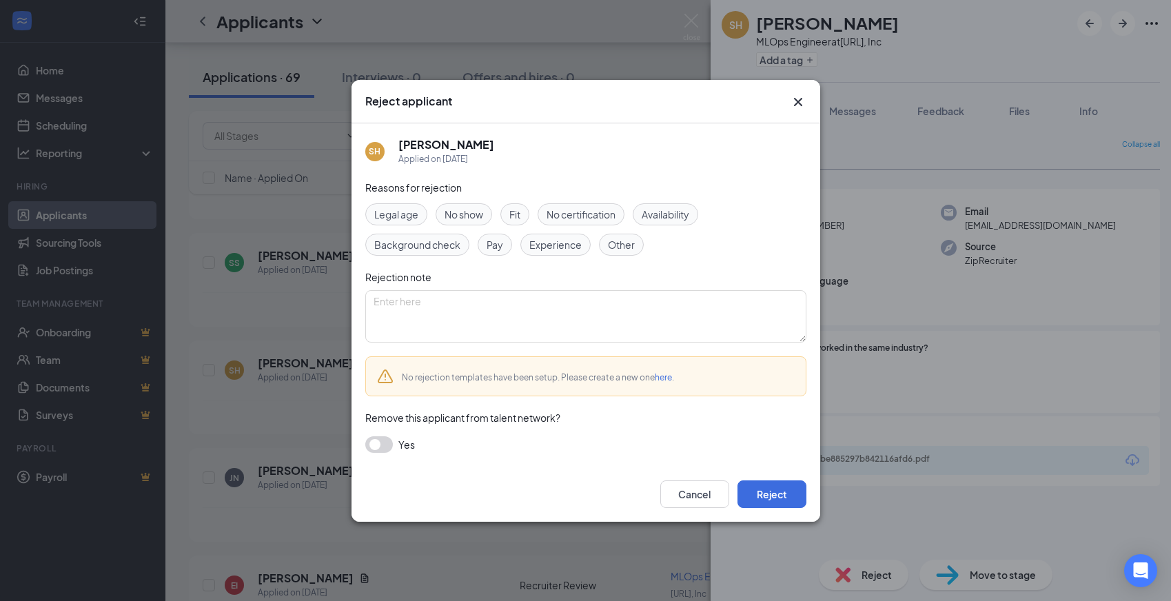
click at [559, 245] on span "Experience" at bounding box center [555, 244] width 52 height 15
click at [778, 492] on button "Reject" at bounding box center [772, 494] width 69 height 28
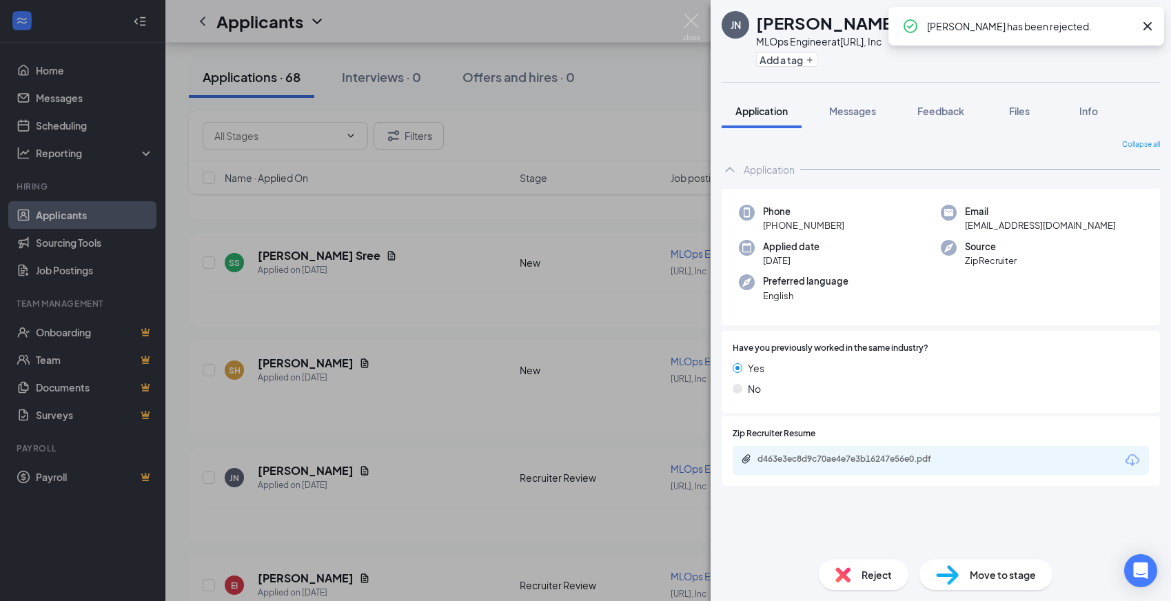
click at [680, 21] on div "JN [PERSON_NAME] MLOps Engineer at [URL], Inc Add a tag Application Messages Fe…" at bounding box center [585, 300] width 1171 height 601
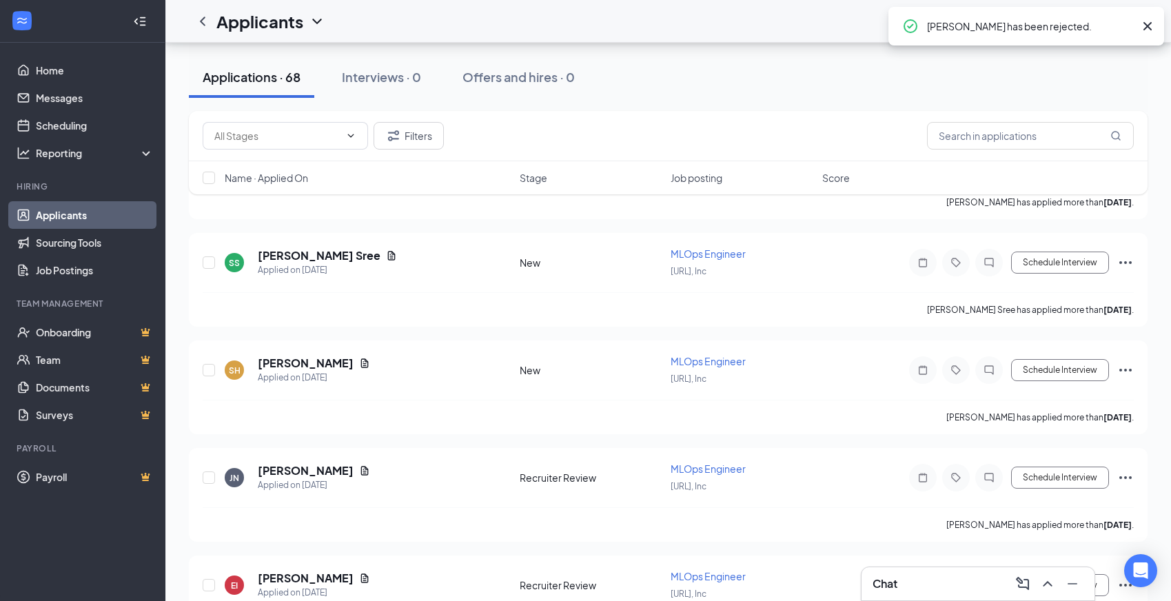
click at [689, 23] on div "Applicants KF" at bounding box center [668, 21] width 1006 height 43
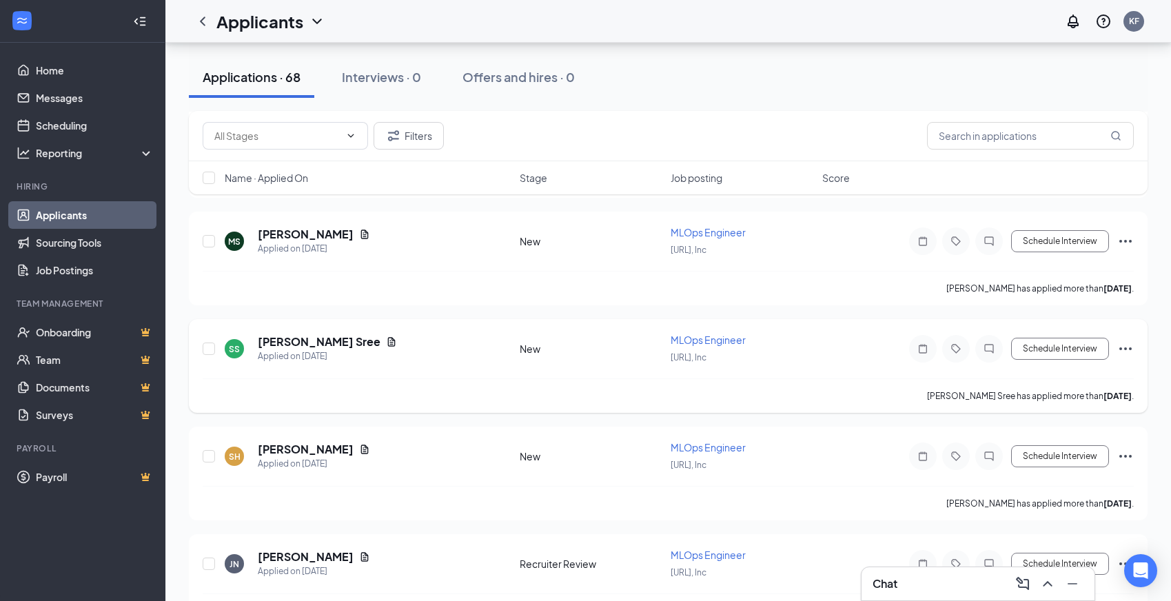
scroll to position [5959, 0]
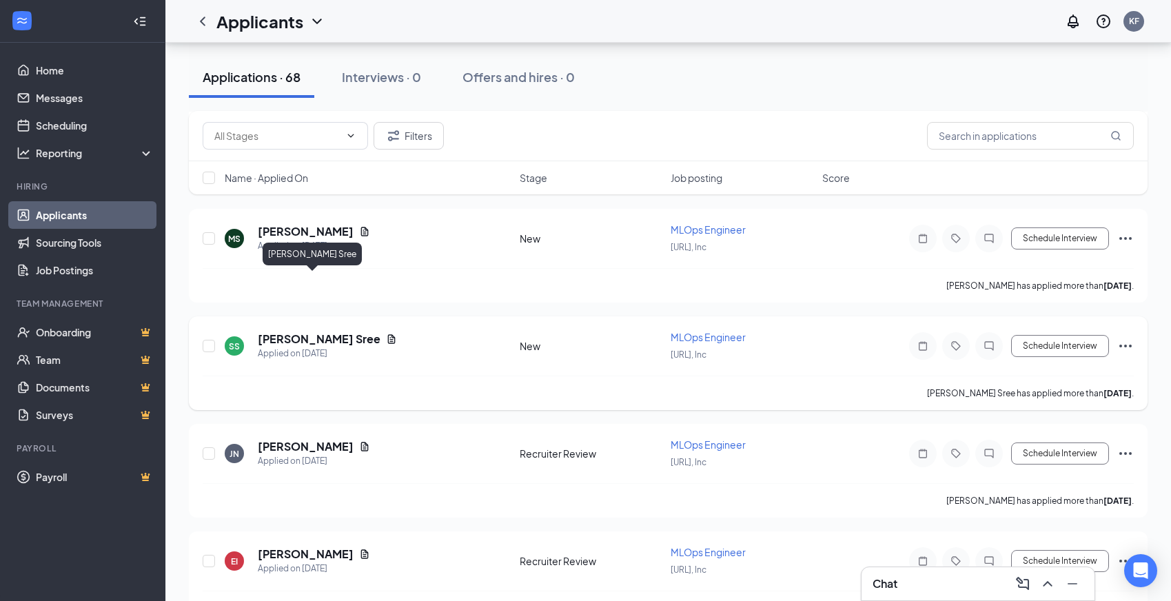
click at [299, 332] on h5 "[PERSON_NAME] Sree" at bounding box center [319, 339] width 123 height 15
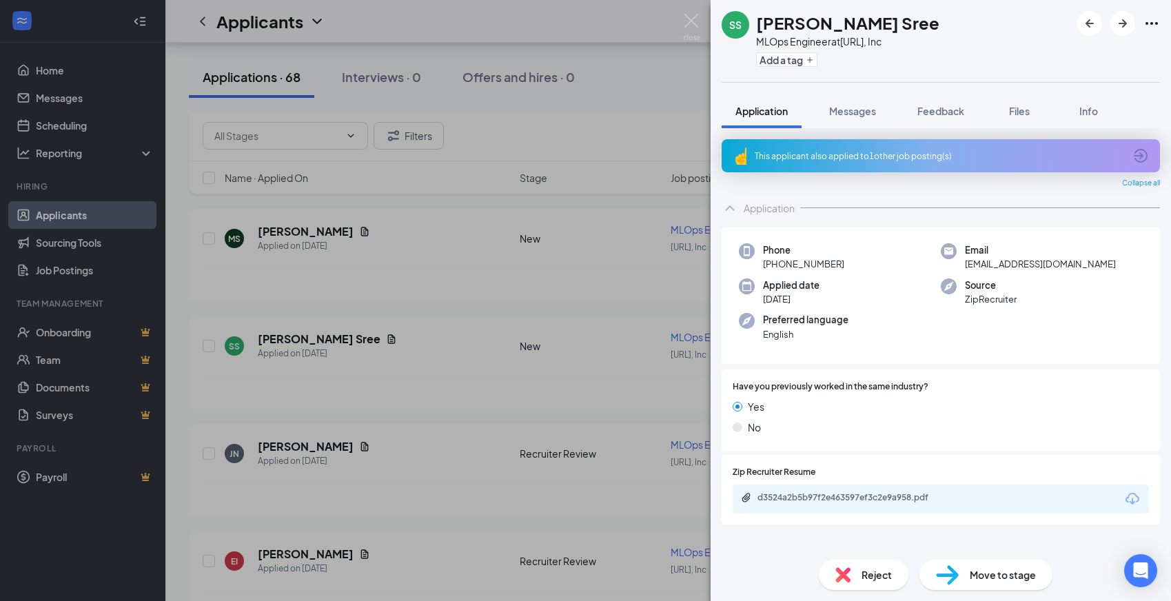
click at [862, 493] on div "d3524a2b5b97f2e463597ef3c2e9a958.pdf" at bounding box center [854, 497] width 193 height 11
click at [857, 575] on div "Reject" at bounding box center [864, 575] width 90 height 30
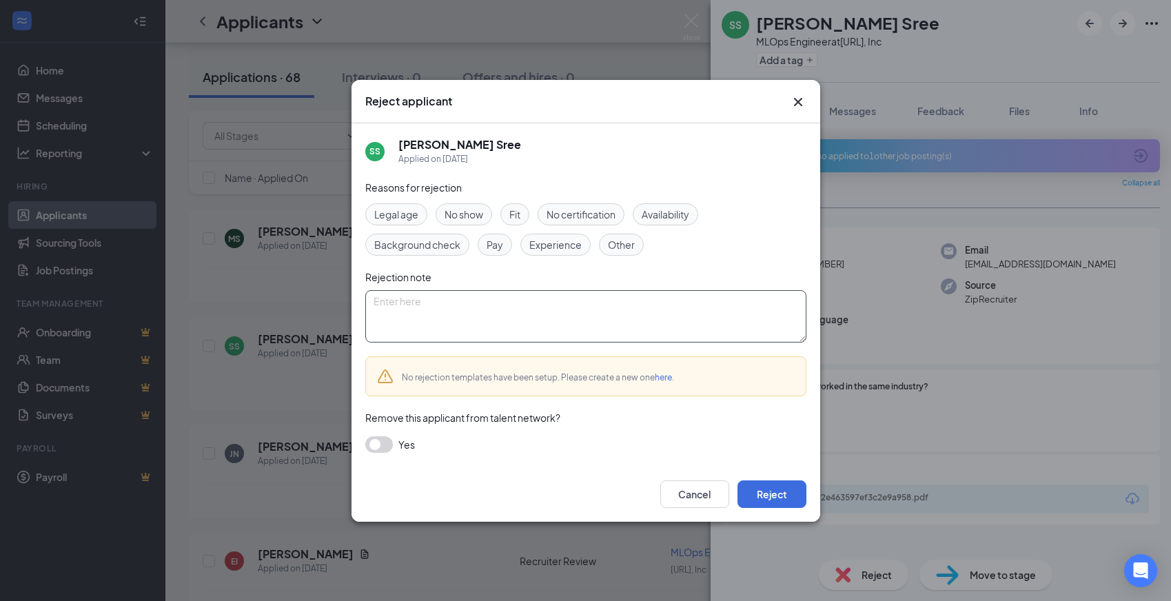
drag, startPoint x: 561, startPoint y: 247, endPoint x: 616, endPoint y: 338, distance: 106.4
click at [561, 247] on span "Experience" at bounding box center [555, 244] width 52 height 15
drag, startPoint x: 771, startPoint y: 492, endPoint x: 765, endPoint y: 469, distance: 23.4
click at [771, 492] on button "Reject" at bounding box center [772, 494] width 69 height 28
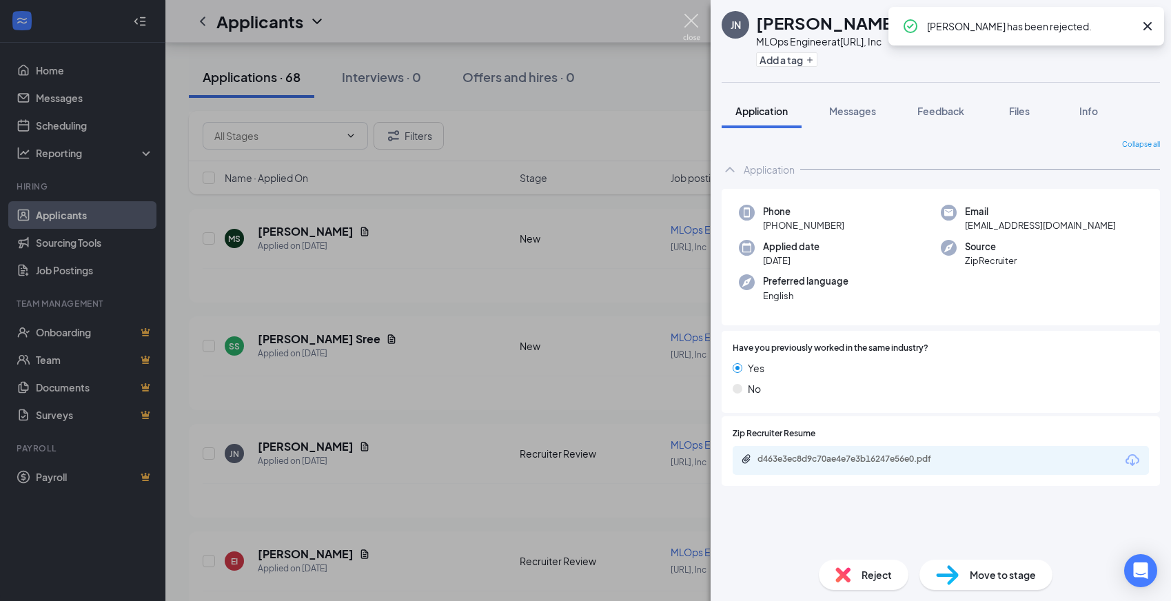
drag, startPoint x: 691, startPoint y: 20, endPoint x: 646, endPoint y: 129, distance: 118.0
click at [691, 19] on img at bounding box center [691, 27] width 17 height 27
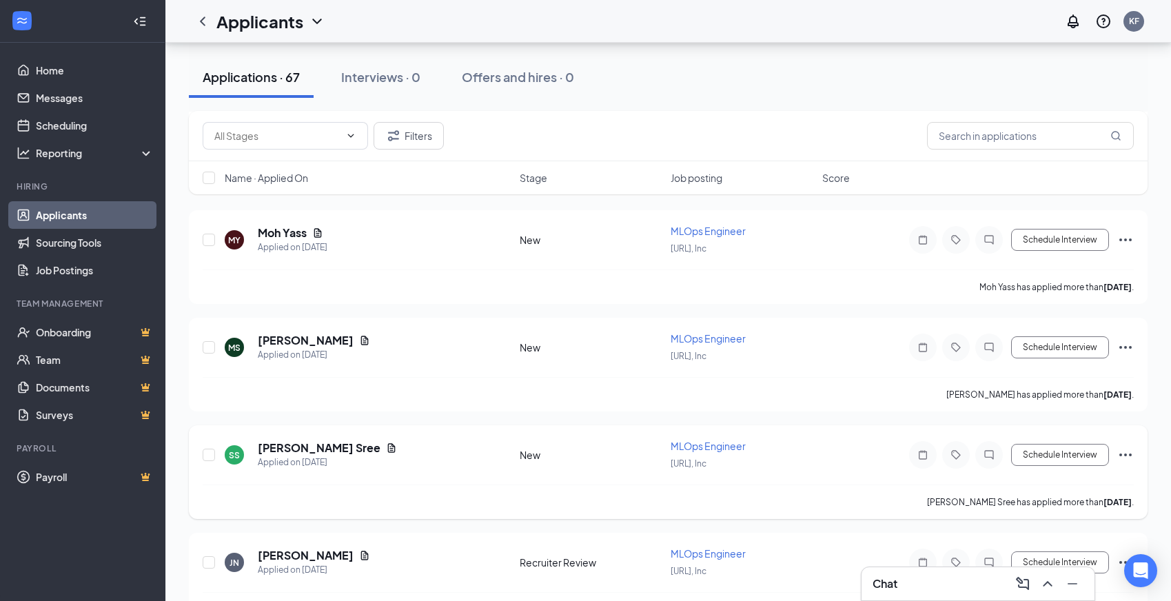
scroll to position [5816, 0]
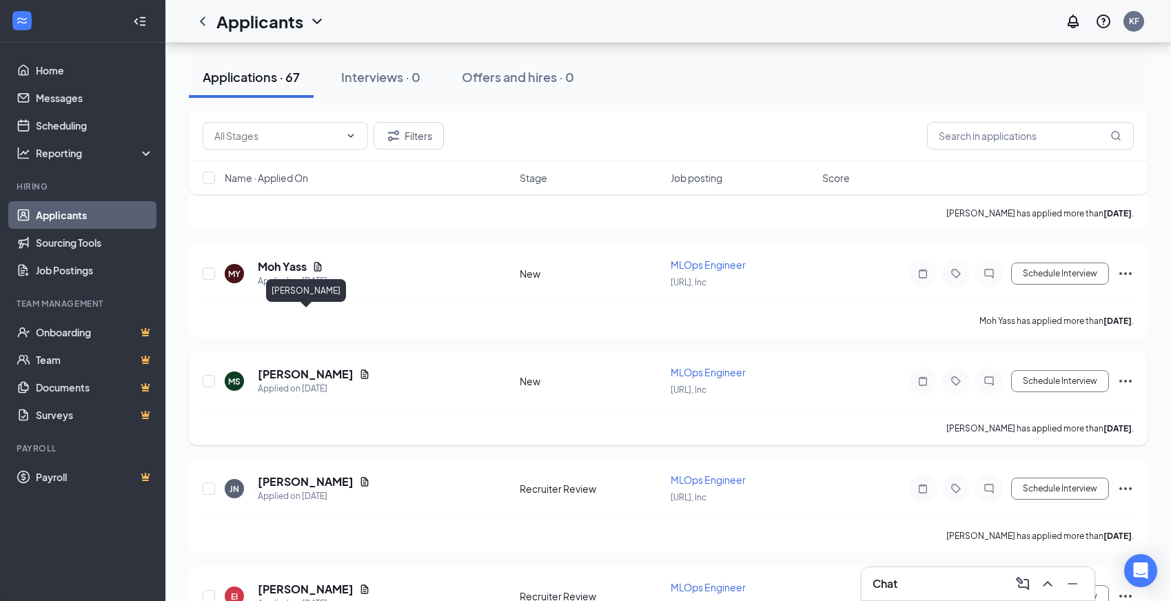
click at [331, 367] on h5 "[PERSON_NAME]" at bounding box center [306, 374] width 96 height 15
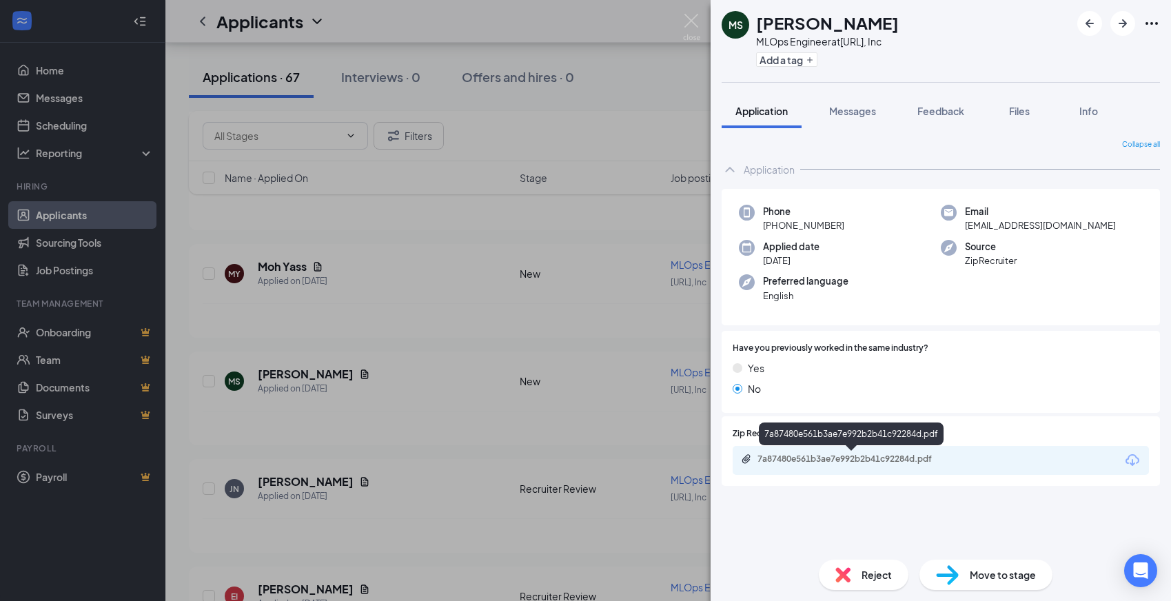
click at [848, 464] on div "7a87480e561b3ae7e992b2b41c92284d.pdf" at bounding box center [854, 459] width 193 height 11
click at [876, 560] on div "Reject" at bounding box center [864, 575] width 90 height 30
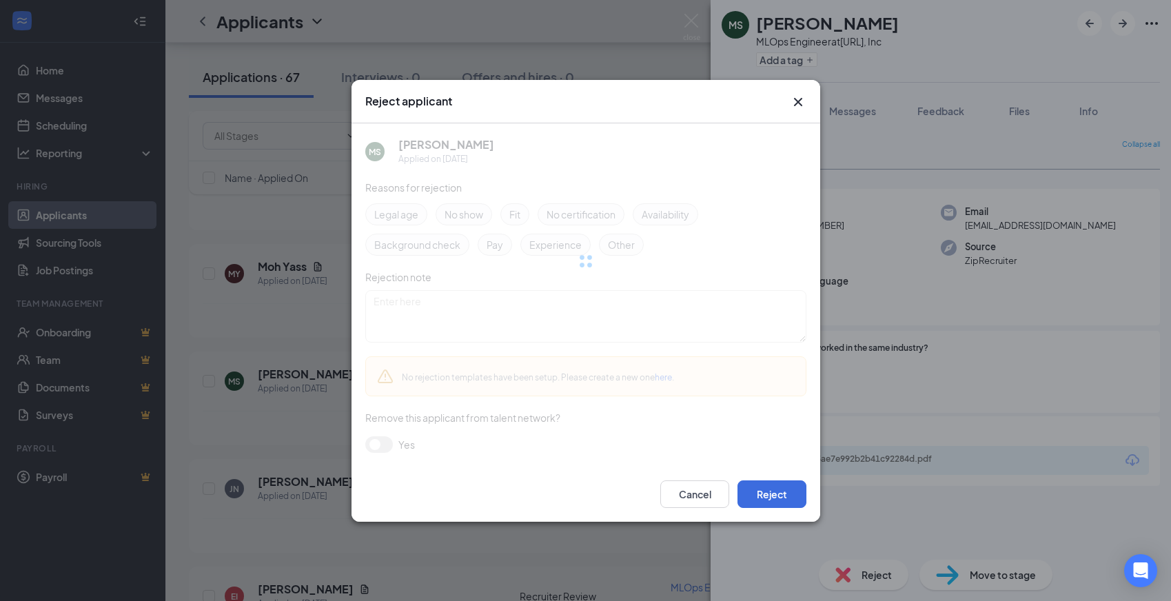
drag, startPoint x: 869, startPoint y: 567, endPoint x: 684, endPoint y: 471, distance: 209.1
click at [869, 567] on div "Reject applicant MS Mohammed Shaikh Applied on Sep 5 Reasons for rejection Lega…" at bounding box center [585, 300] width 1171 height 601
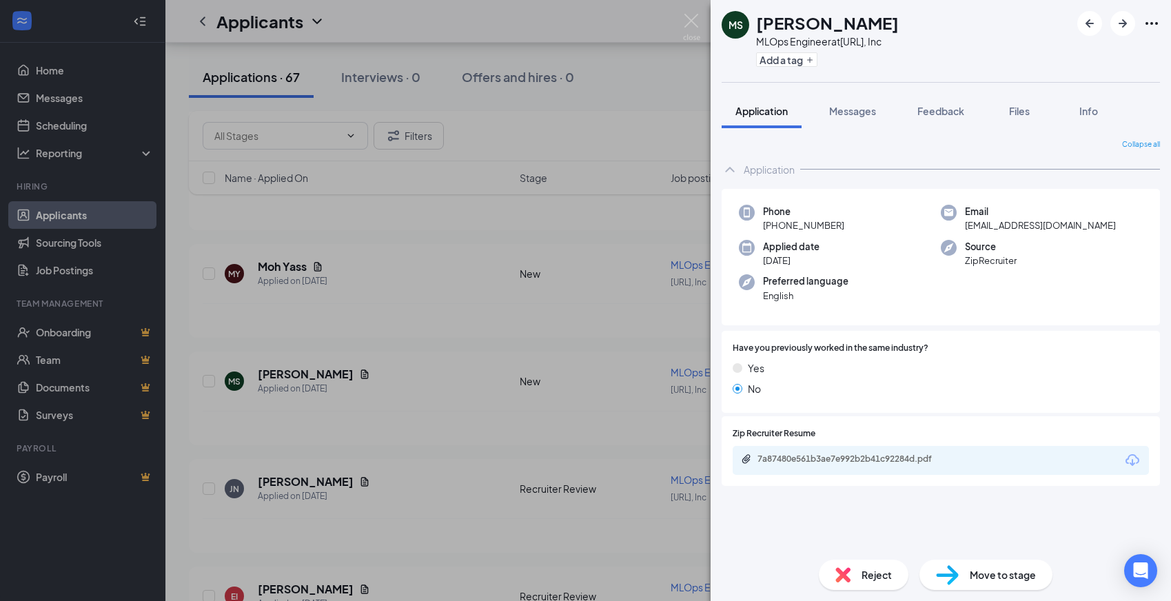
click at [853, 563] on div "Reject" at bounding box center [864, 575] width 90 height 30
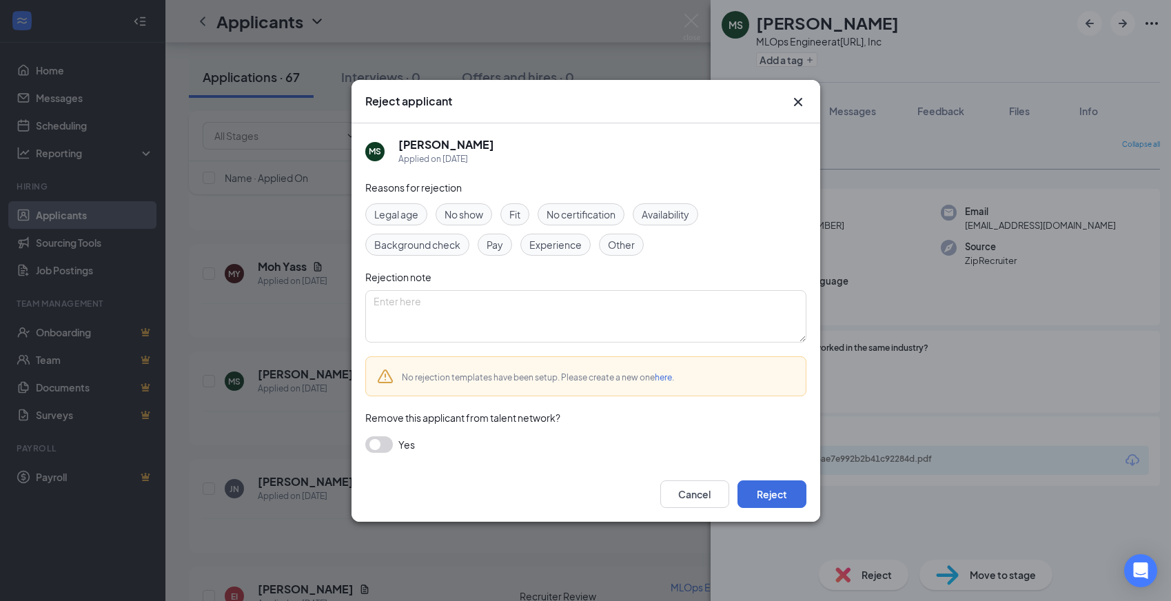
click at [549, 238] on span "Experience" at bounding box center [555, 244] width 52 height 15
click at [793, 489] on button "Reject" at bounding box center [772, 494] width 69 height 28
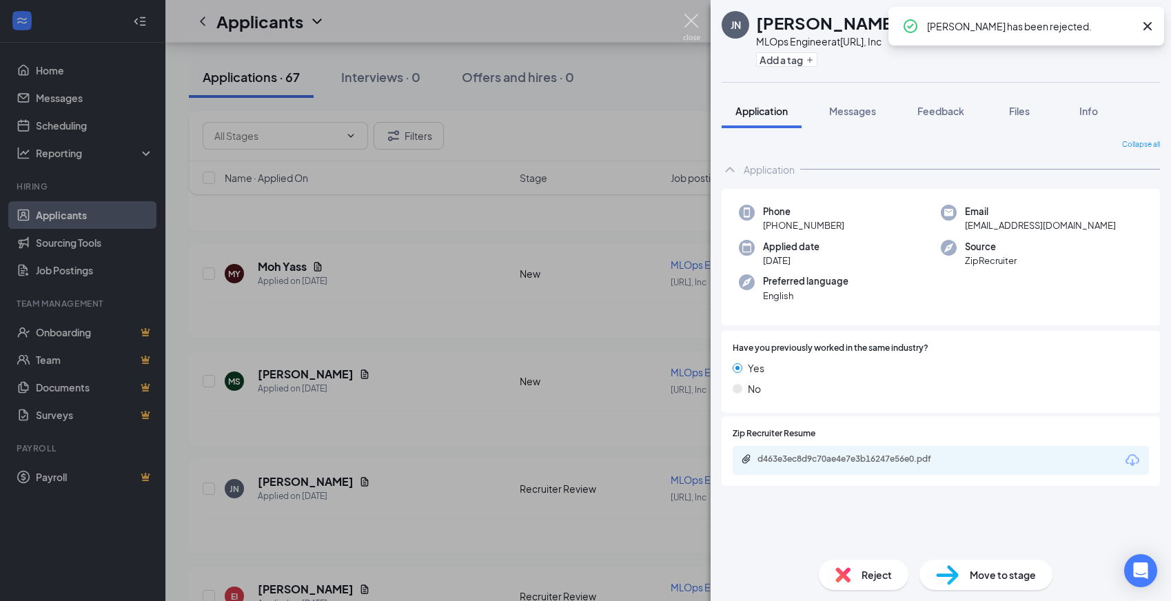
click at [694, 23] on img at bounding box center [691, 27] width 17 height 27
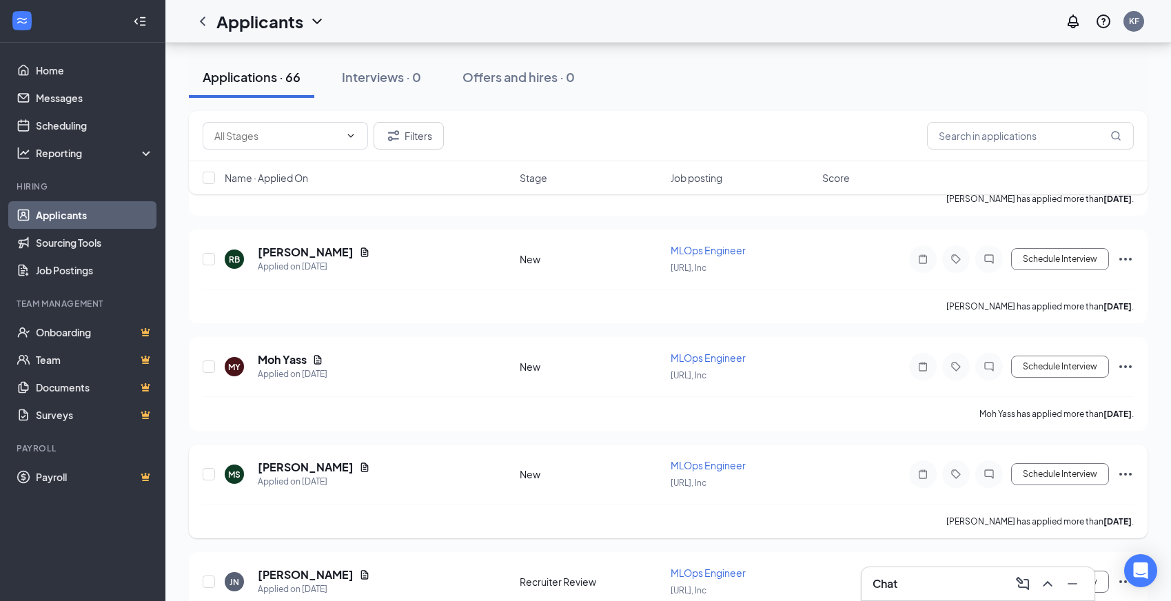
scroll to position [5720, 0]
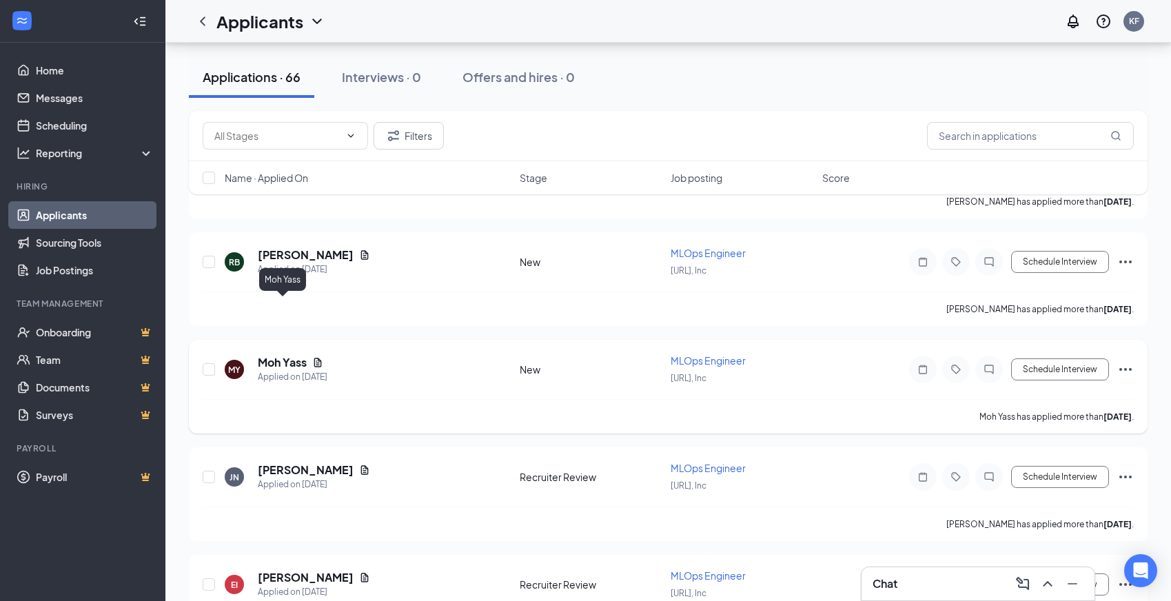
click at [272, 355] on h5 "Moh Yass" at bounding box center [282, 362] width 49 height 15
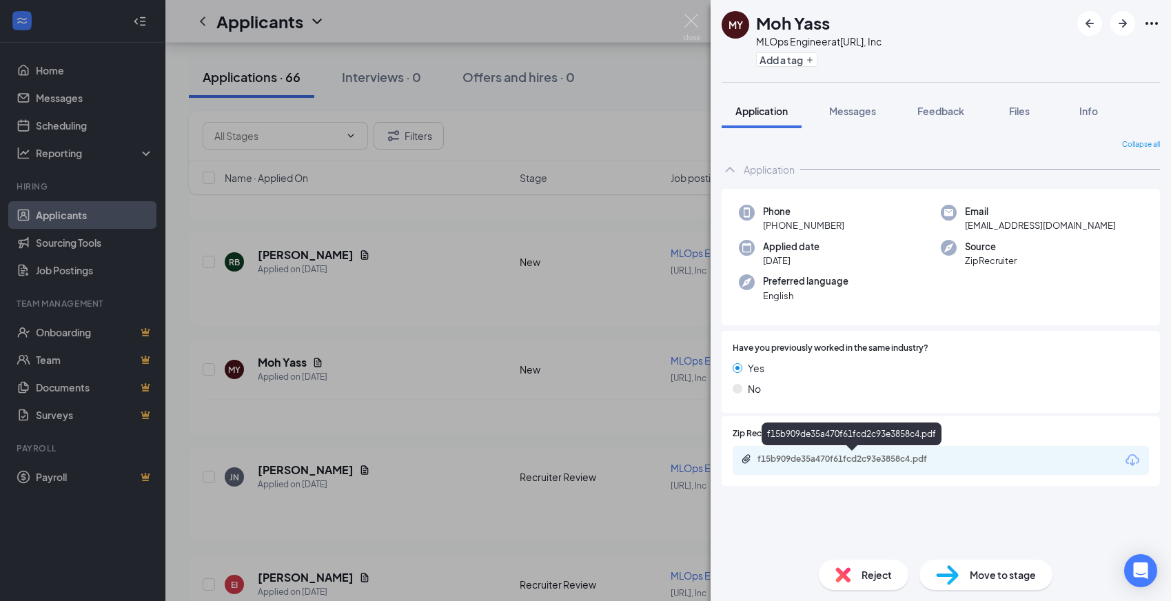
click at [817, 454] on div "f15b909de35a470f61fcd2c93e3858c4.pdf" at bounding box center [854, 459] width 193 height 11
click at [838, 567] on img at bounding box center [843, 574] width 15 height 15
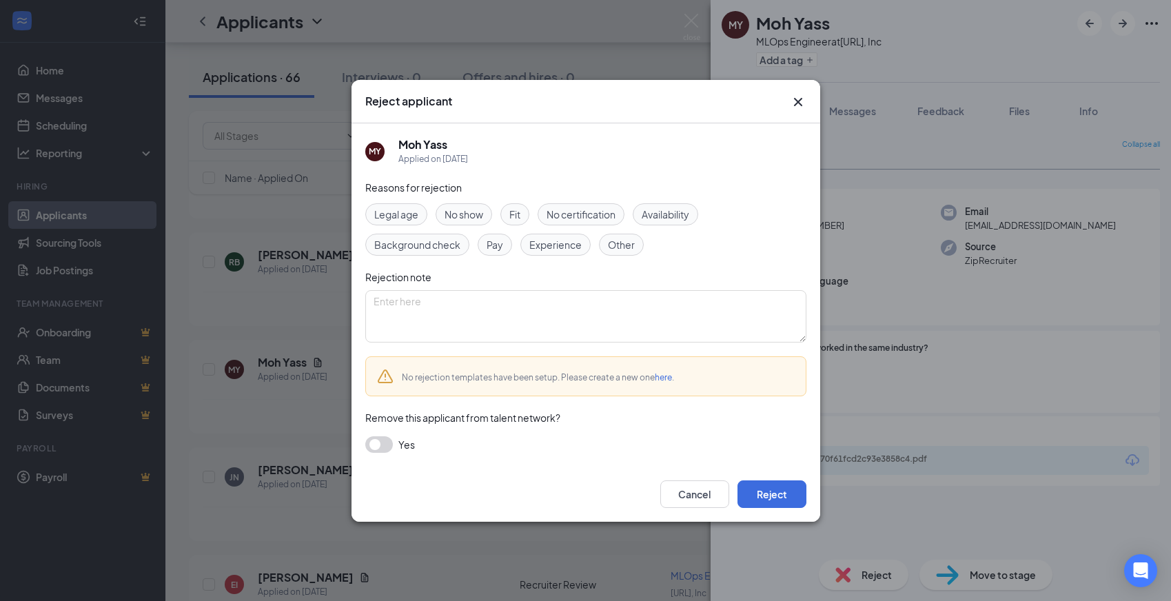
click at [565, 253] on div "Experience" at bounding box center [555, 245] width 70 height 22
click at [782, 493] on button "Reject" at bounding box center [772, 494] width 69 height 28
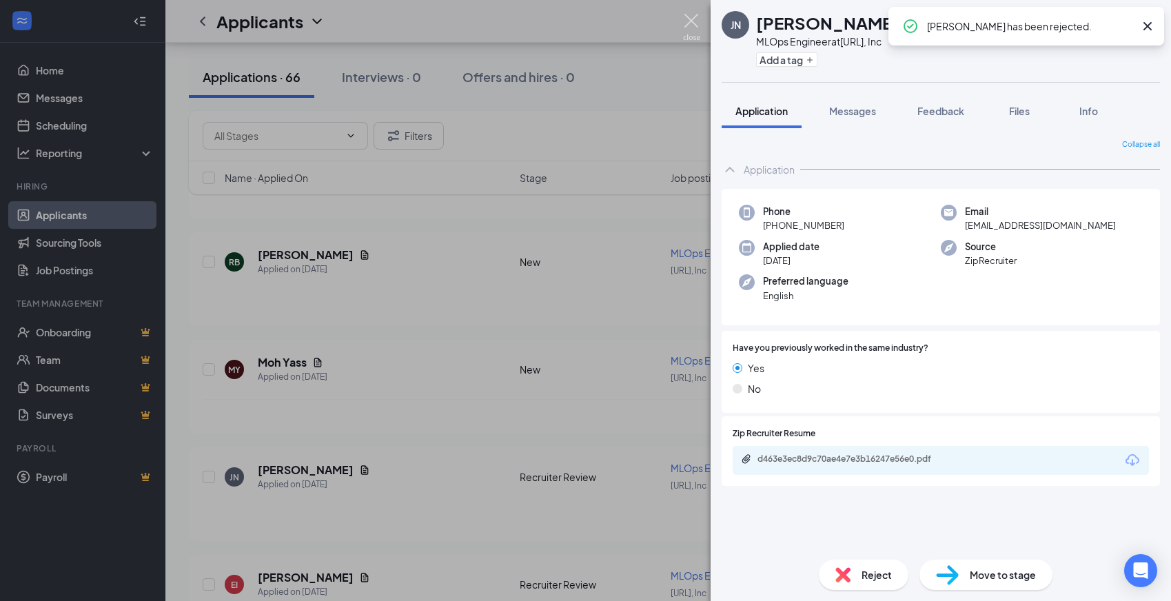
click at [691, 18] on img at bounding box center [691, 27] width 17 height 27
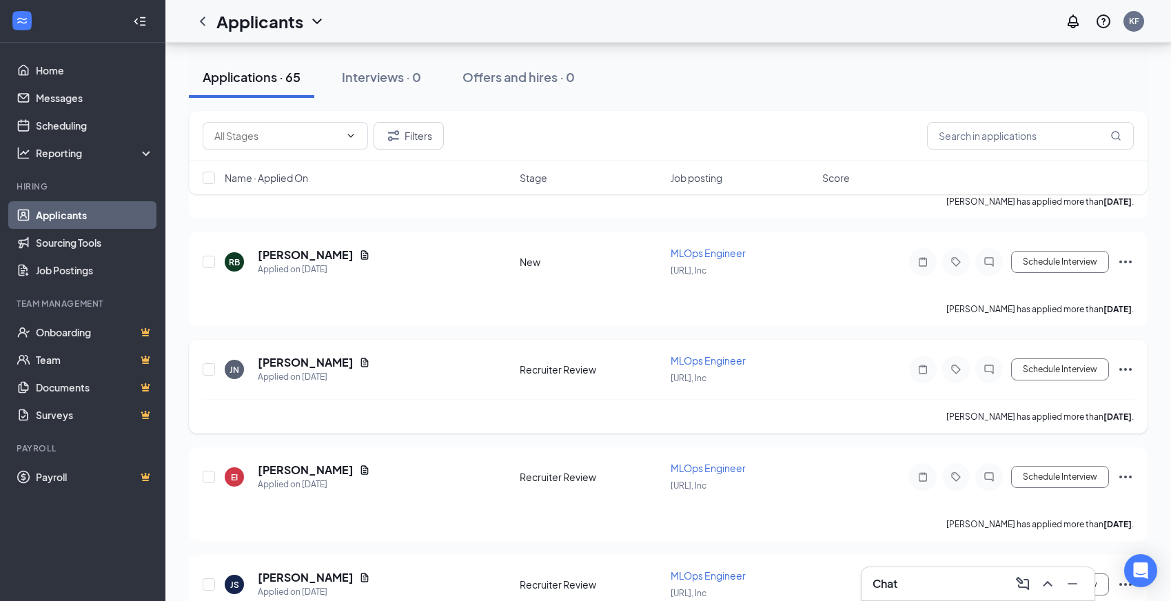
scroll to position [5660, 0]
